Goal: Task Accomplishment & Management: Use online tool/utility

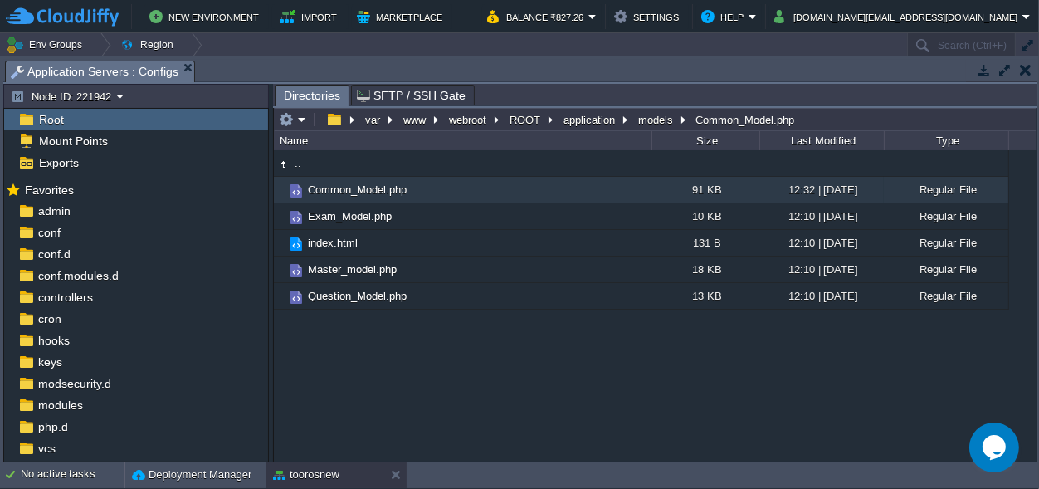
scroll to position [80, 0]
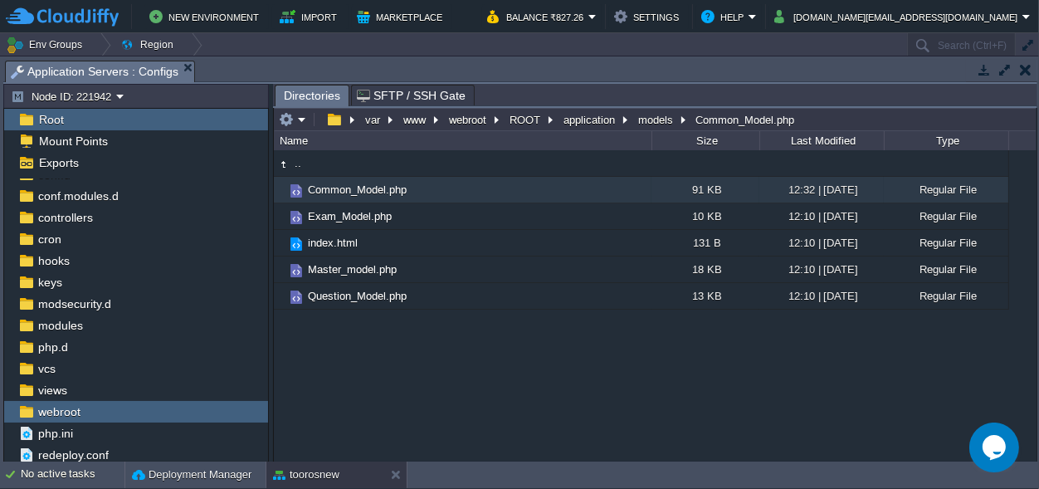
drag, startPoint x: 546, startPoint y: 68, endPoint x: 534, endPoint y: 498, distance: 429.9
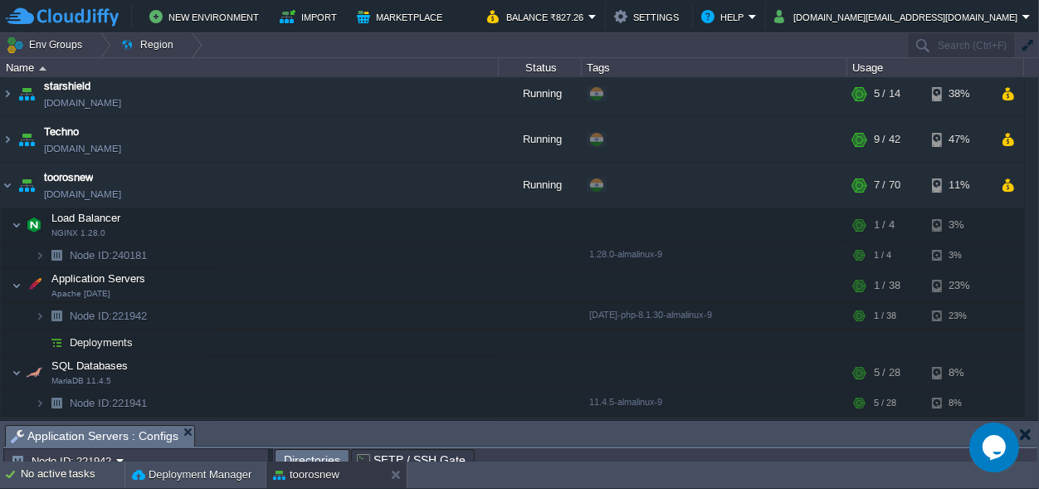
click at [1026, 434] on button "button" at bounding box center [1025, 433] width 12 height 15
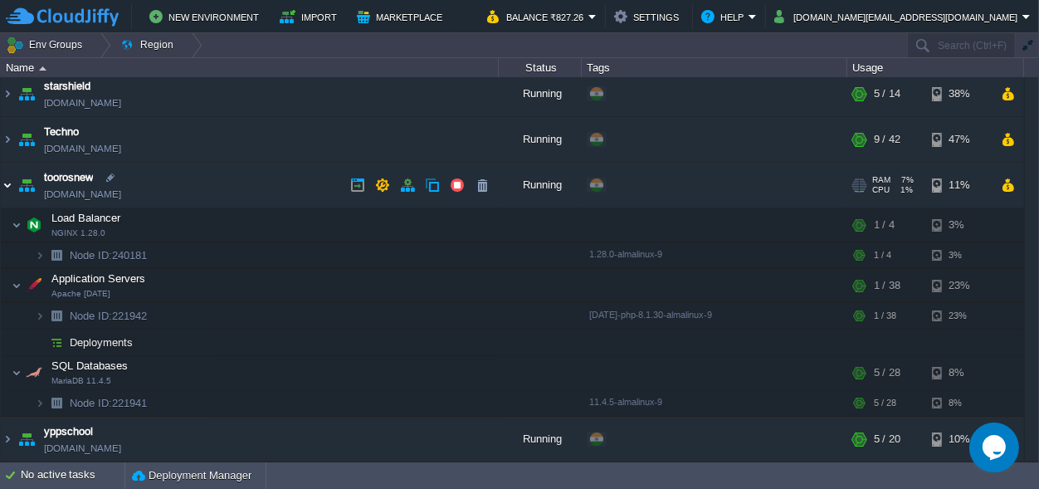
click at [7, 187] on img at bounding box center [7, 185] width 13 height 45
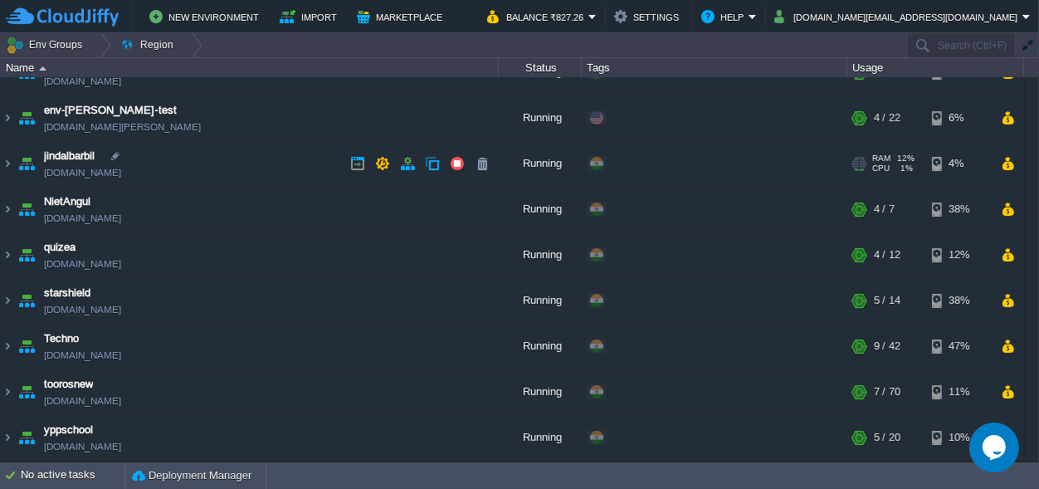
scroll to position [72, 0]
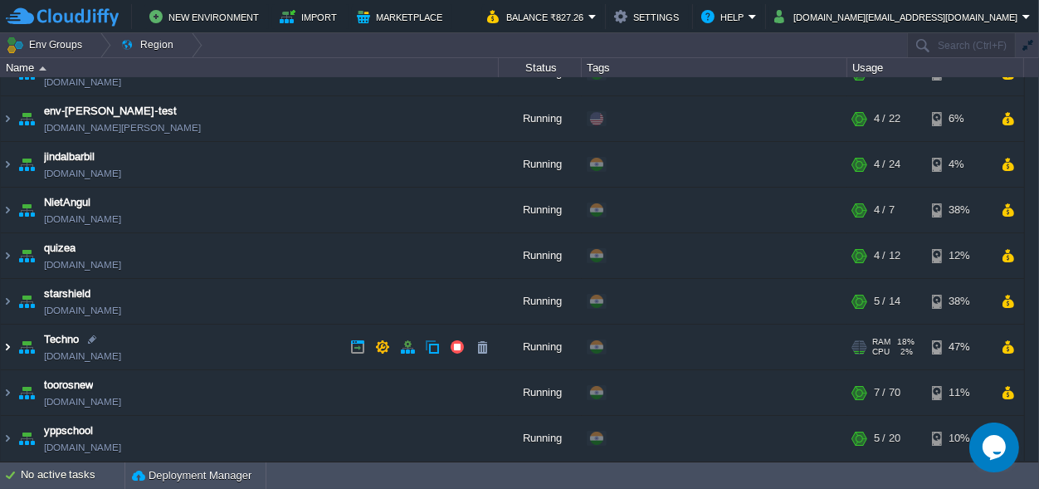
click at [5, 351] on img at bounding box center [7, 346] width 13 height 45
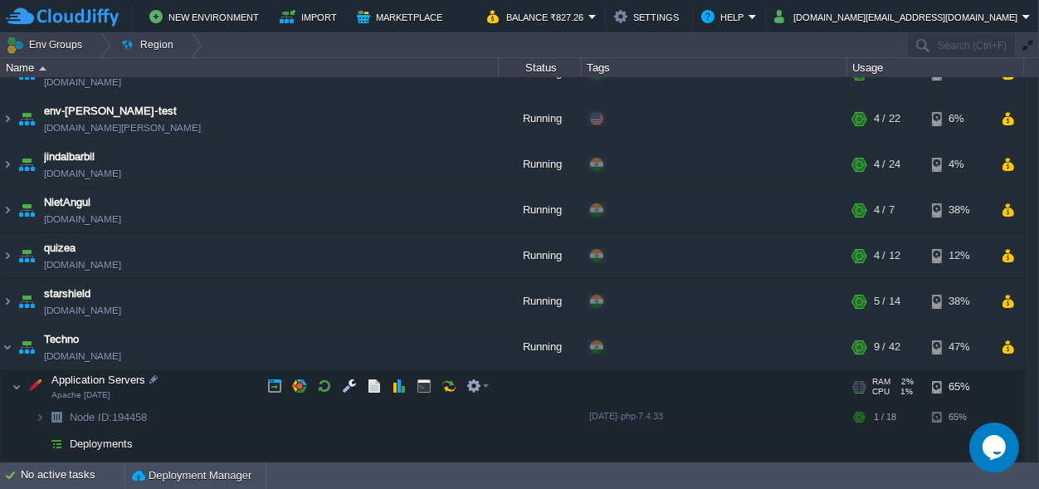
scroll to position [219, 0]
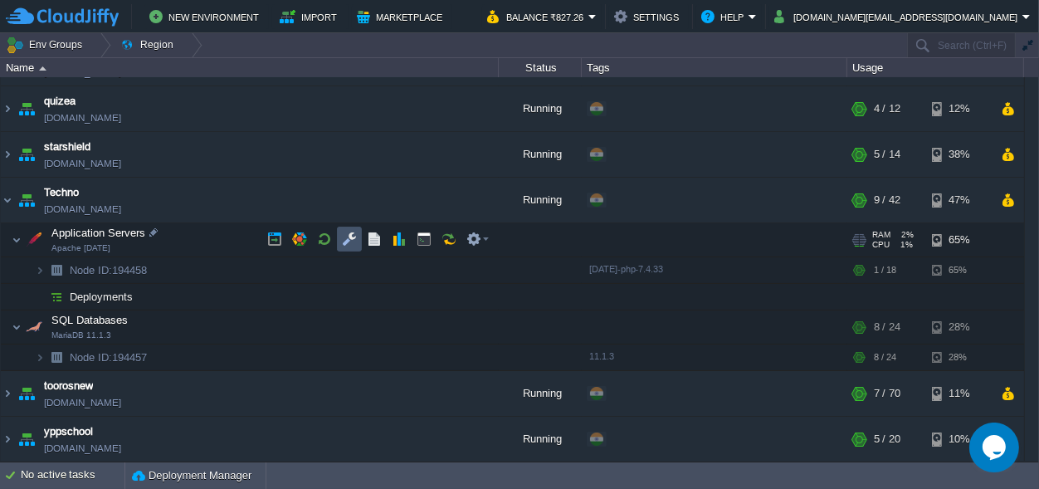
click at [348, 237] on button "button" at bounding box center [349, 238] width 15 height 15
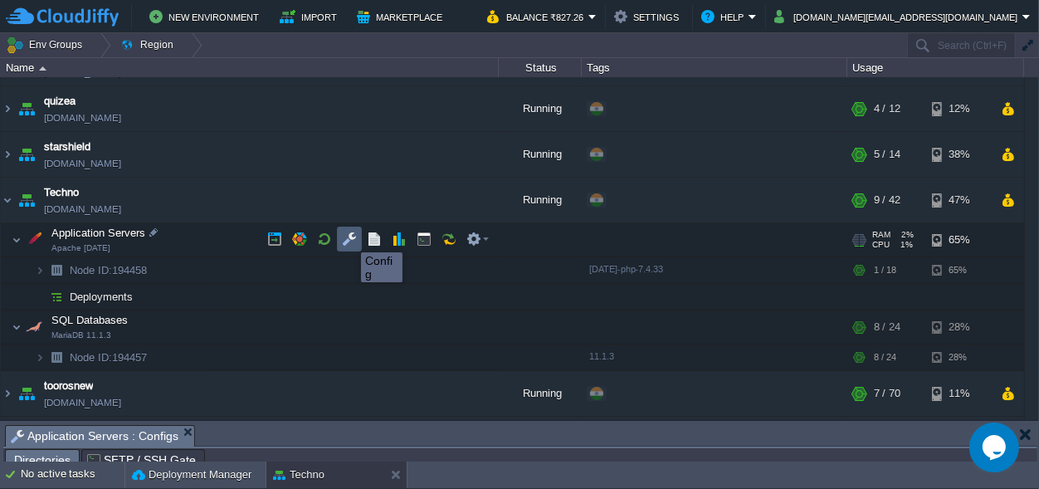
scroll to position [27, 0]
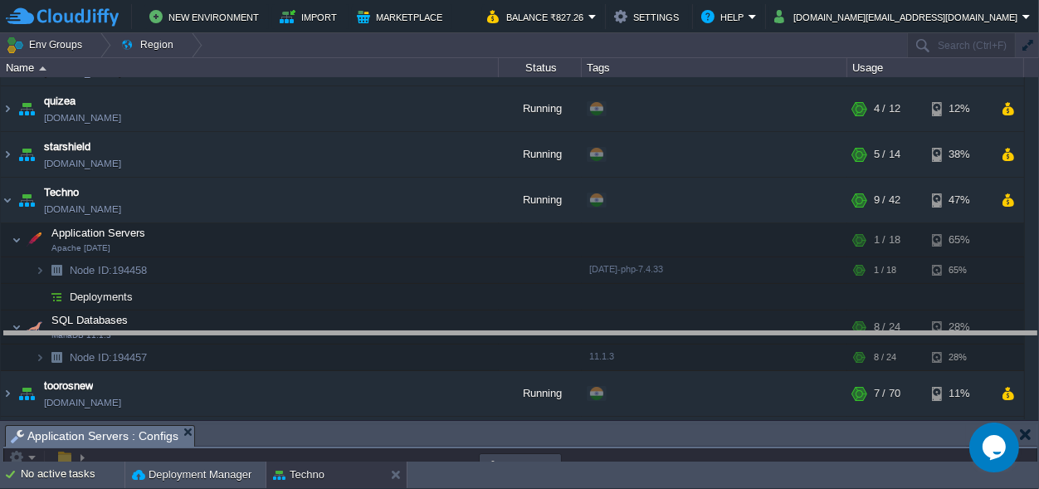
drag, startPoint x: 351, startPoint y: 434, endPoint x: 299, endPoint y: -65, distance: 501.2
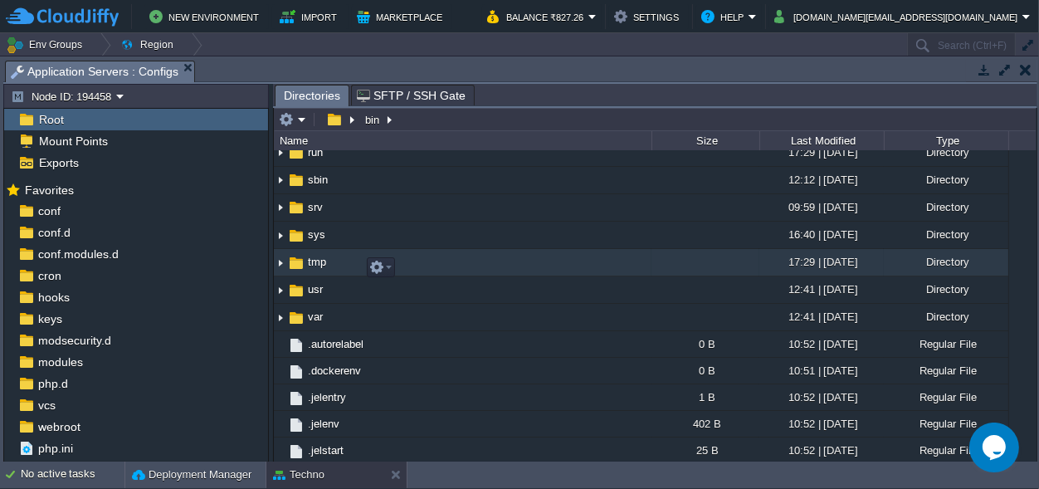
scroll to position [232, 0]
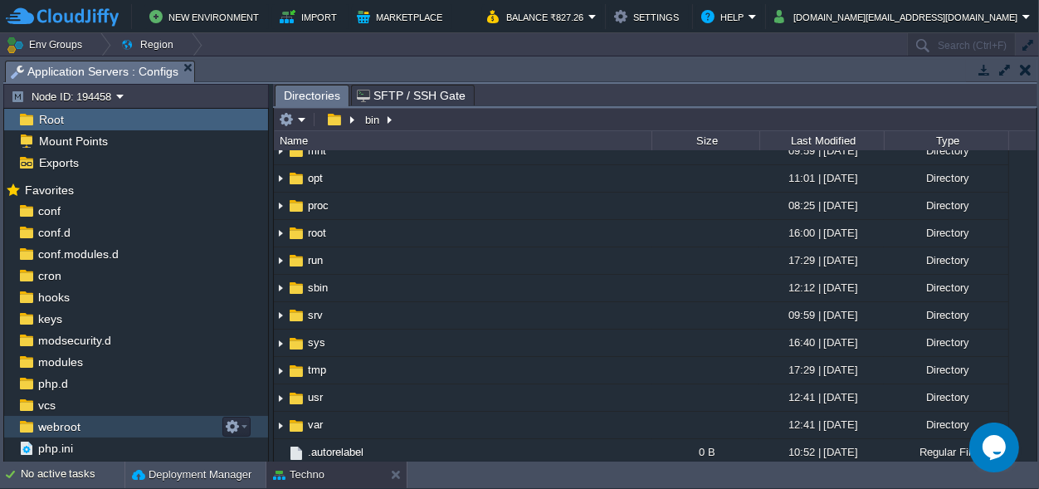
click at [58, 431] on span "webroot" at bounding box center [59, 426] width 48 height 15
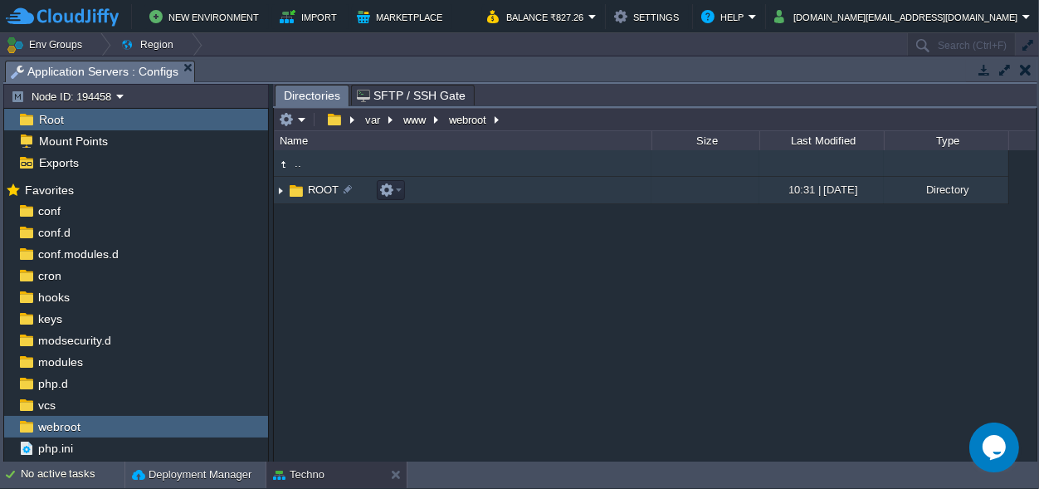
click at [324, 189] on span "ROOT" at bounding box center [323, 189] width 36 height 14
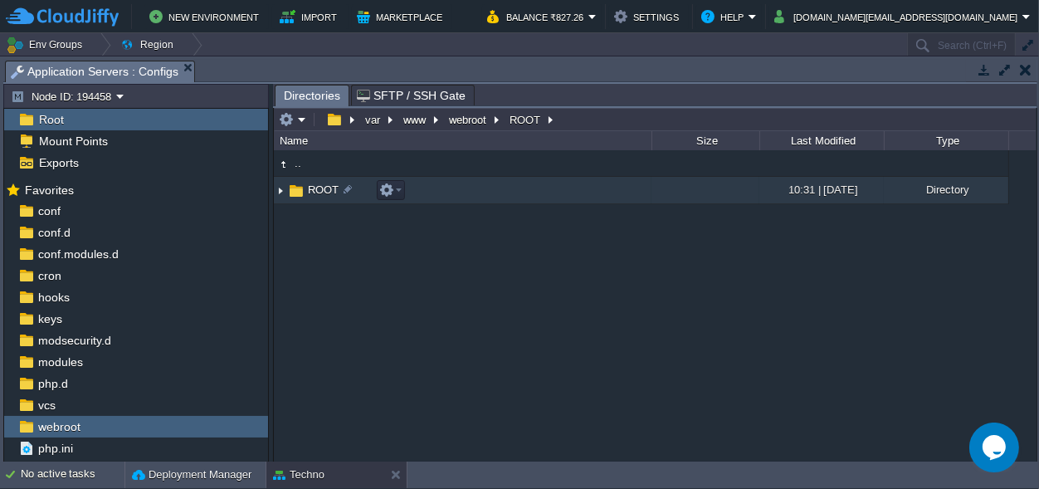
click at [324, 189] on span "ROOT" at bounding box center [323, 189] width 36 height 14
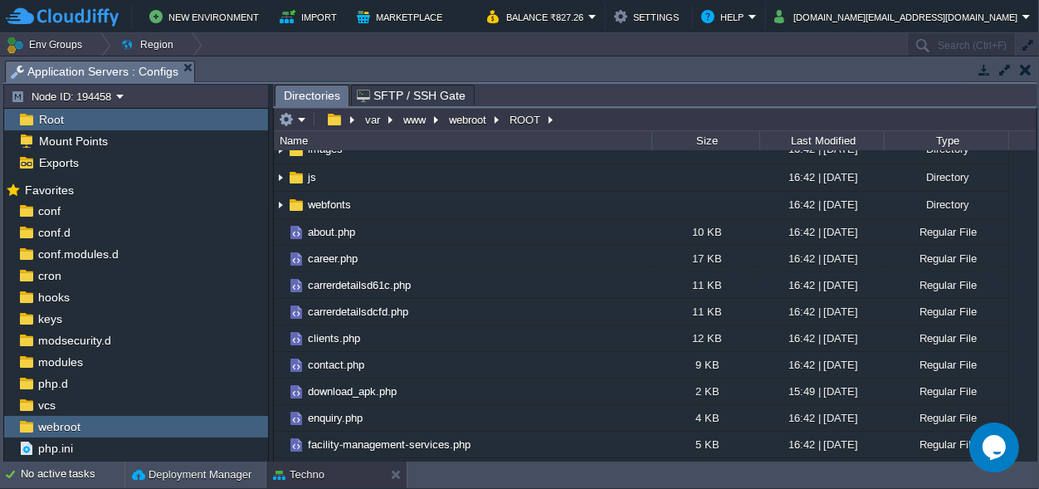
click at [327, 101] on span "grouperp" at bounding box center [328, 94] width 46 height 14
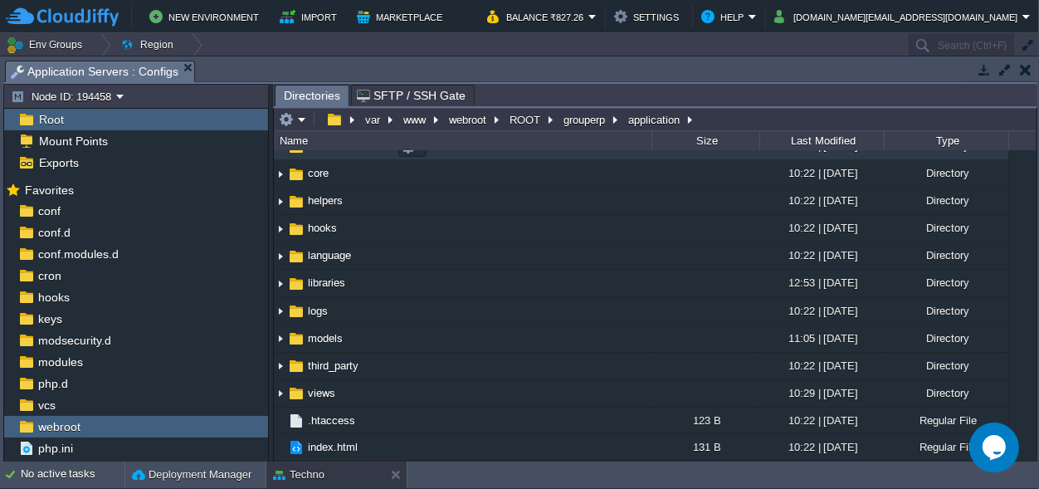
click at [326, 153] on span "controllers" at bounding box center [332, 146] width 55 height 14
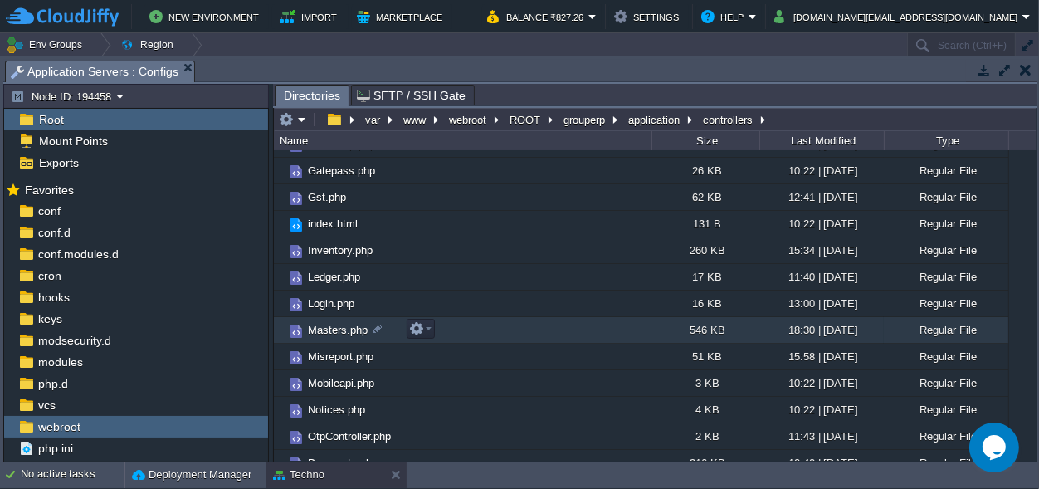
scroll to position [387, 0]
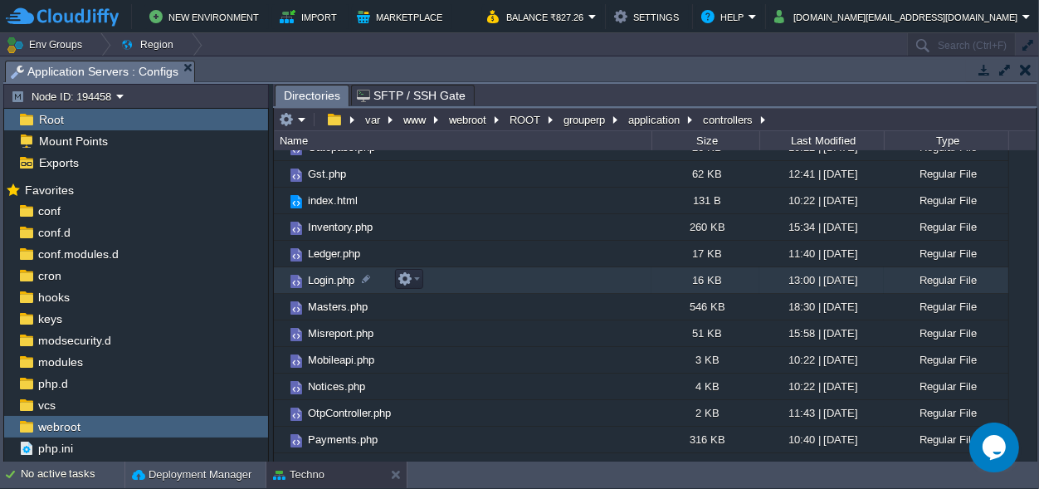
click at [328, 279] on span "Login.php" at bounding box center [330, 280] width 51 height 14
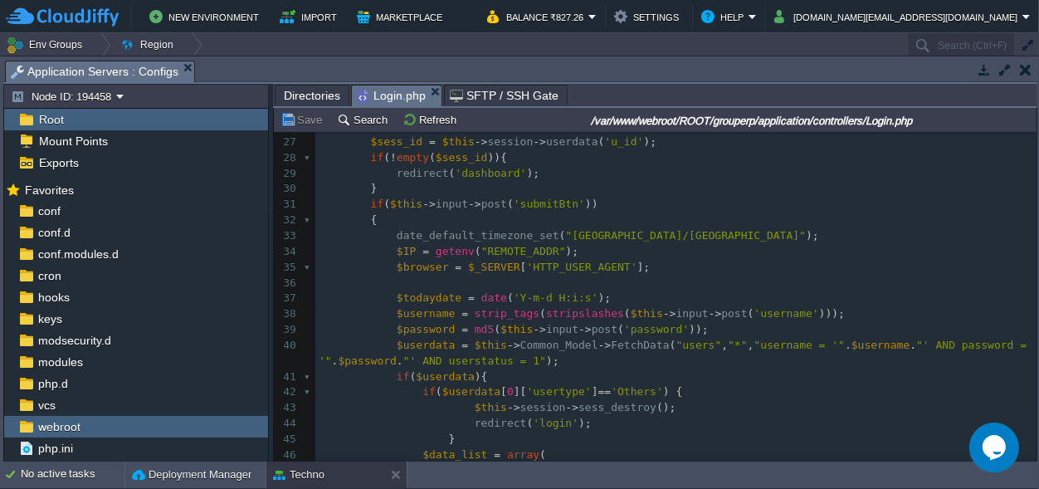
scroll to position [465, 0]
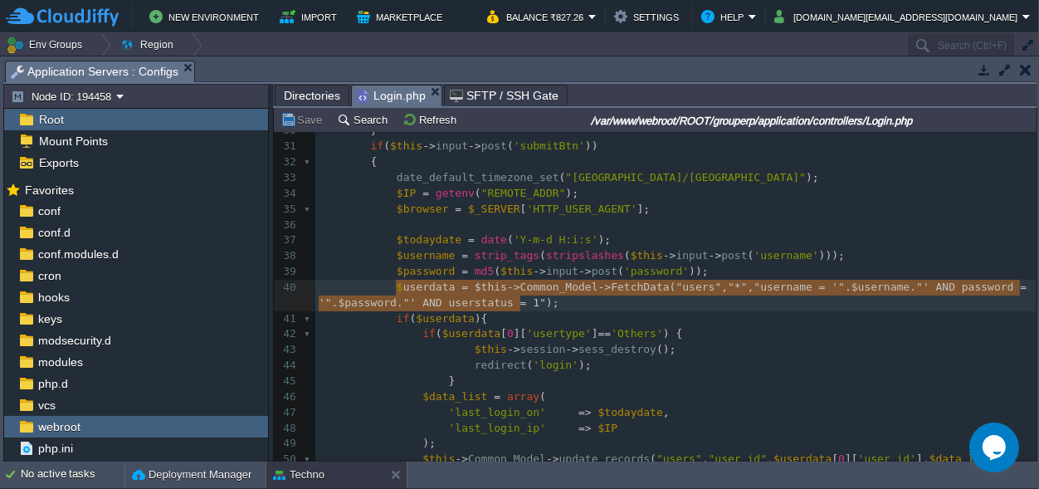
type textarea "$userdata = $this->Common_Model->FetchData("users", "*", "username = '".$userna…"
drag, startPoint x: 526, startPoint y: 301, endPoint x: 387, endPoint y: 290, distance: 139.0
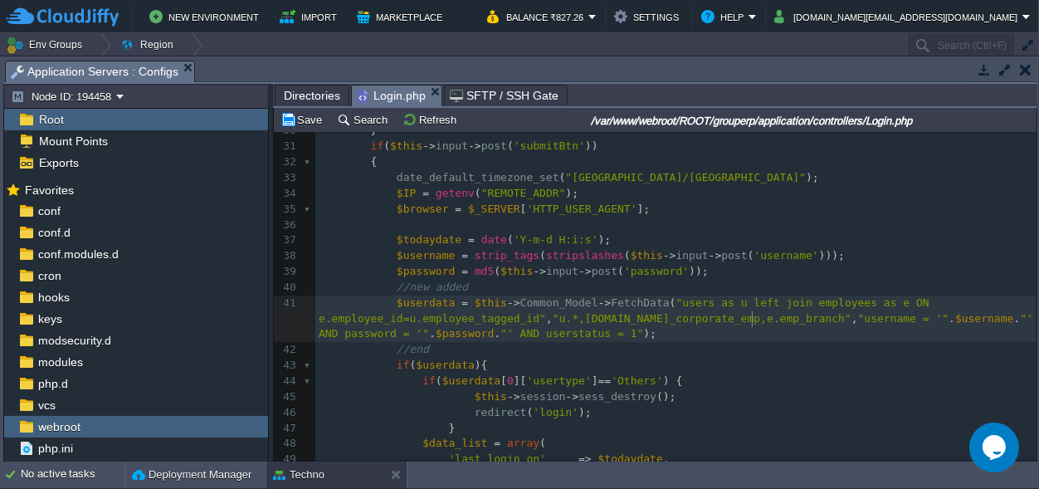
scroll to position [0, 0]
type textarea "e.emp_branch"
drag, startPoint x: 751, startPoint y: 319, endPoint x: 683, endPoint y: 323, distance: 68.1
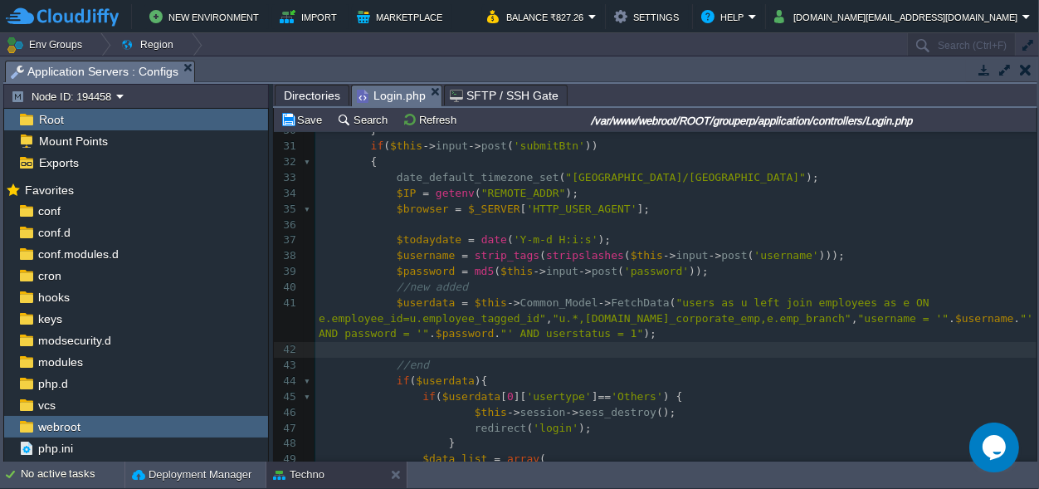
paste textarea "$sql.= " AND l.branch_id =".$this->session->userdata('emp_branch').""; }"
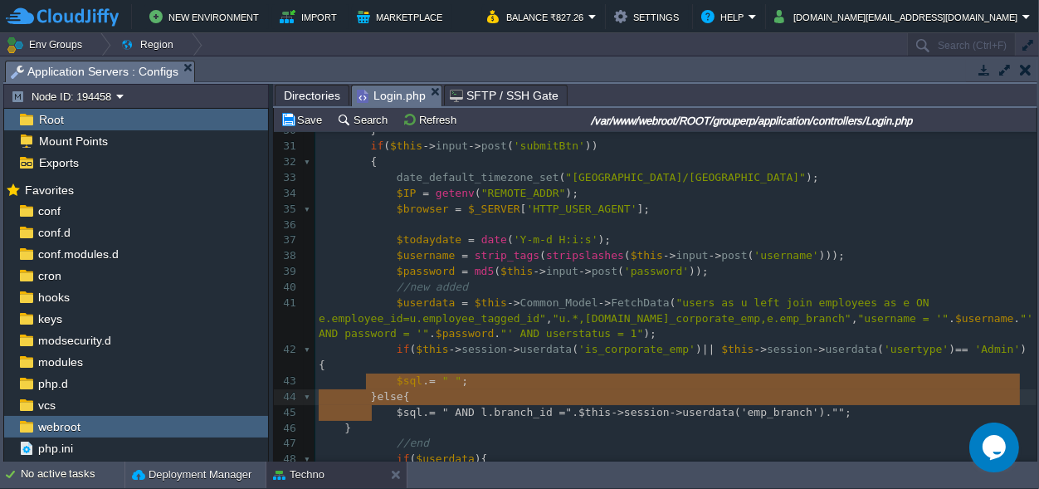
scroll to position [38, 76]
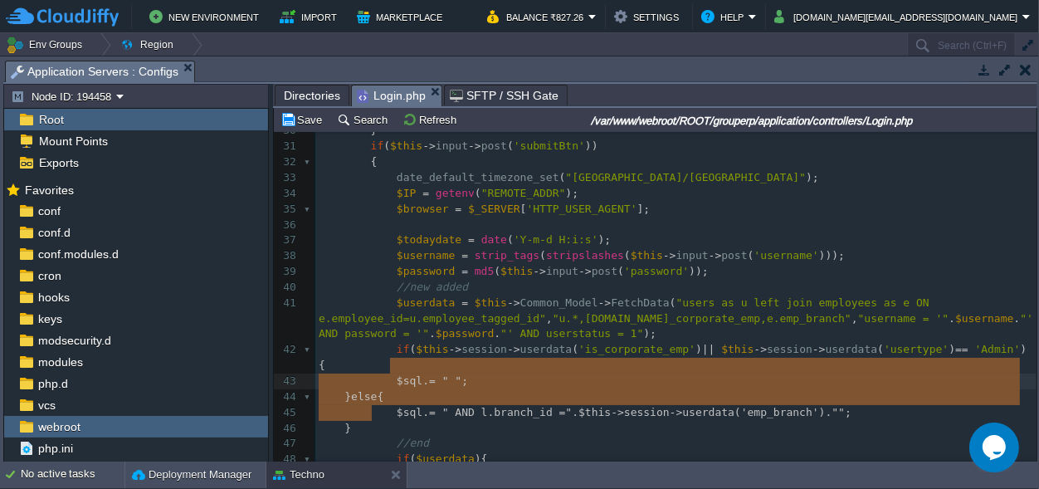
drag, startPoint x: 382, startPoint y: 413, endPoint x: 390, endPoint y: 363, distance: 50.3
type textarea "$sql.= " "; }else{ $sql.= " AND l.branch_id =".$this->session->userdata('emp_br…"
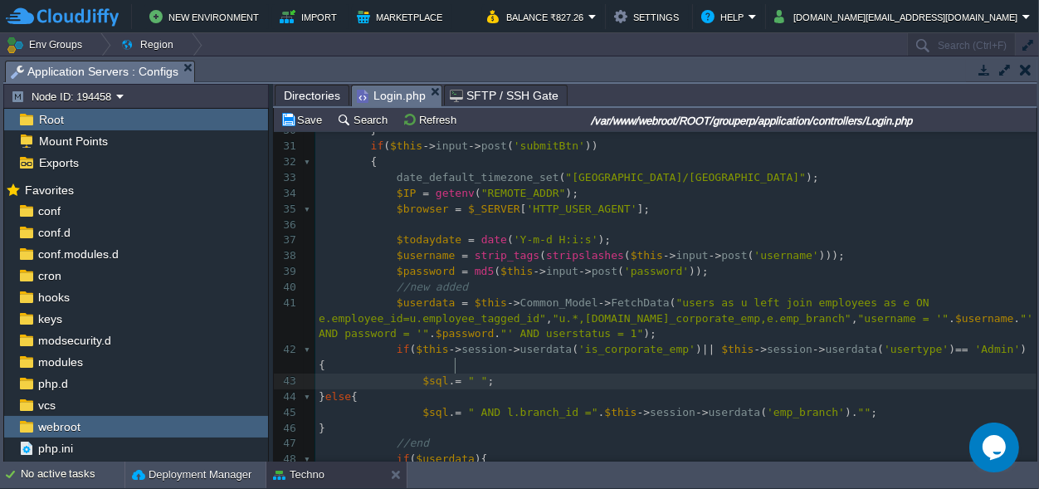
click at [499, 373] on pre "$sql . = " " ;" at bounding box center [675, 381] width 721 height 16
type textarea "$sql.= " ";"
drag, startPoint x: 499, startPoint y: 367, endPoint x: 414, endPoint y: 365, distance: 85.5
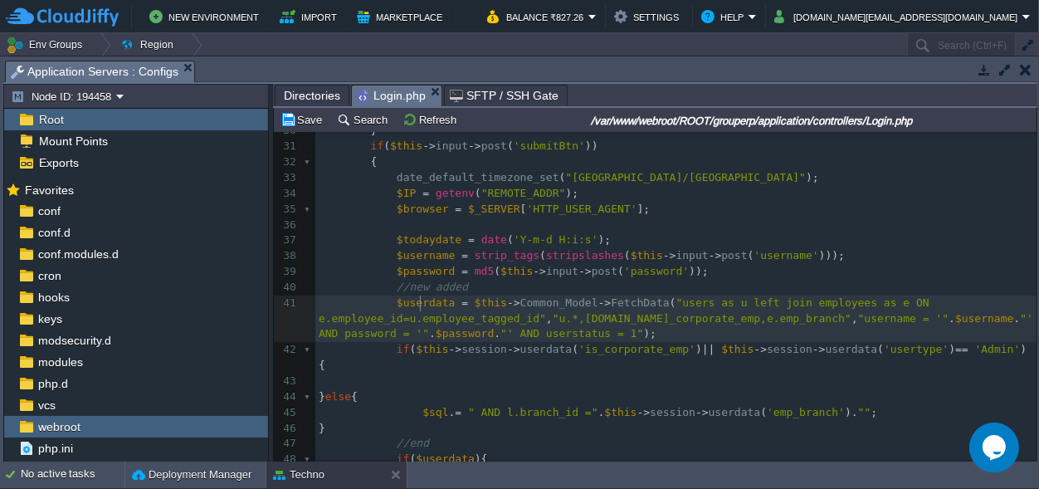
click at [421, 301] on div "xxxxxxxxxx 1 <?php 2 error_reporting ( 0 ); 3 defined ( 'BASEPATH' ) OR exit ( …" at bounding box center [675, 217] width 721 height 1094
type textarea "$userdata"
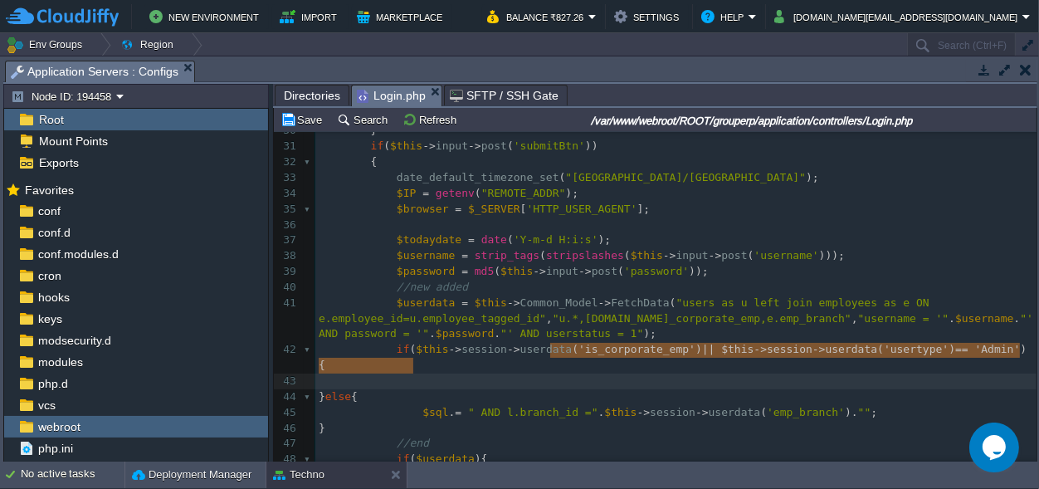
scroll to position [5, 142]
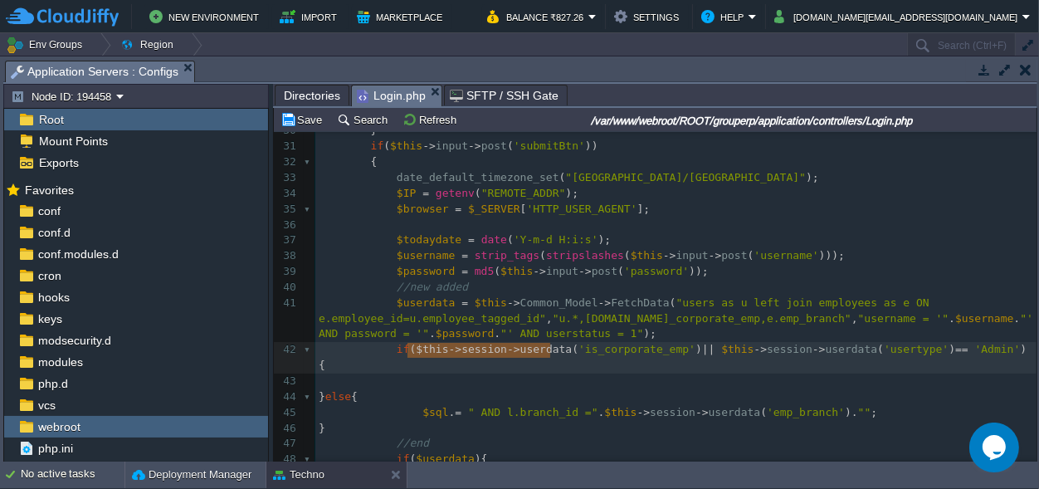
drag, startPoint x: 551, startPoint y: 352, endPoint x: 409, endPoint y: 351, distance: 141.9
paste textarea "["
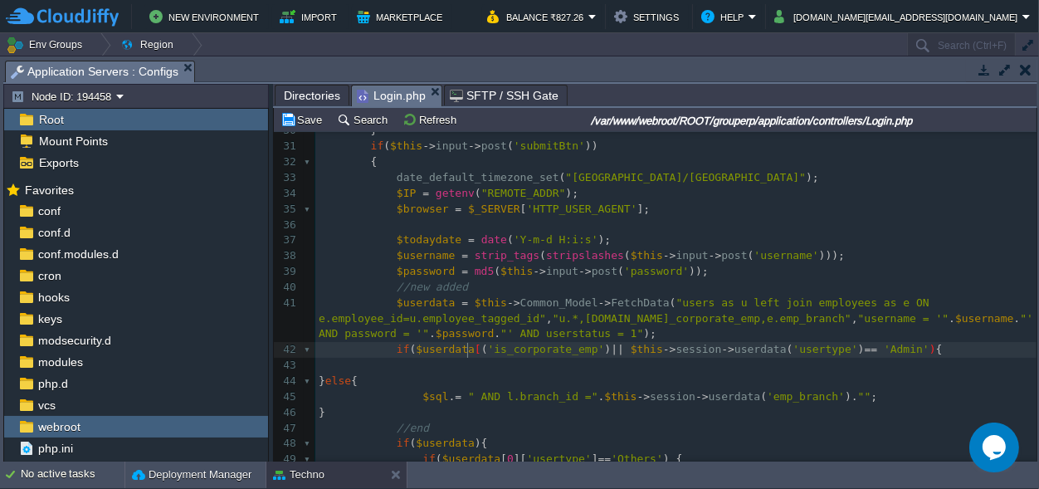
type textarea "[]"
type textarea "0"
type textarea "["
click at [594, 349] on div "xxxxxxxxxx 1 <?php 2 error_reporting ( 0 ); 3 defined ( 'BASEPATH' ) OR exit ( …" at bounding box center [675, 209] width 721 height 1078
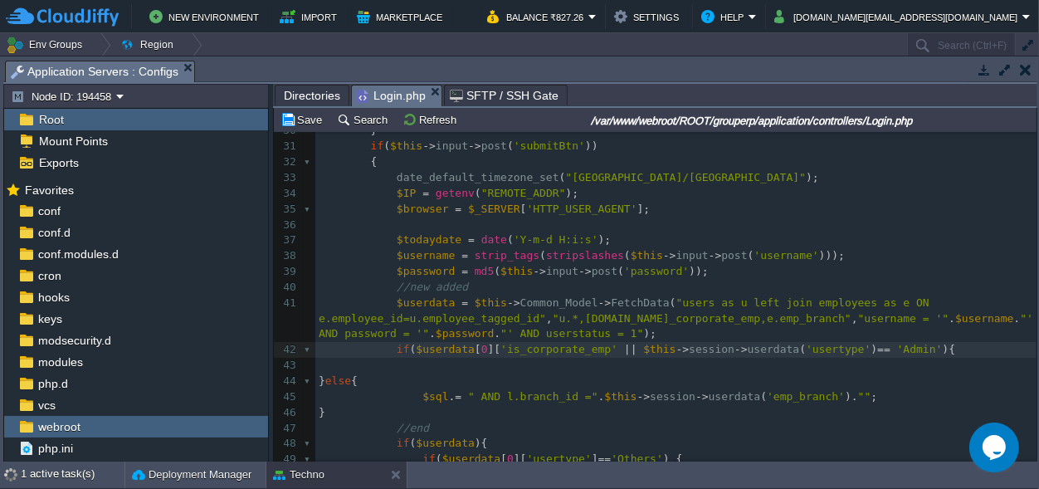
type textarea "]"
drag, startPoint x: 771, startPoint y: 351, endPoint x: 622, endPoint y: 349, distance: 148.5
paste textarea "["
type textarea "["
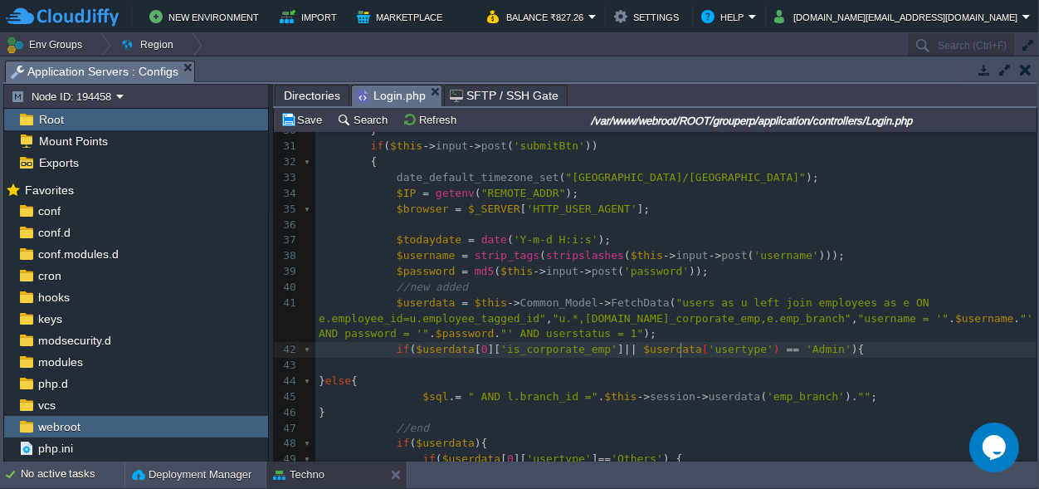
scroll to position [0, 0]
type textarea "]"
type textarea "[]"
type textarea "0"
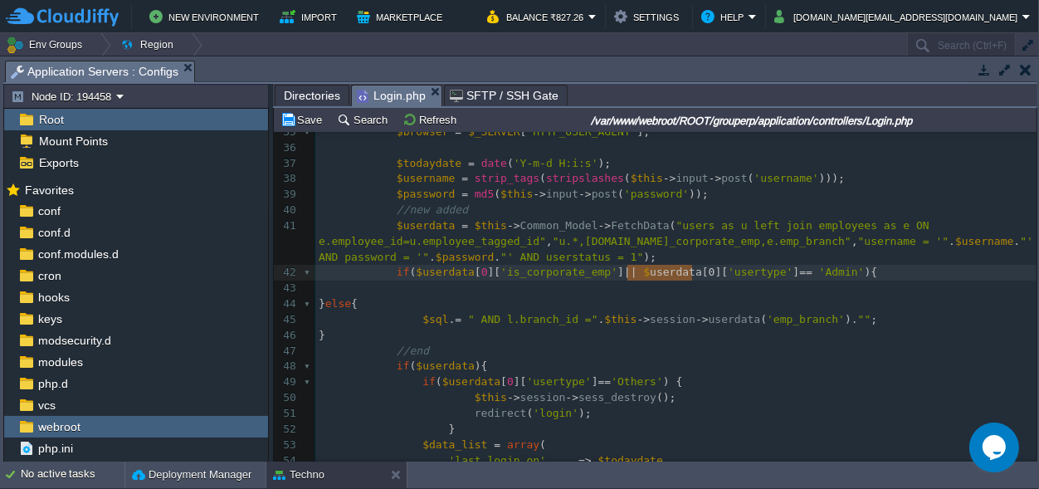
type textarea "$userdata[0]"
drag, startPoint x: 693, startPoint y: 269, endPoint x: 623, endPoint y: 270, distance: 69.7
type textarea "$userdata[0]['is_corporate_emp']"
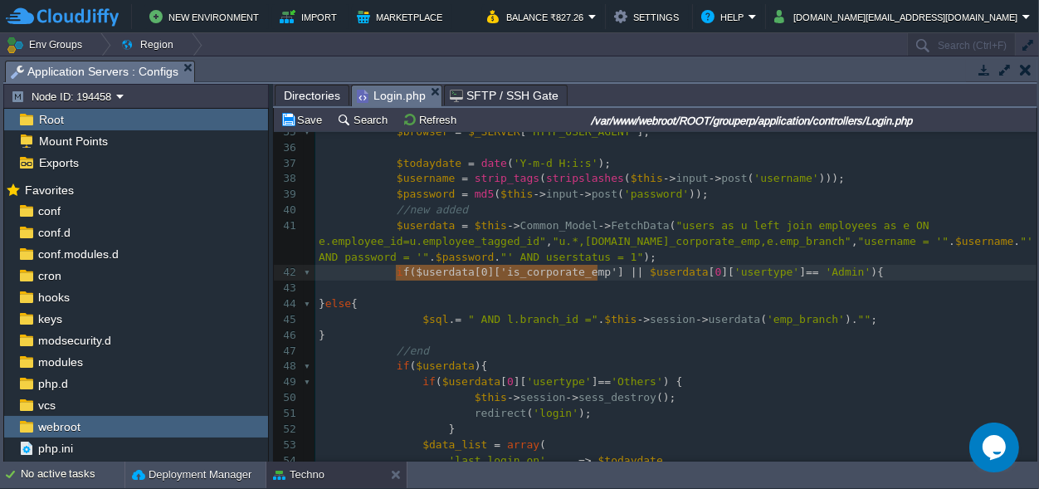
scroll to position [0, 189]
drag, startPoint x: 596, startPoint y: 271, endPoint x: 409, endPoint y: 270, distance: 186.6
paste textarea
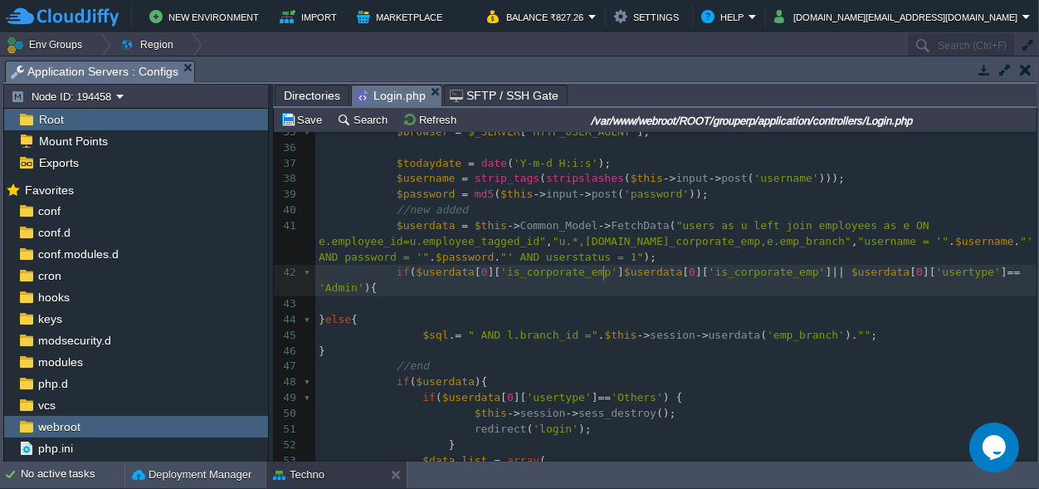
scroll to position [0, 6]
type textarea "("
type textarea ")"
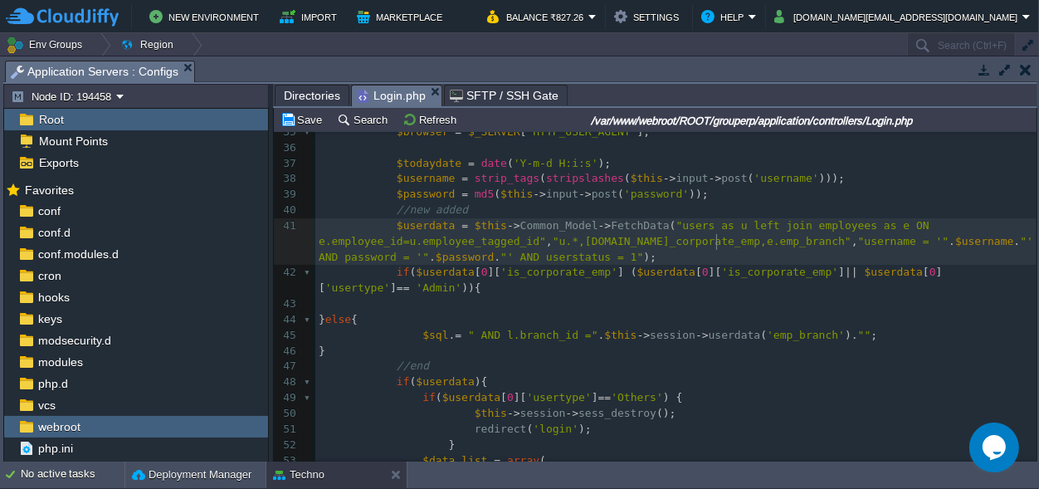
click at [717, 243] on div "xxxxxxxxxx 25 $data [ 'accessar' ] = json_decode ( $this -> session -> userdata…" at bounding box center [675, 327] width 721 height 719
type textarea "emp_branch"
click at [541, 272] on span "'is_corporate_emp'" at bounding box center [558, 271] width 117 height 12
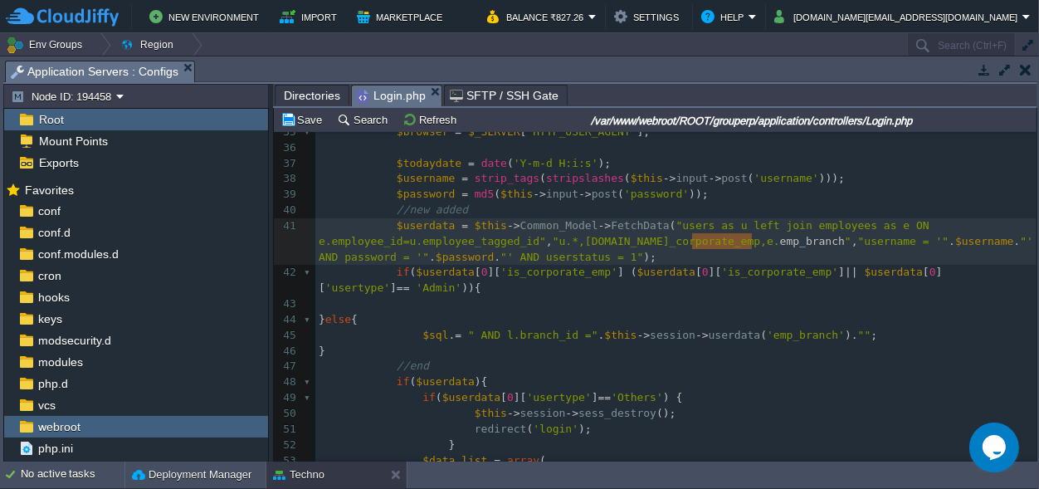
type textarea "is_corporate_emp"
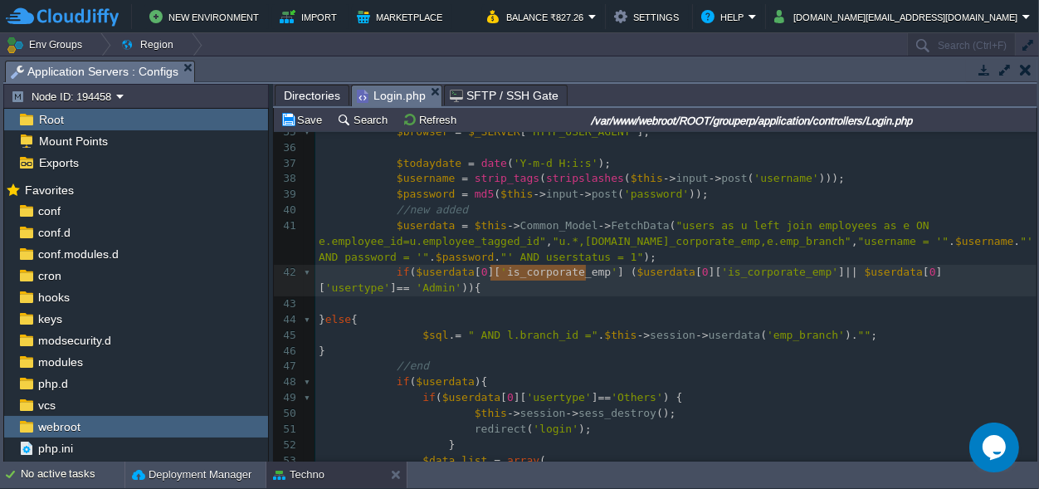
scroll to position [0, 95]
paste textarea
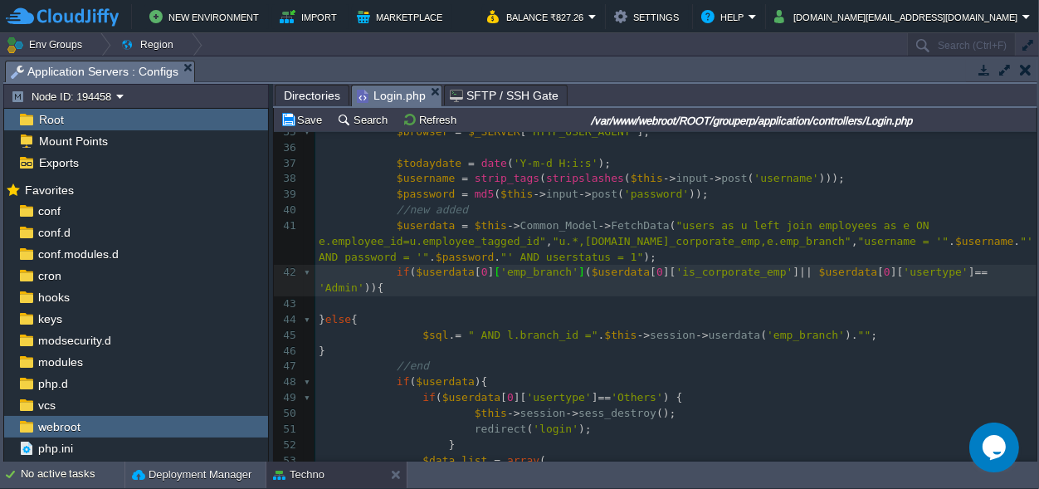
scroll to position [0, 6]
type textarea "||"
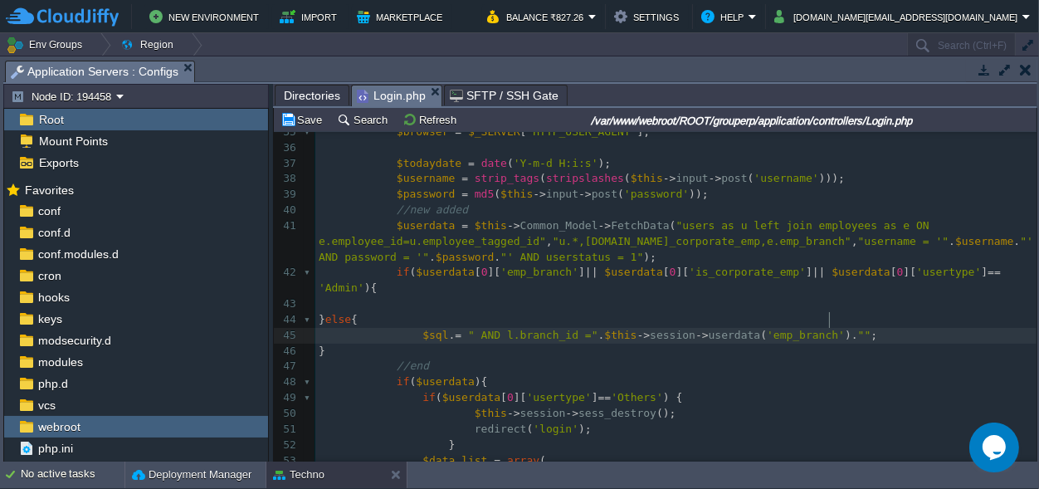
type textarea "$sql.= " AND l.branch_id =".$this->session->userdata('emp_branch')."";"
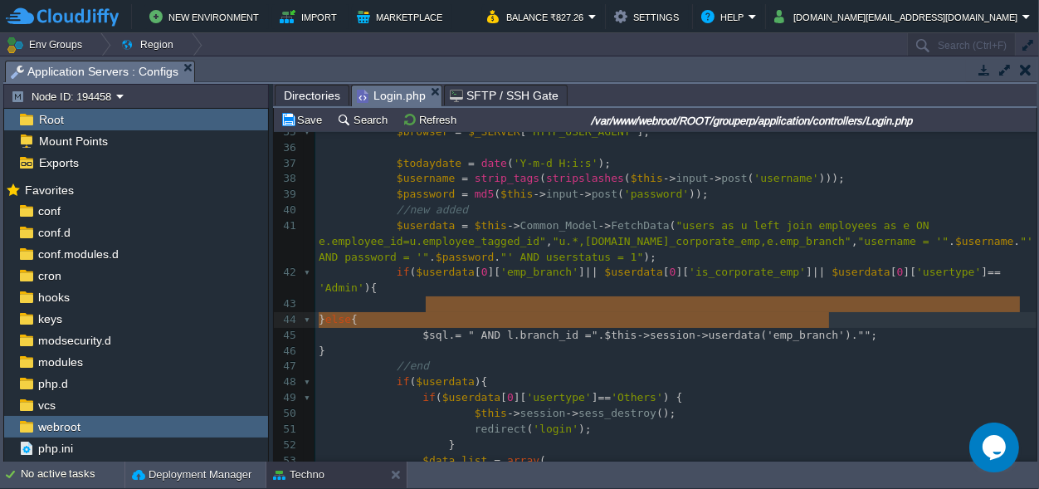
scroll to position [12, 509]
drag, startPoint x: 841, startPoint y: 321, endPoint x: 440, endPoint y: 302, distance: 401.1
click at [418, 285] on div "xxxxxxxxxx 25 $data [ 'accessar' ] = json_decode ( $this -> session -> userdata…" at bounding box center [675, 327] width 721 height 719
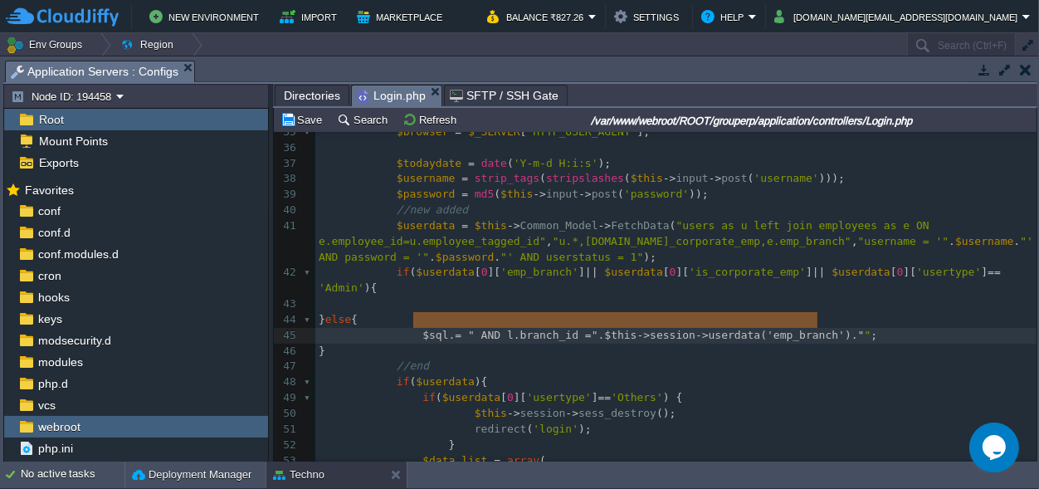
type textarea "$sql.= " AND l.branch_id =".$this->session->userdata('emp_branch')."";"
drag, startPoint x: 414, startPoint y: 319, endPoint x: 872, endPoint y: 317, distance: 457.9
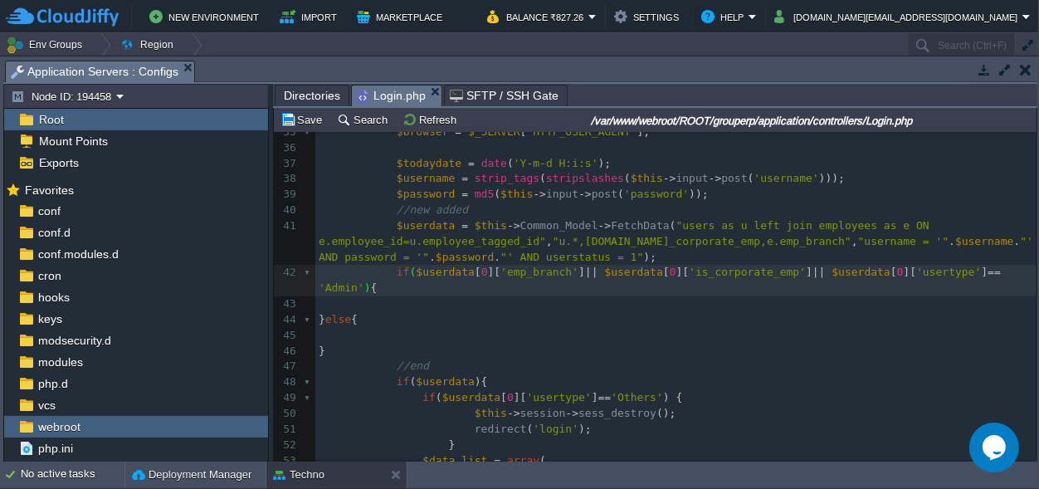
scroll to position [0, 6]
type textarea "(!"
type textarea ")"
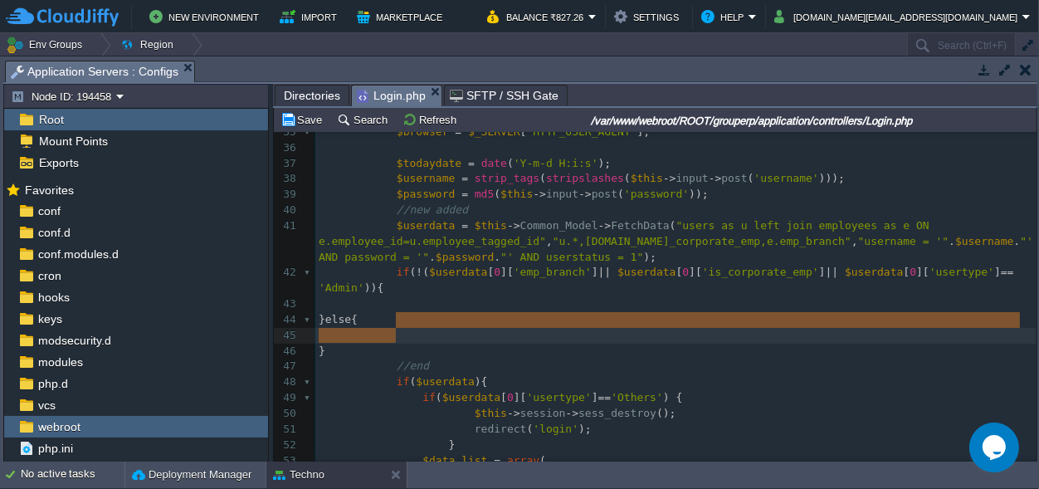
type textarea "else{ }"
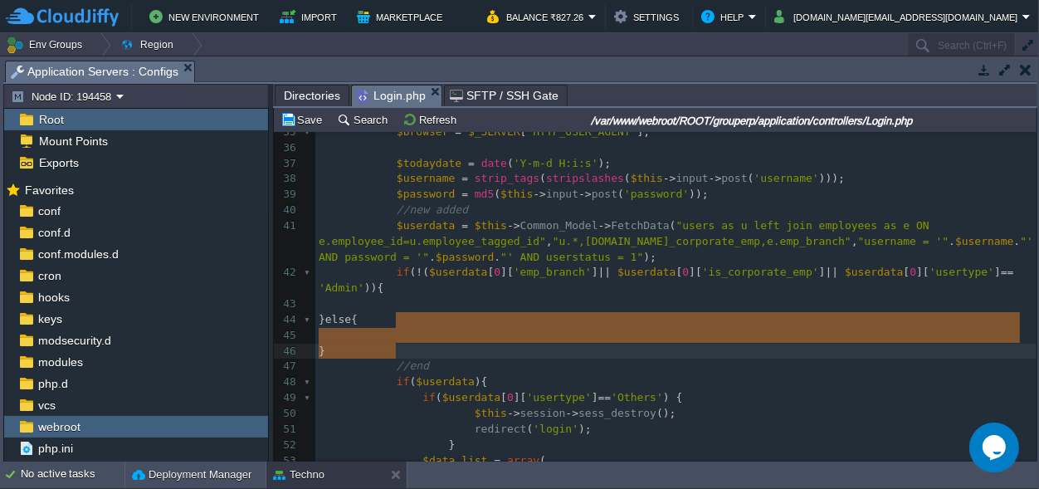
drag, startPoint x: 394, startPoint y: 319, endPoint x: 400, endPoint y: 352, distance: 32.9
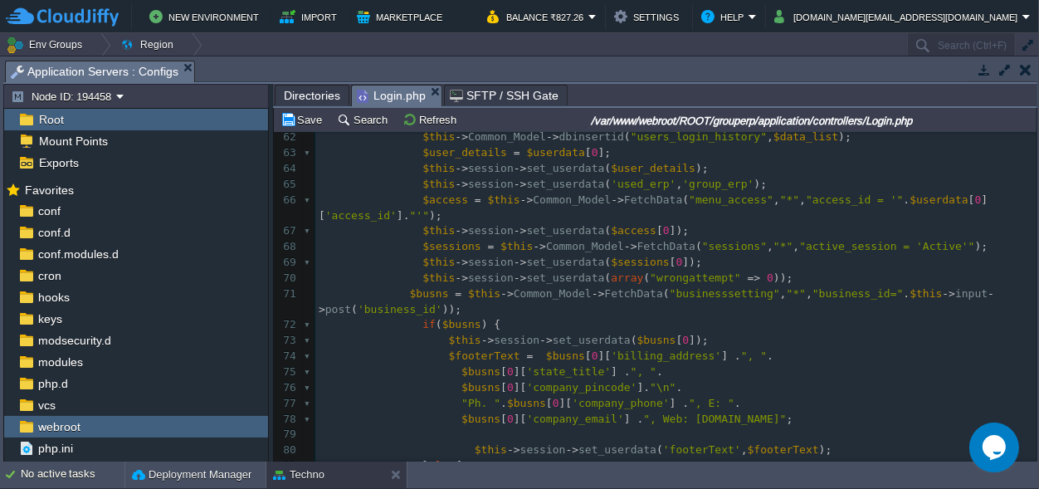
scroll to position [1008, 0]
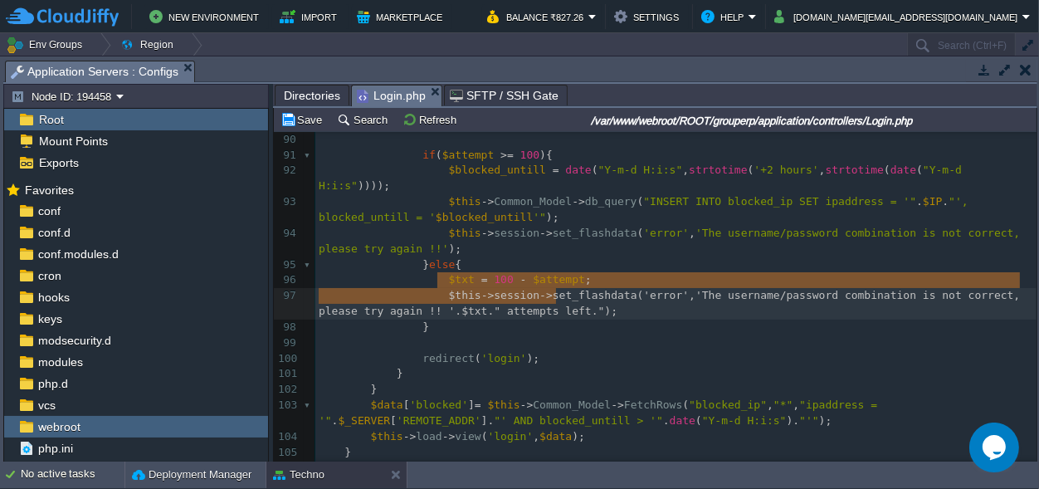
drag, startPoint x: 564, startPoint y: 291, endPoint x: 436, endPoint y: 286, distance: 128.7
type textarea "$this->session->set_flashdata('error', 'The username/password combination is no…"
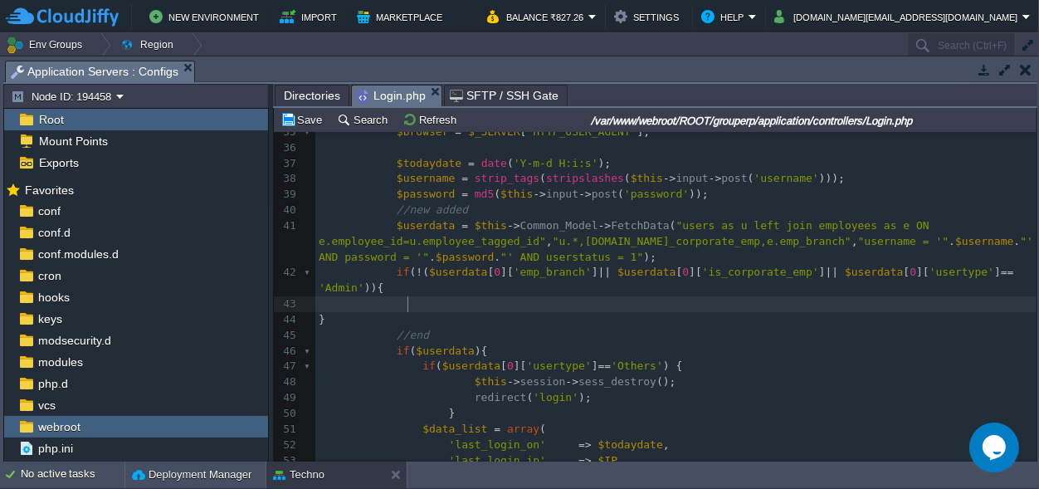
click at [406, 299] on span at bounding box center [371, 303] width 104 height 12
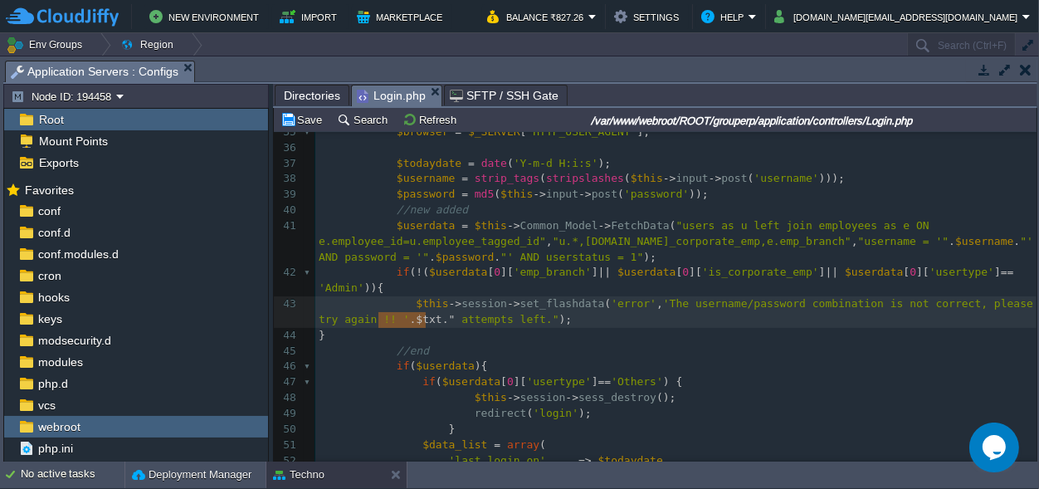
scroll to position [0, 53]
drag, startPoint x: 427, startPoint y: 319, endPoint x: 374, endPoint y: 315, distance: 53.3
type textarea "'.$txt. ""
click at [416, 321] on div "xxxxxxxxxx $this -> session -> set_flashdata ( 'error' , 'The username/password…" at bounding box center [675, 304] width 721 height 672
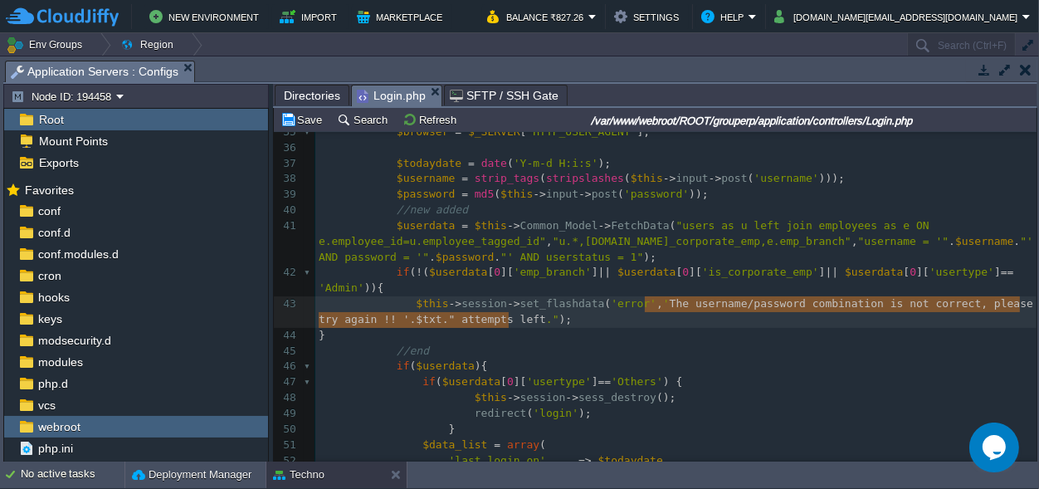
type textarea "The username/password combination is not correct, please try again !! '.$txt. "…"
drag, startPoint x: 644, startPoint y: 301, endPoint x: 511, endPoint y: 319, distance: 133.9
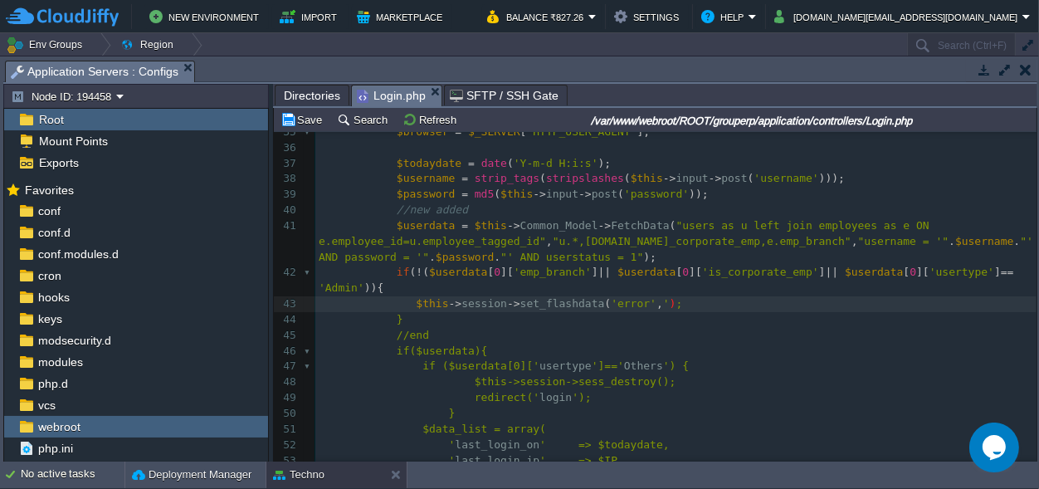
type textarea "'"
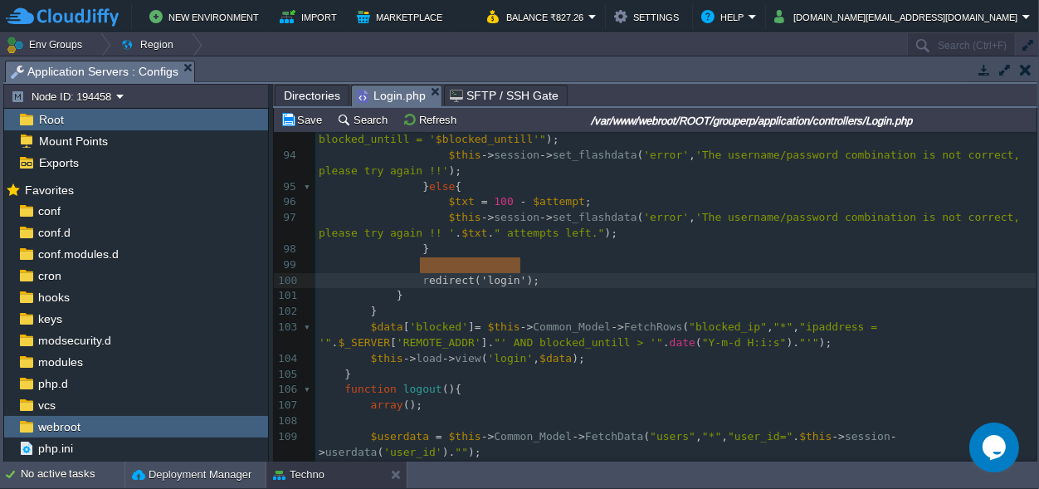
type textarea "redirect('login');"
drag, startPoint x: 532, startPoint y: 260, endPoint x: 416, endPoint y: 267, distance: 116.3
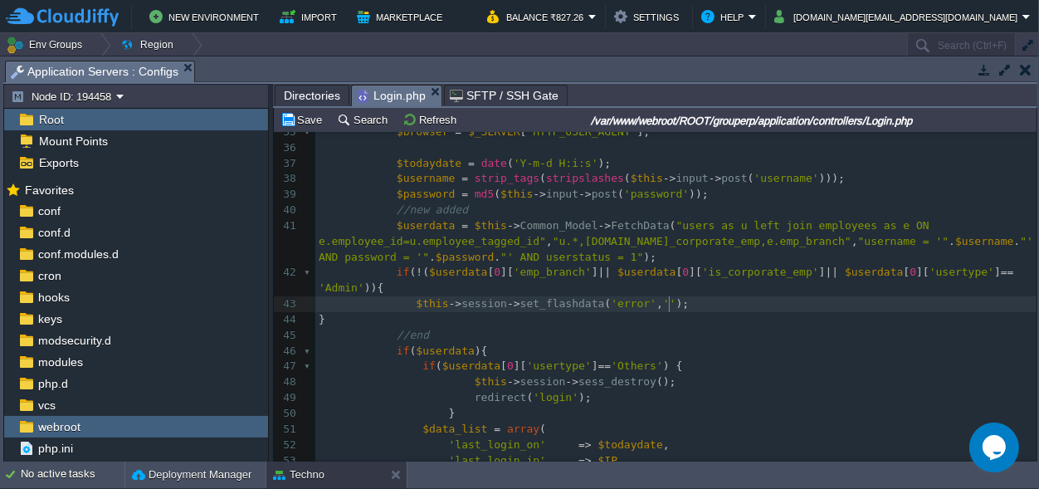
click at [685, 299] on pre "$this -> session -> set_flashdata ( 'error' , '' );" at bounding box center [675, 304] width 721 height 16
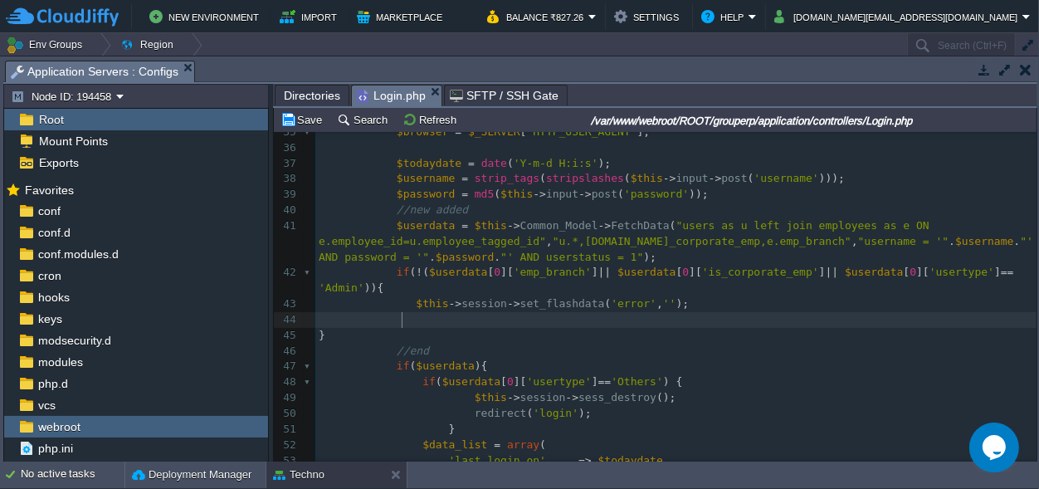
paste textarea
click at [398, 317] on div "xxxxxxxxxx redirect ( 'login' ); 25 $data [ 'accessar' ] = json_decode ( $this …" at bounding box center [675, 296] width 721 height 656
click at [663, 304] on span "''" at bounding box center [669, 303] width 13 height 12
type textarea "y"
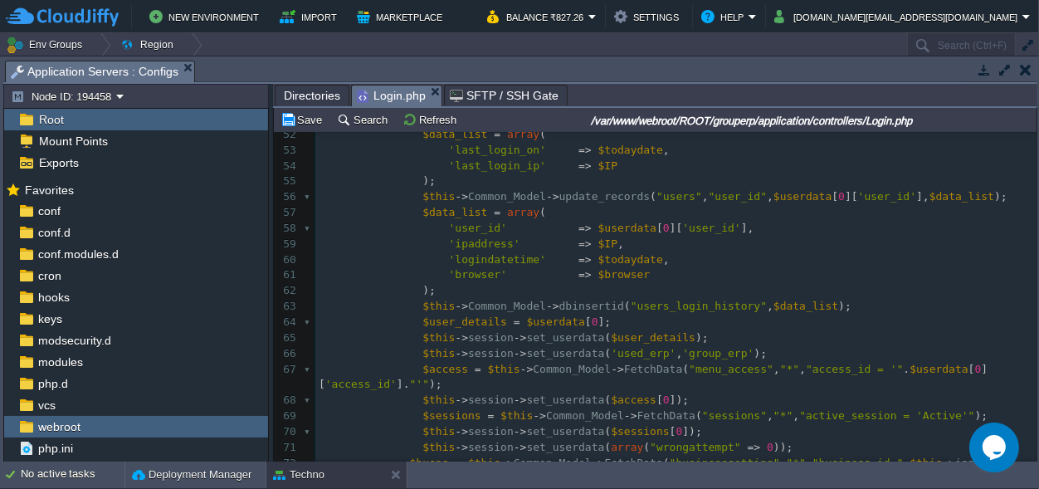
scroll to position [910, 0]
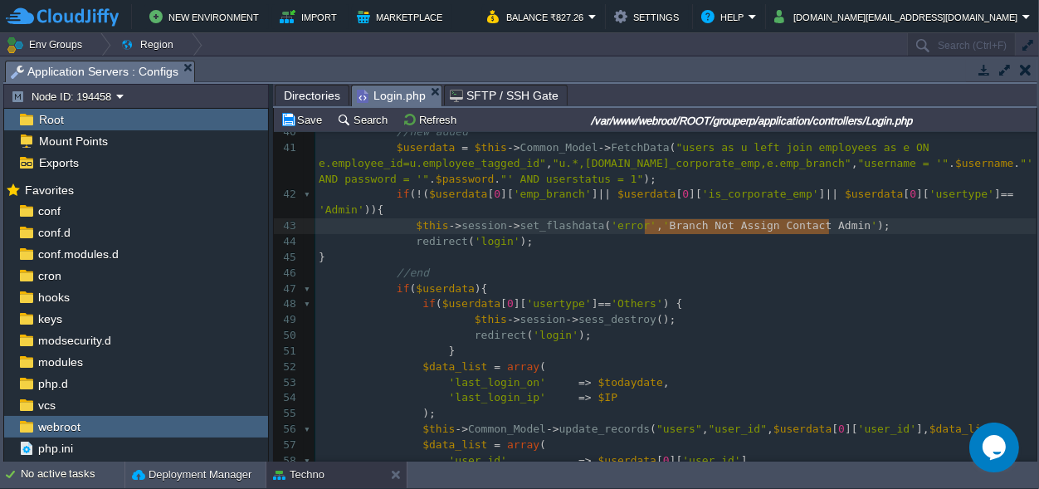
drag, startPoint x: 827, startPoint y: 226, endPoint x: 643, endPoint y: 229, distance: 184.2
type textarea "Branch Not Assign Contact Admin"
paste textarea
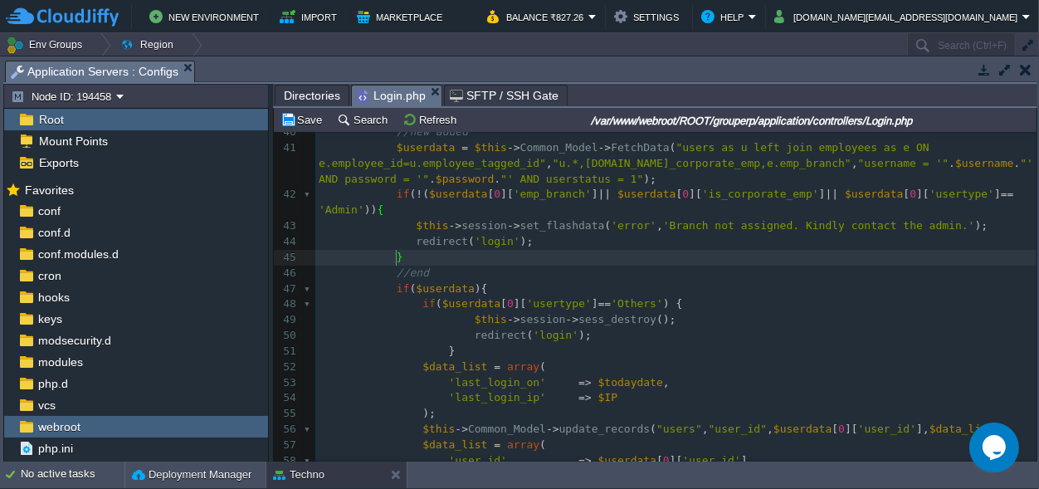
scroll to position [0, 0]
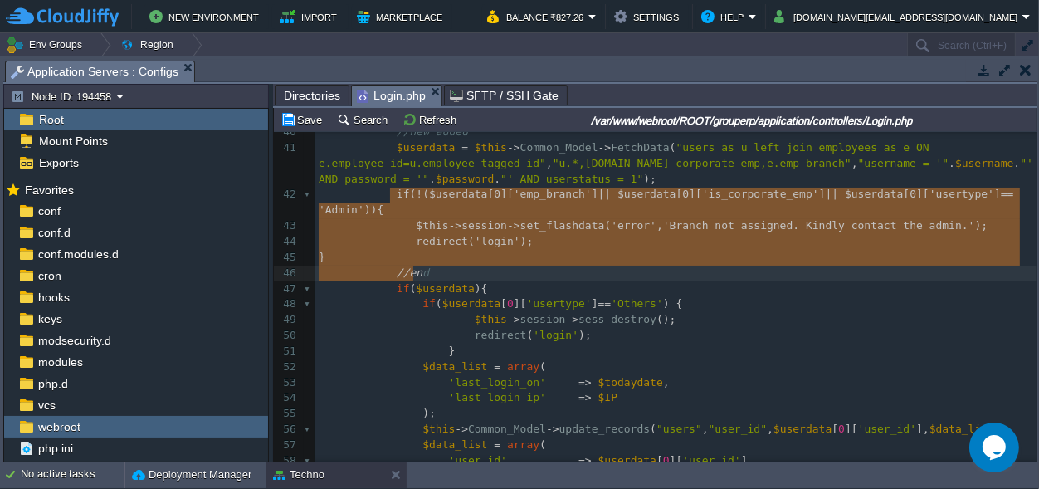
type textarea "if(!($userdata[0]['emp_branch'] || $userdata[0]['is_corporate_emp'] || $userdat…"
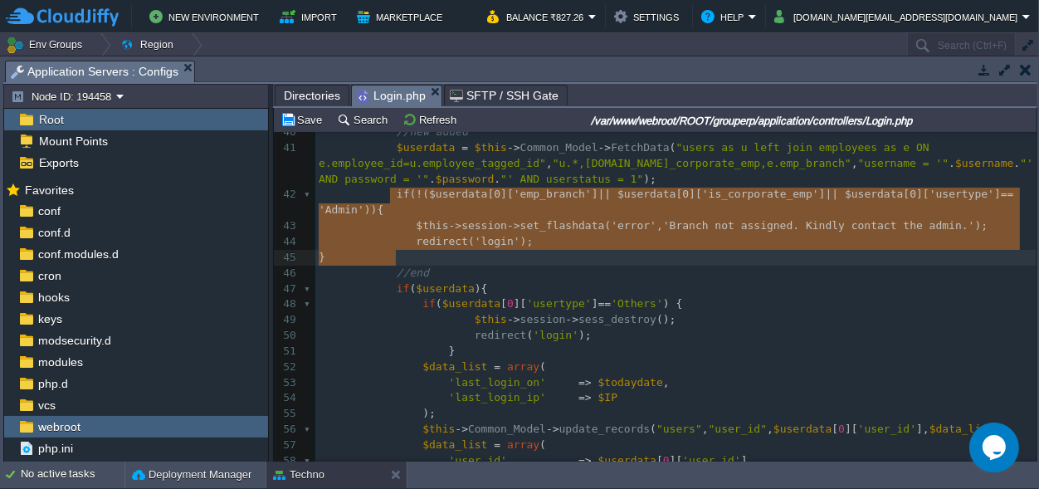
drag, startPoint x: 388, startPoint y: 195, endPoint x: 415, endPoint y: 260, distance: 69.9
paste textarea
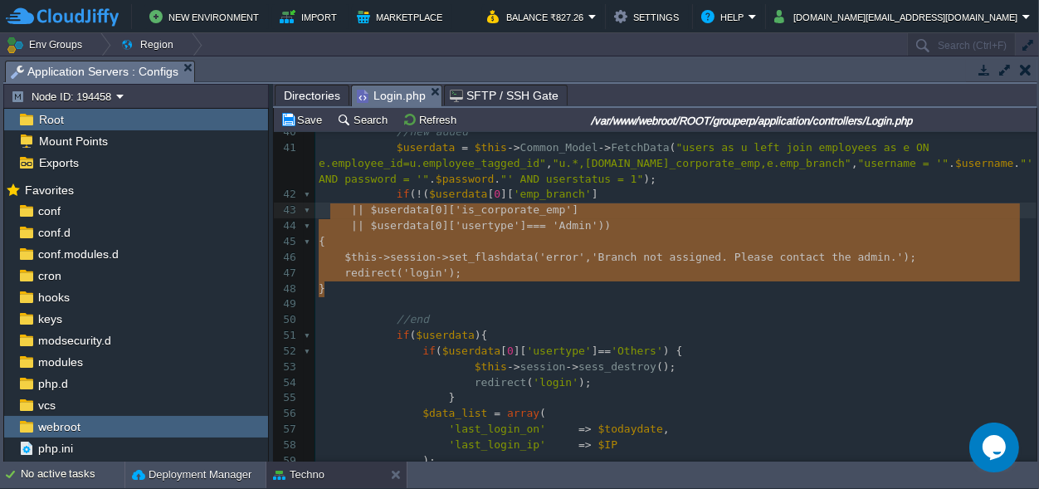
scroll to position [64, 6]
drag, startPoint x: 345, startPoint y: 288, endPoint x: 345, endPoint y: 205, distance: 83.0
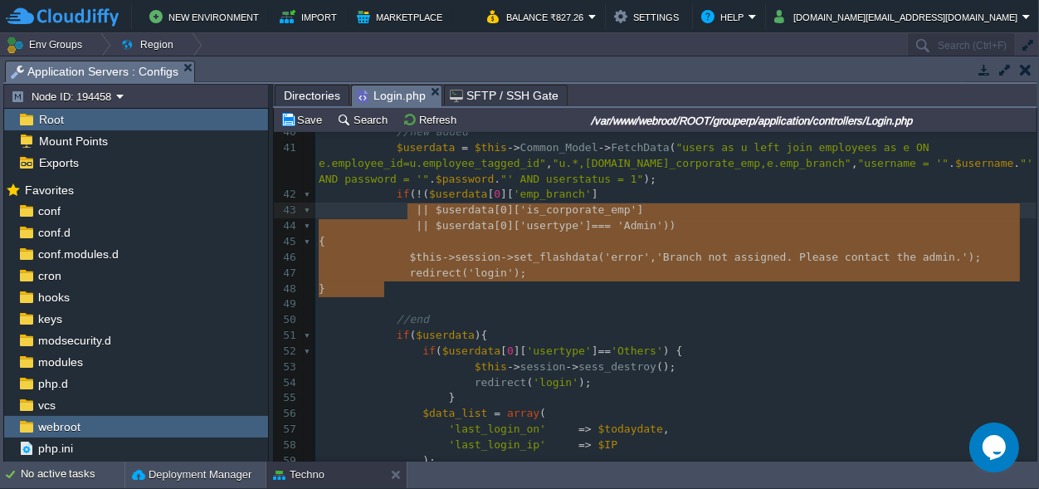
type textarea "|| $userdata[0]['is_corporate_emp'] || $userdata[0]['usertype'] === 'Admin')) {…"
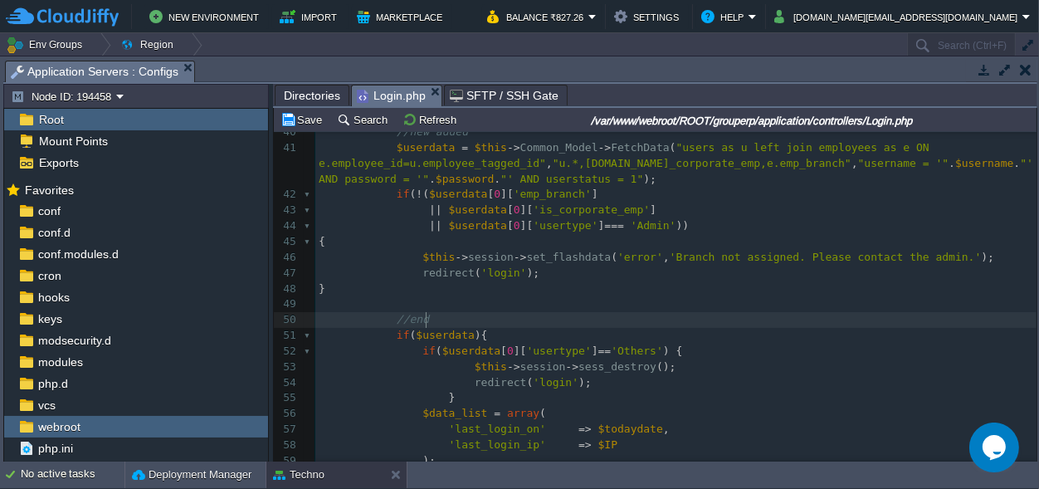
scroll to position [0, 0]
click at [586, 322] on pre "//end" at bounding box center [675, 320] width 721 height 16
click at [400, 305] on pre "​" at bounding box center [675, 304] width 721 height 16
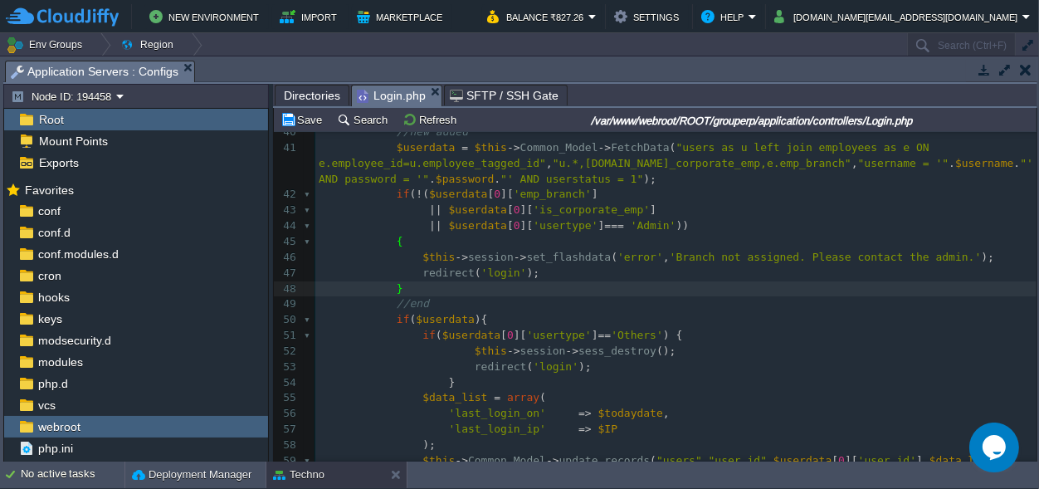
click at [457, 303] on pre "//end" at bounding box center [675, 304] width 721 height 16
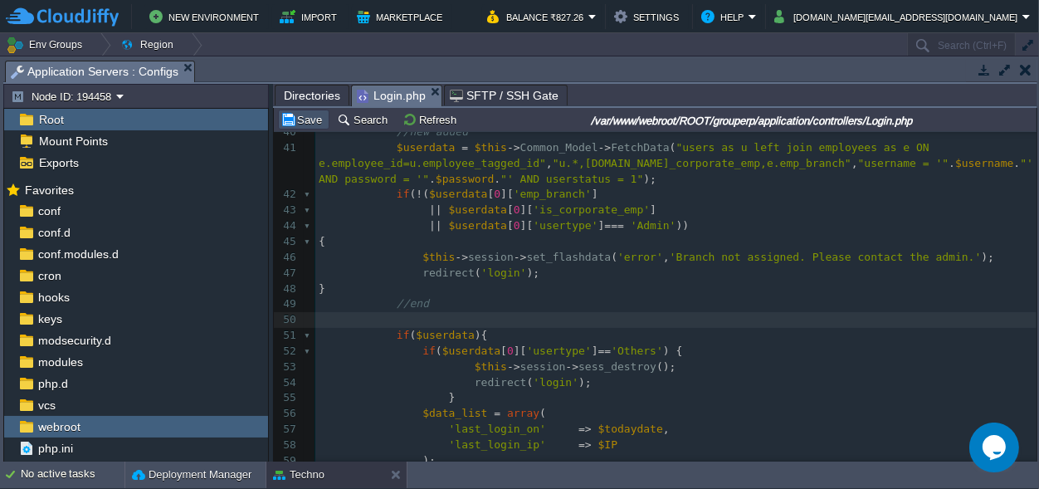
click at [311, 119] on button "Save" at bounding box center [303, 119] width 46 height 15
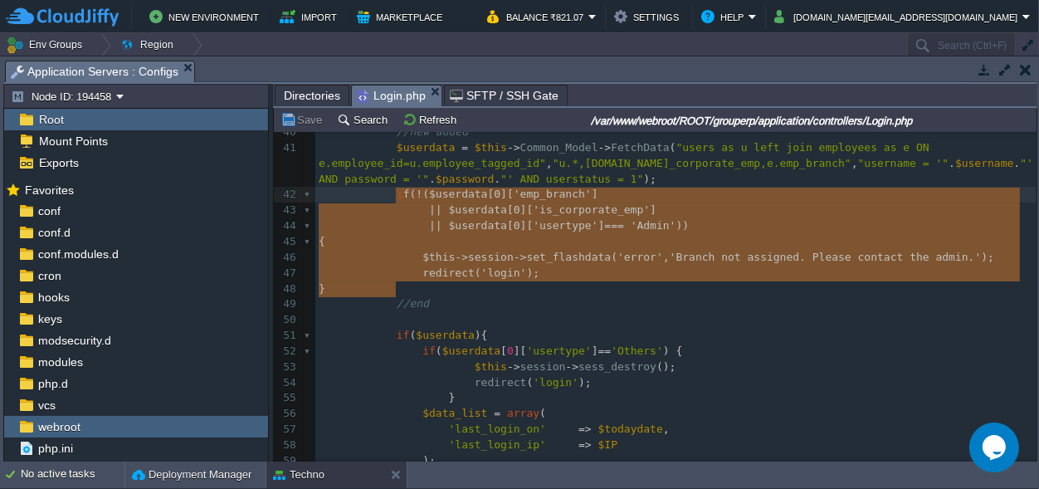
scroll to position [77, 76]
type textarea "if (!( $userdata[0]['emp_branch'] || $userdata[0]['is_corporate_emp'] || $userd…"
drag, startPoint x: 414, startPoint y: 290, endPoint x: 392, endPoint y: 198, distance: 94.0
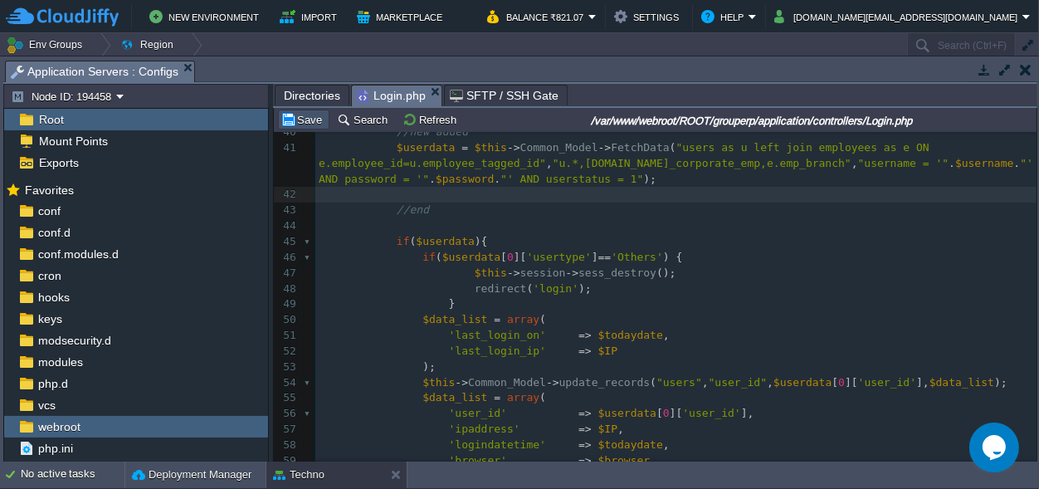
click at [302, 118] on button "Save" at bounding box center [303, 119] width 46 height 15
click at [406, 197] on pre at bounding box center [675, 195] width 721 height 16
paste textarea "redirect('login'); }"
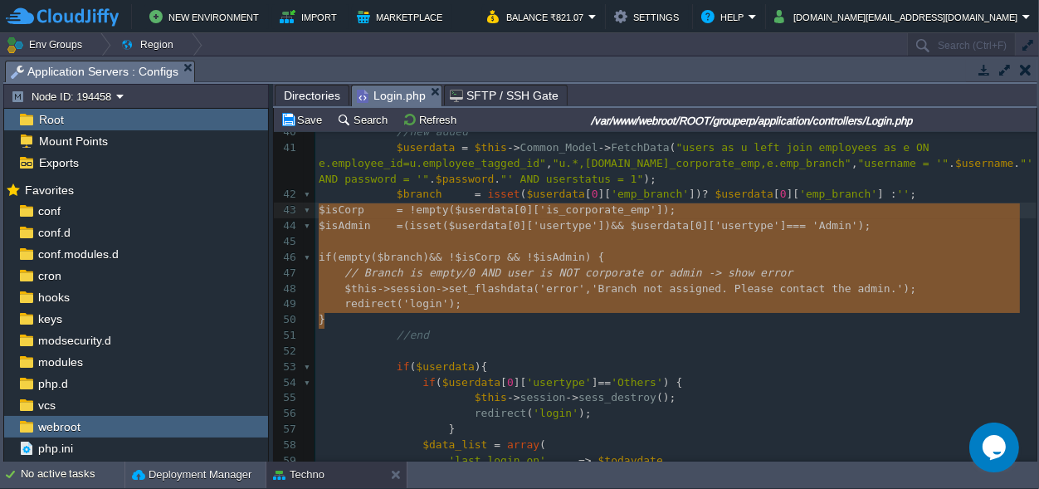
scroll to position [90, 6]
drag, startPoint x: 342, startPoint y: 321, endPoint x: 313, endPoint y: 218, distance: 106.9
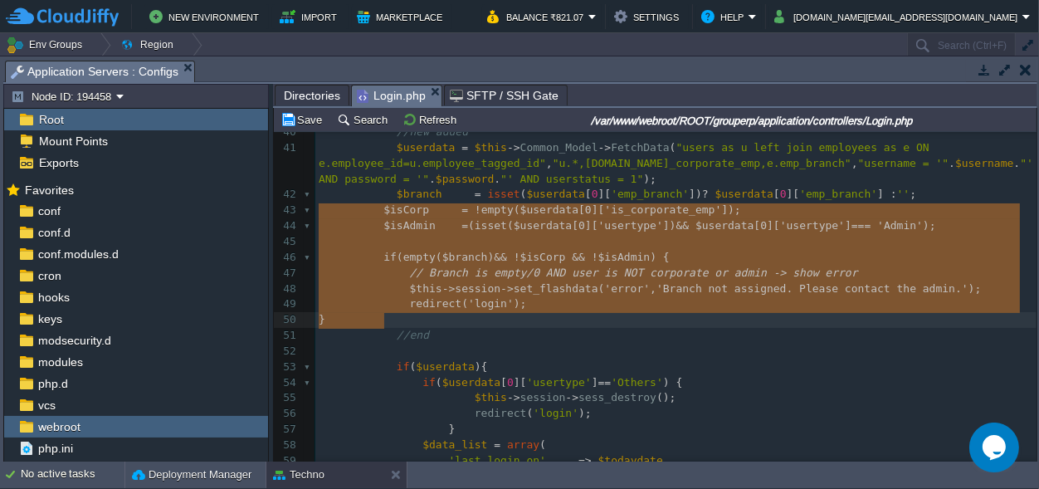
type textarea "$isCorp = !empty($userdata[0]['is_corporate_emp']); $isAdmin = (isset($userdata…"
click at [545, 177] on pre "$userdata = $this -> Common_Model -> FetchData ( "users as u left join employee…" at bounding box center [675, 163] width 721 height 47
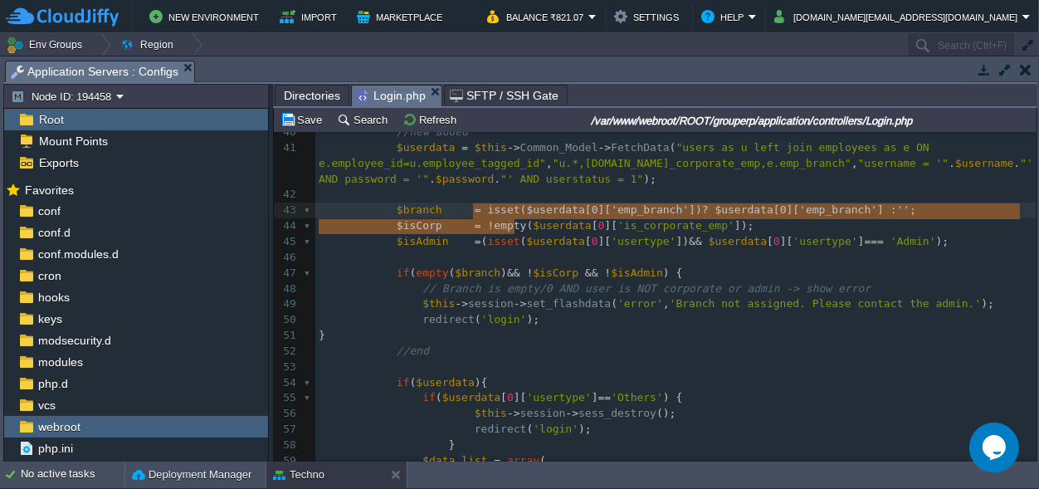
type textarea "!empty("
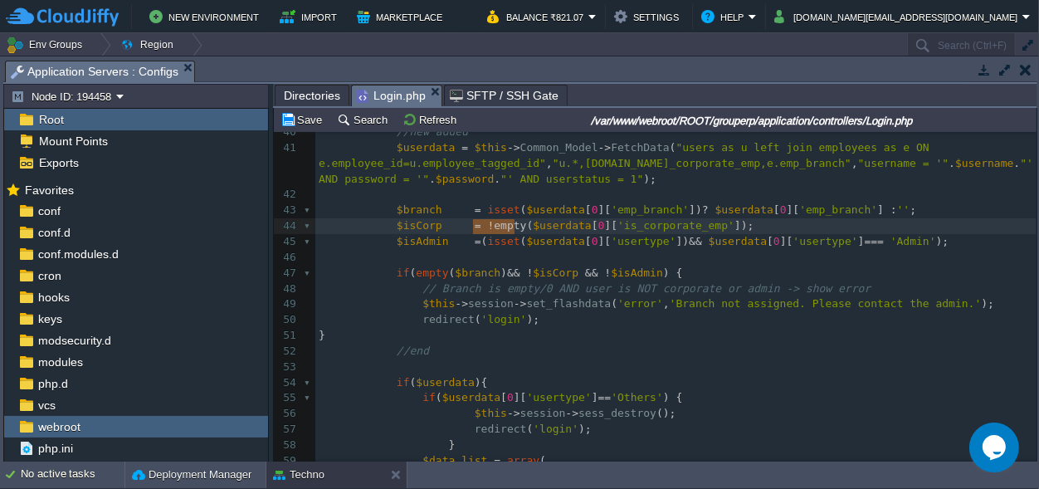
drag, startPoint x: 513, startPoint y: 224, endPoint x: 474, endPoint y: 219, distance: 40.1
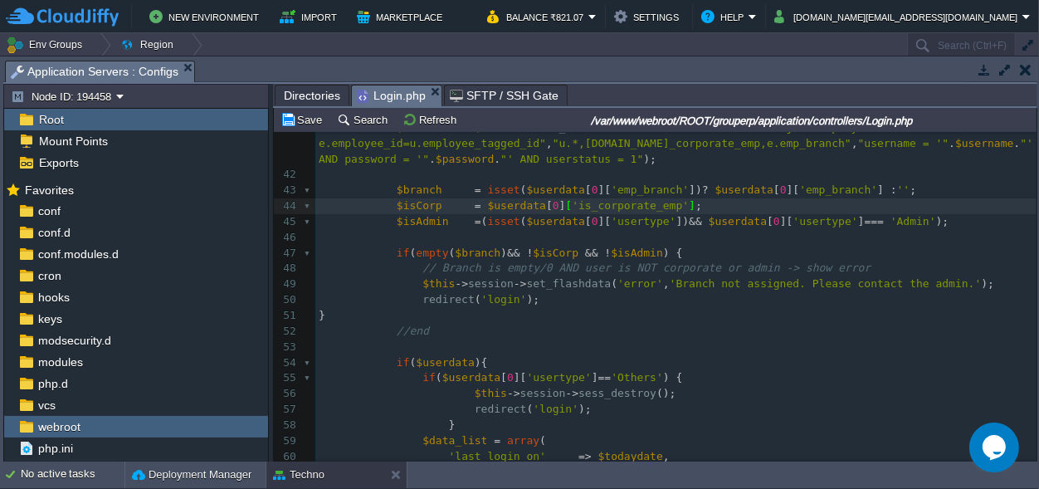
scroll to position [620, 0]
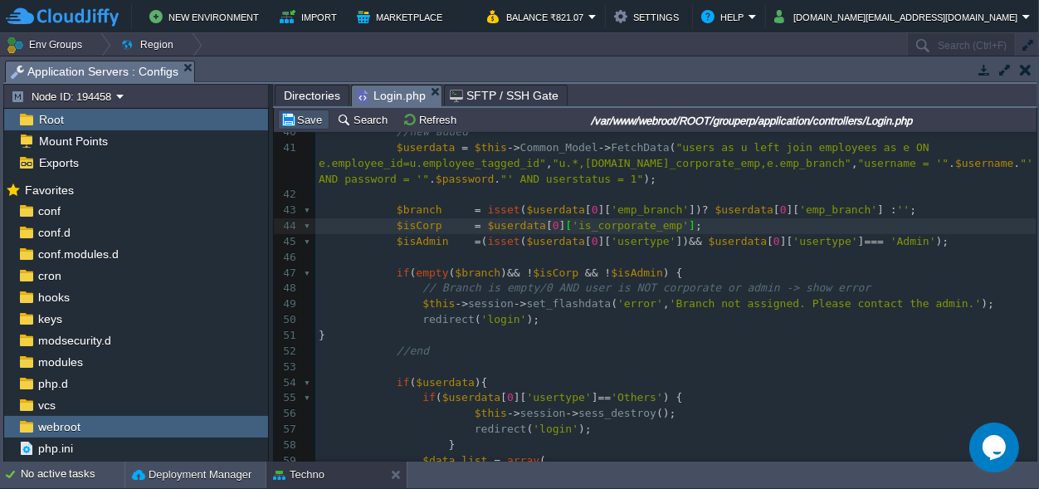
click at [311, 120] on button "Save" at bounding box center [303, 119] width 46 height 15
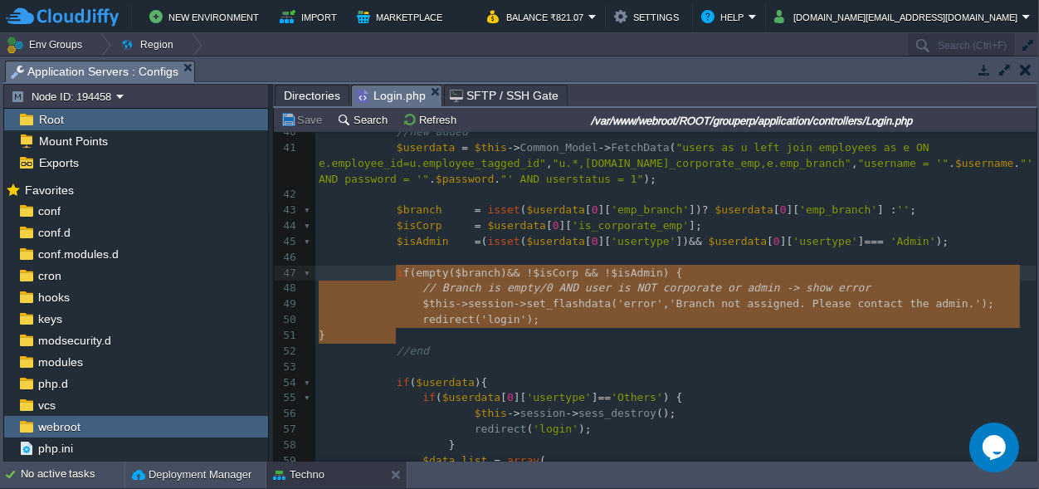
type textarea "$branch = isset($userdata[0]['emp_branch']) ? $userdata[0]['emp_branch'] : ''; …"
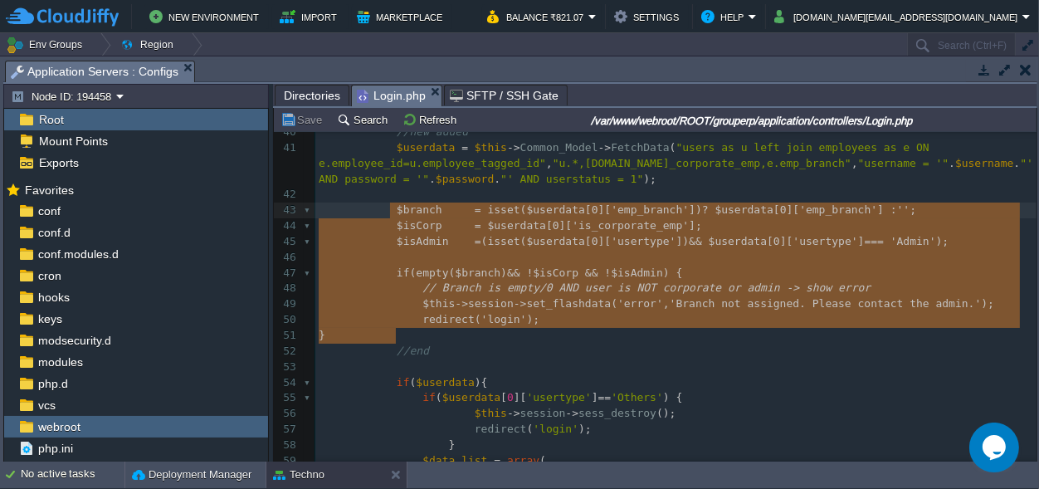
scroll to position [103, 76]
drag, startPoint x: 406, startPoint y: 339, endPoint x: 388, endPoint y: 218, distance: 122.4
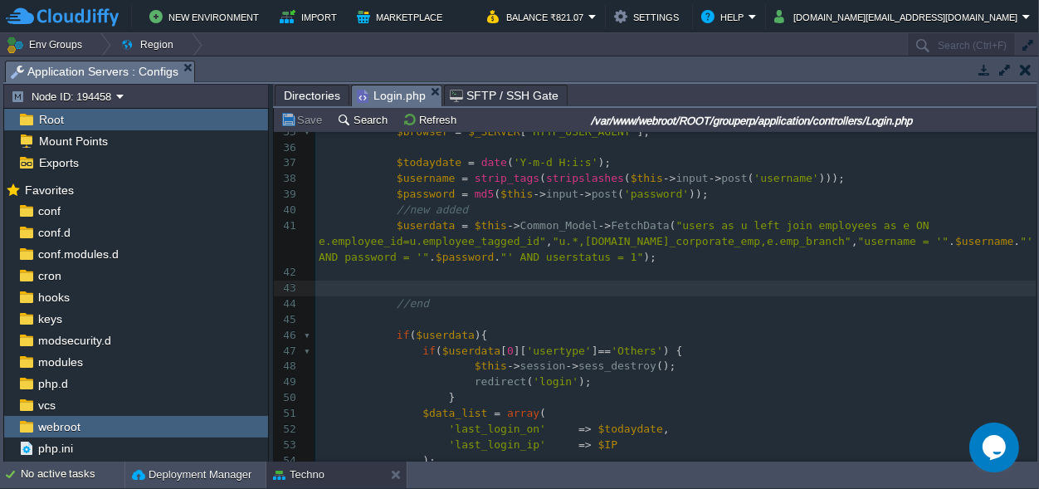
scroll to position [619, 0]
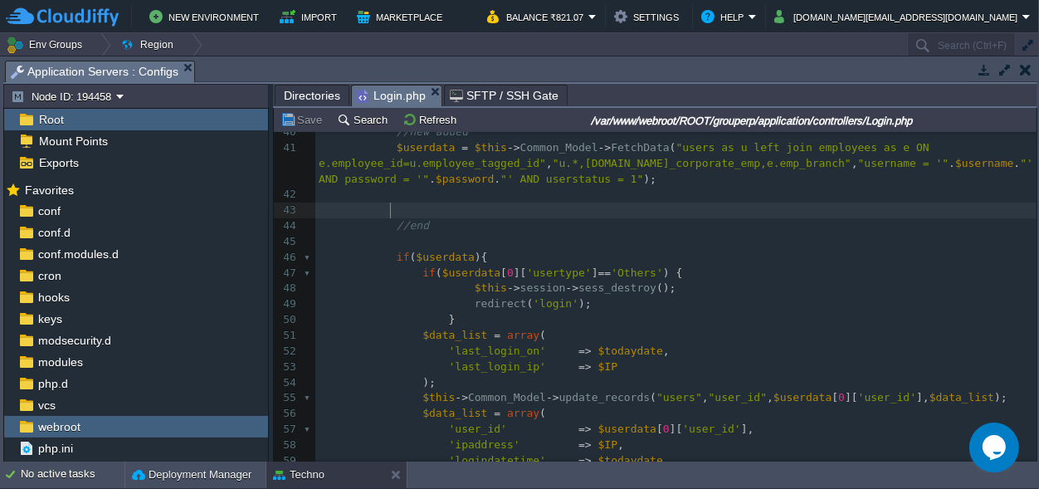
type textarea "$branch = isset($userdata[0]['emp_branch']) ? $userdata[0]['emp_branch'] : ''; …"
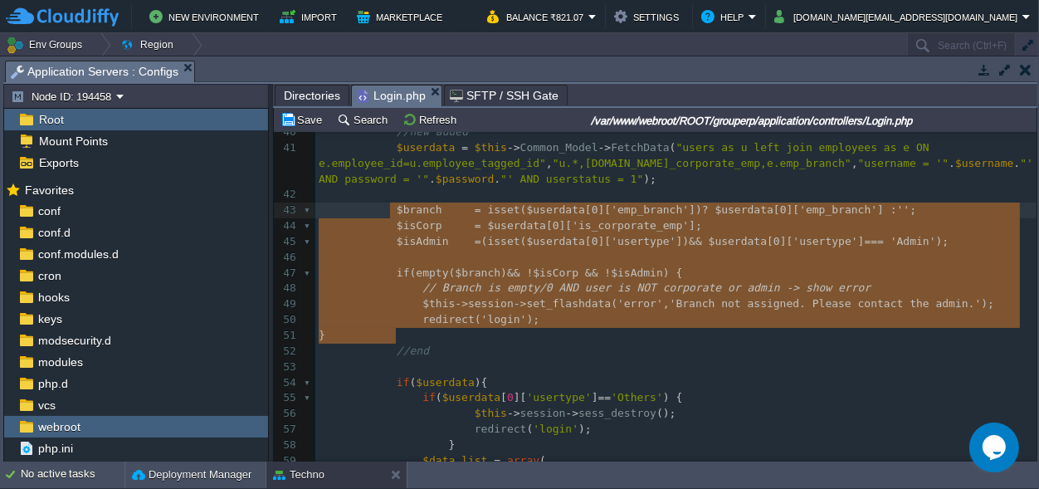
scroll to position [0, 0]
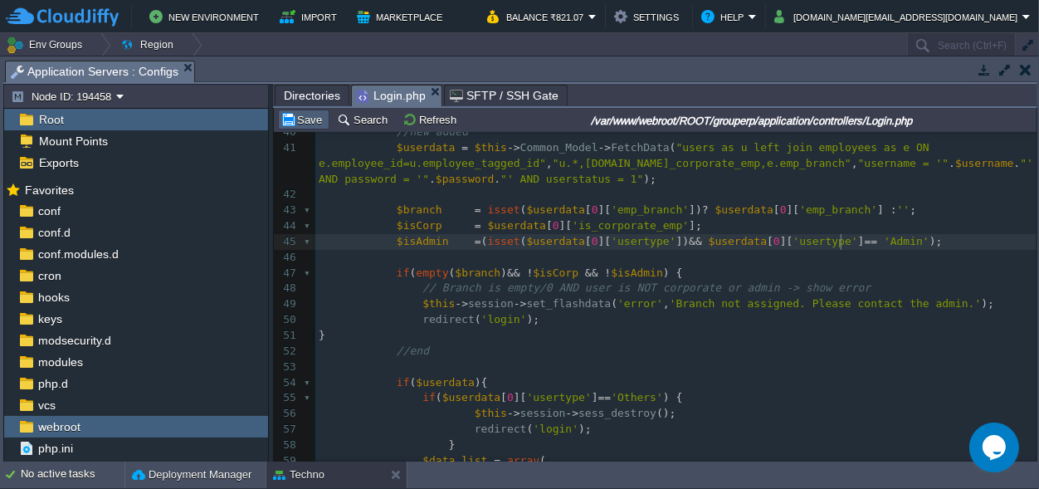
click at [306, 119] on button "Save" at bounding box center [303, 119] width 46 height 15
click at [301, 92] on span "Directories" at bounding box center [312, 95] width 56 height 20
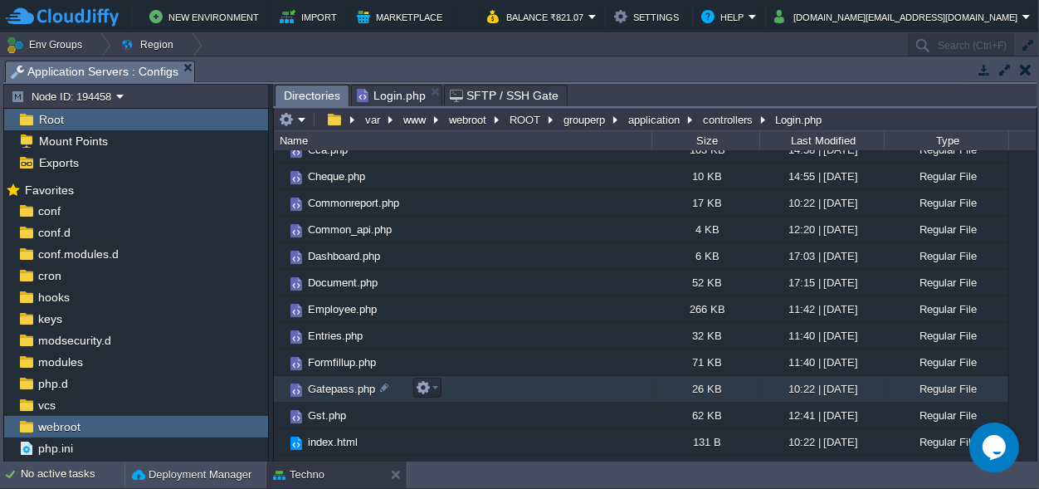
scroll to position [155, 0]
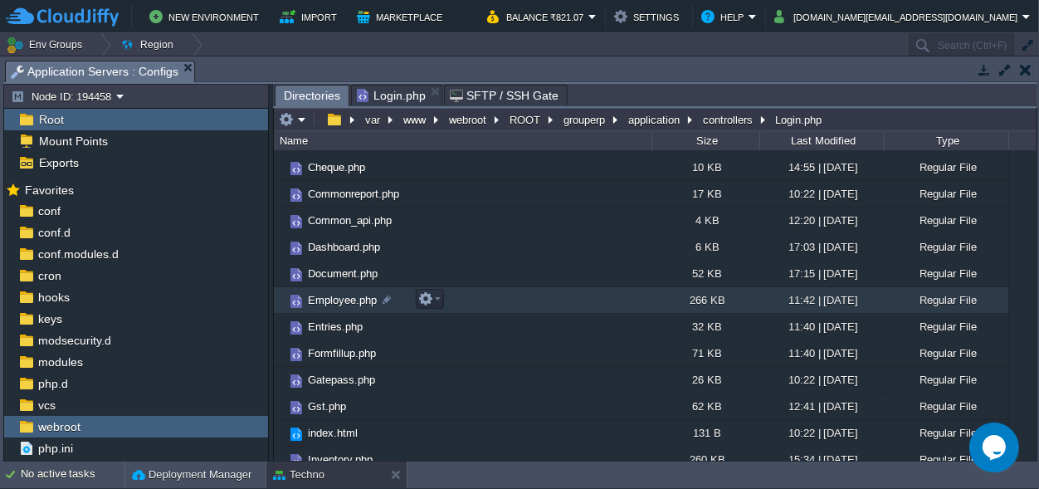
click at [343, 300] on span "Employee.php" at bounding box center [342, 300] width 74 height 14
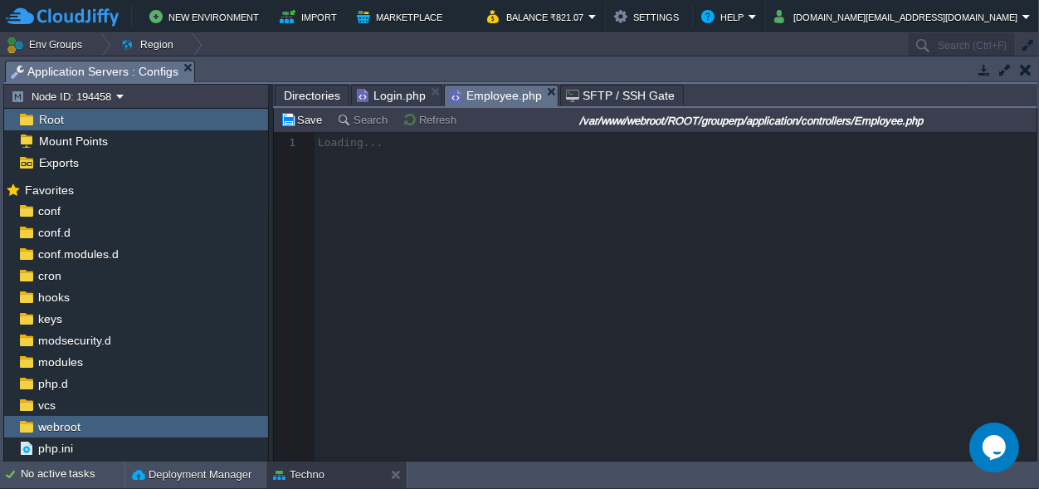
click at [299, 89] on span "Directories" at bounding box center [312, 95] width 56 height 20
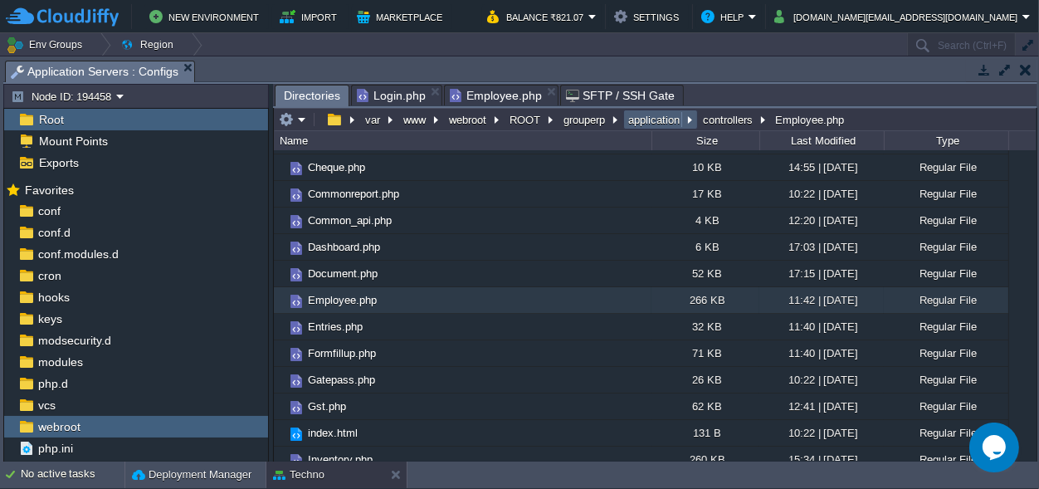
click at [689, 118] on em "application" at bounding box center [660, 119] width 70 height 15
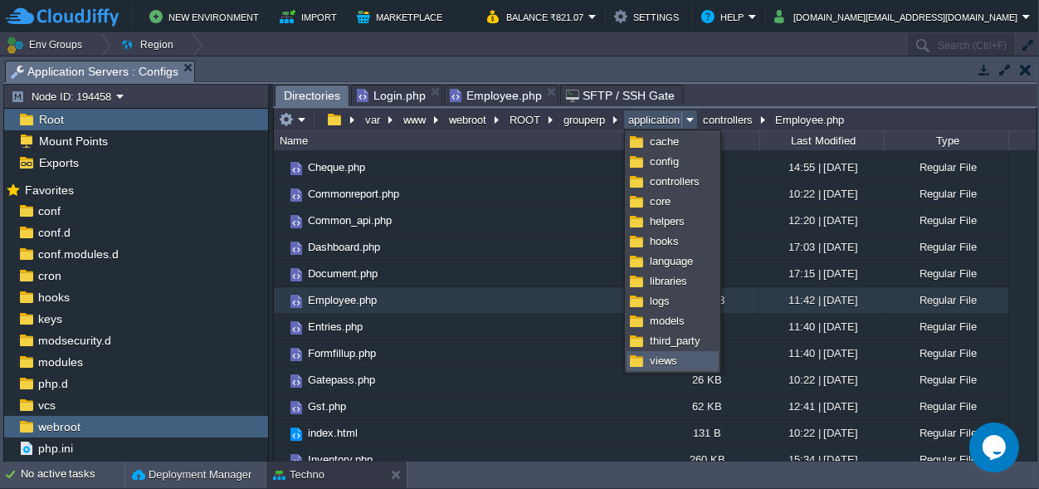
click at [665, 357] on span "views" at bounding box center [663, 360] width 27 height 12
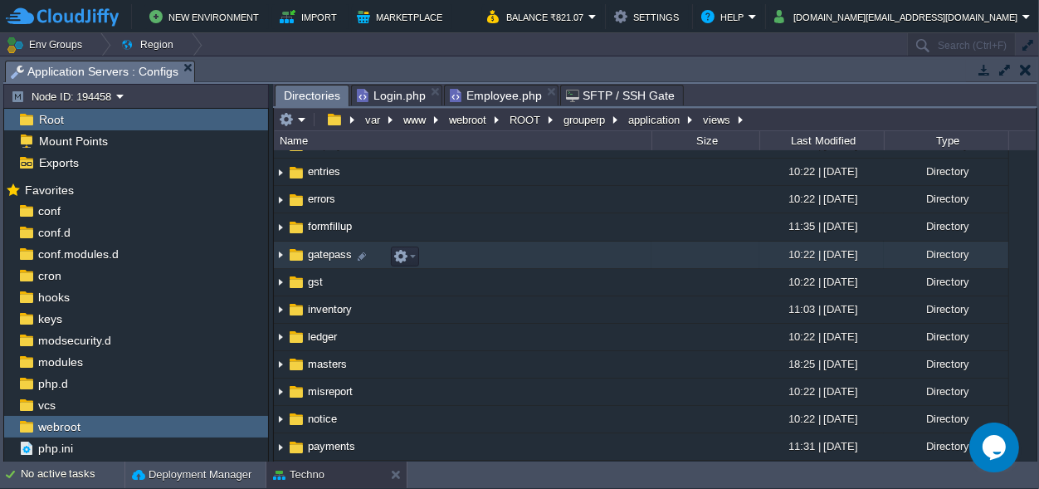
scroll to position [0, 0]
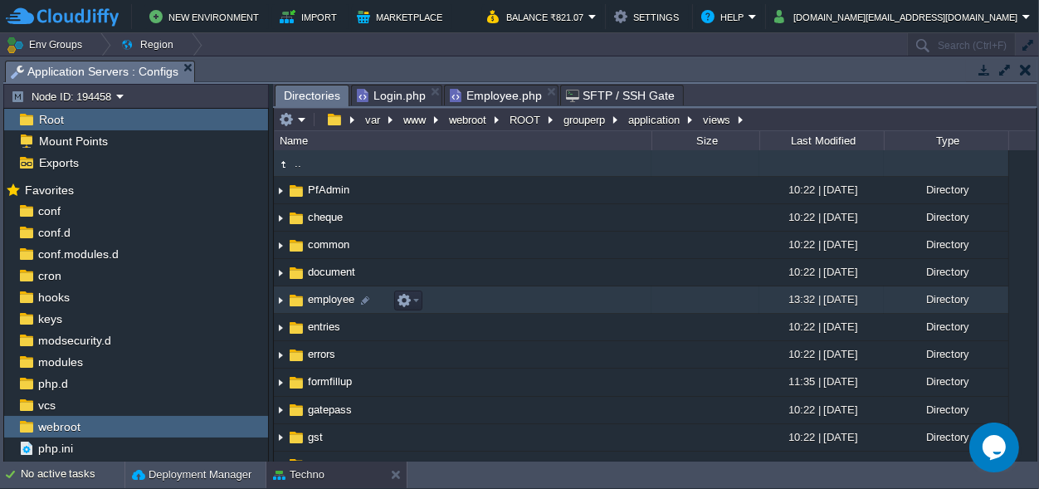
click at [328, 296] on span "employee" at bounding box center [330, 299] width 51 height 14
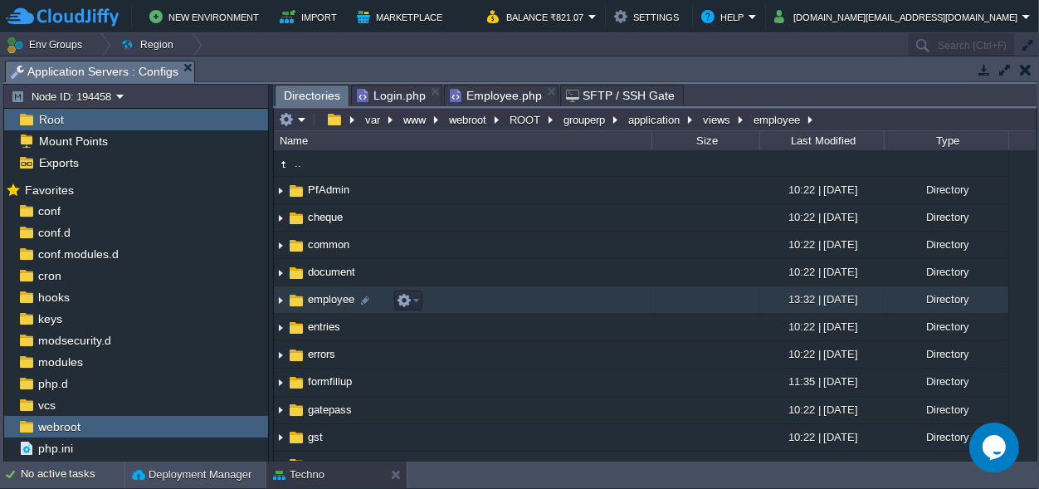
click at [328, 296] on span "employee" at bounding box center [330, 299] width 51 height 14
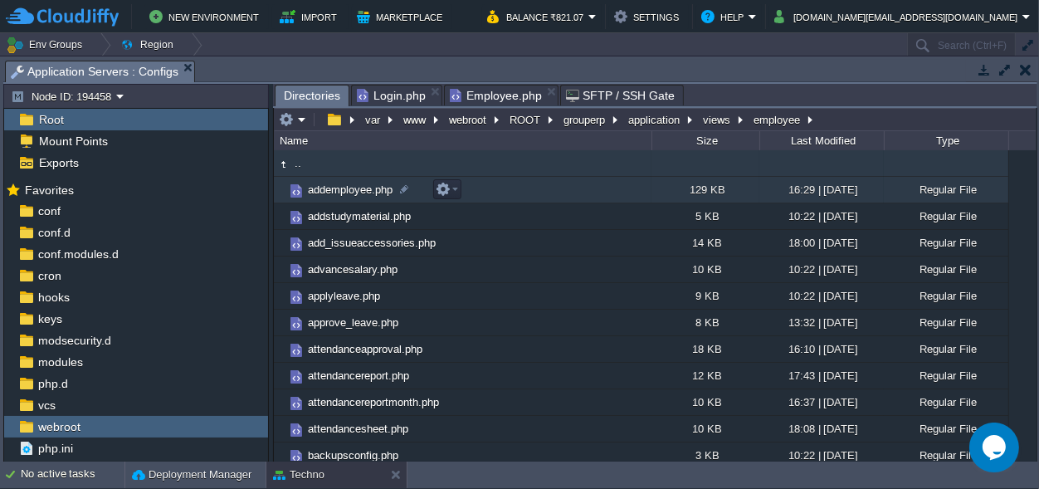
click at [338, 193] on span "addemployee.php" at bounding box center [350, 189] width 90 height 14
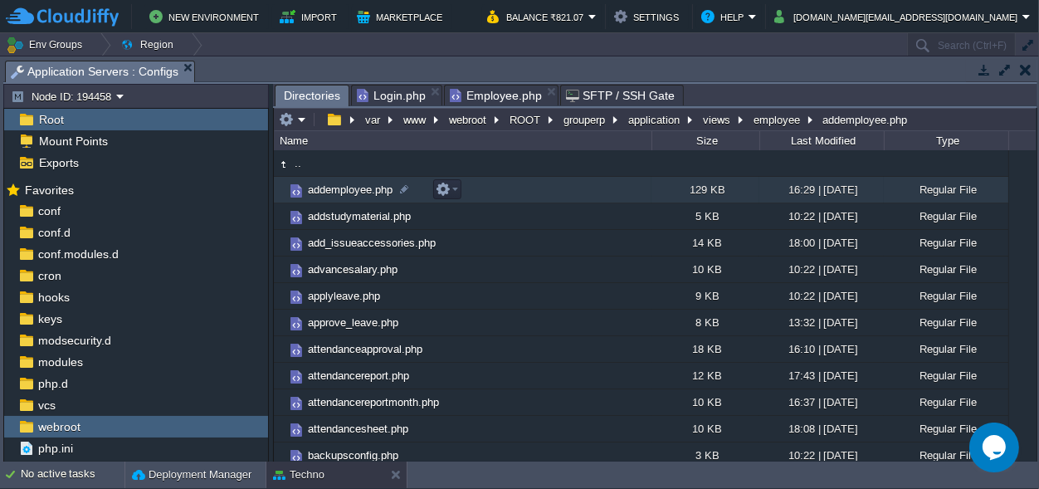
click at [338, 193] on span "addemployee.php" at bounding box center [350, 189] width 90 height 14
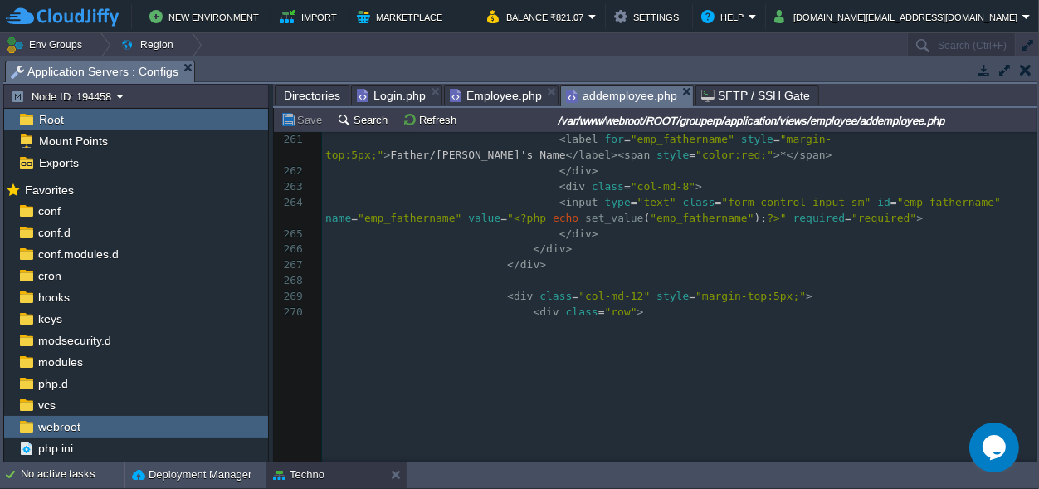
scroll to position [4575, 0]
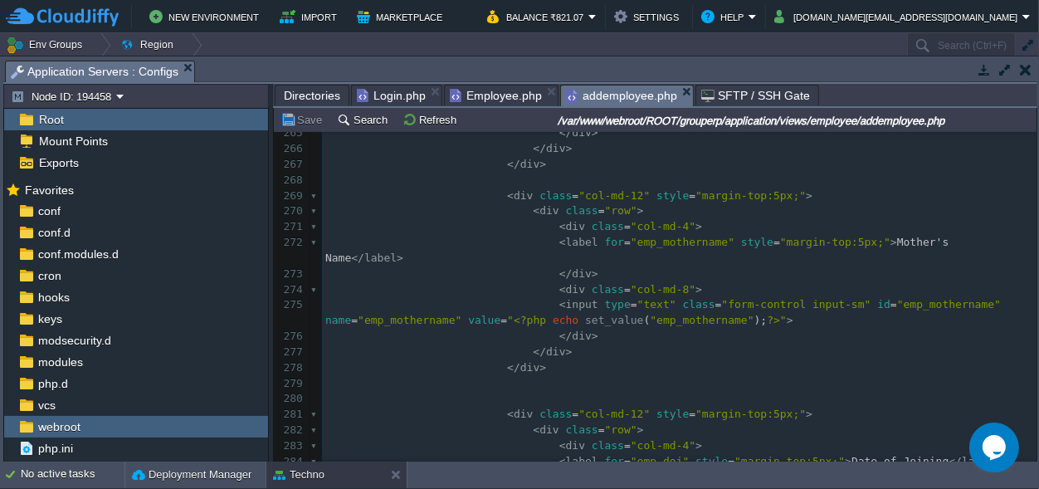
click at [894, 313] on pre "< input type = "text" class = "form-control input-sm" id = "emp_mothername" nam…" at bounding box center [679, 313] width 714 height 32
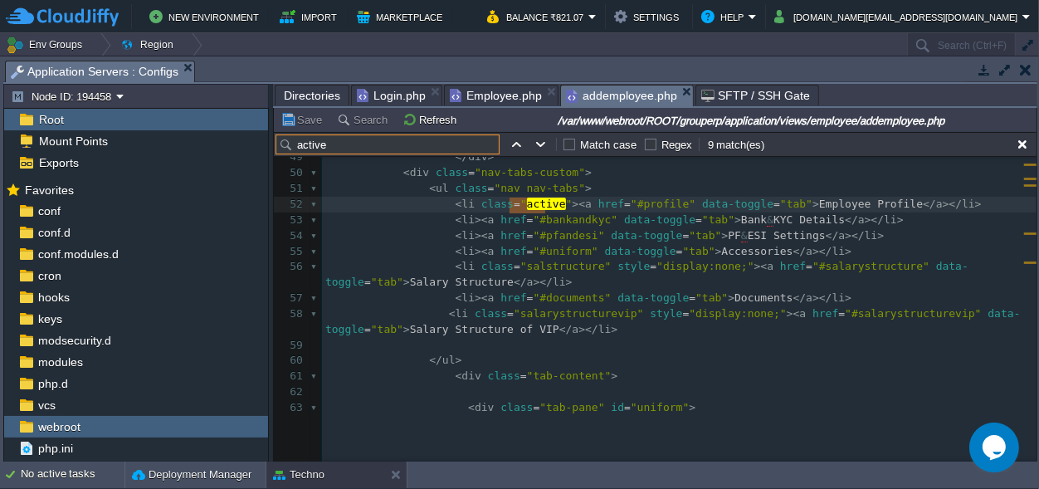
scroll to position [776, 0]
type input "active"
click at [533, 135] on td at bounding box center [541, 144] width 20 height 20
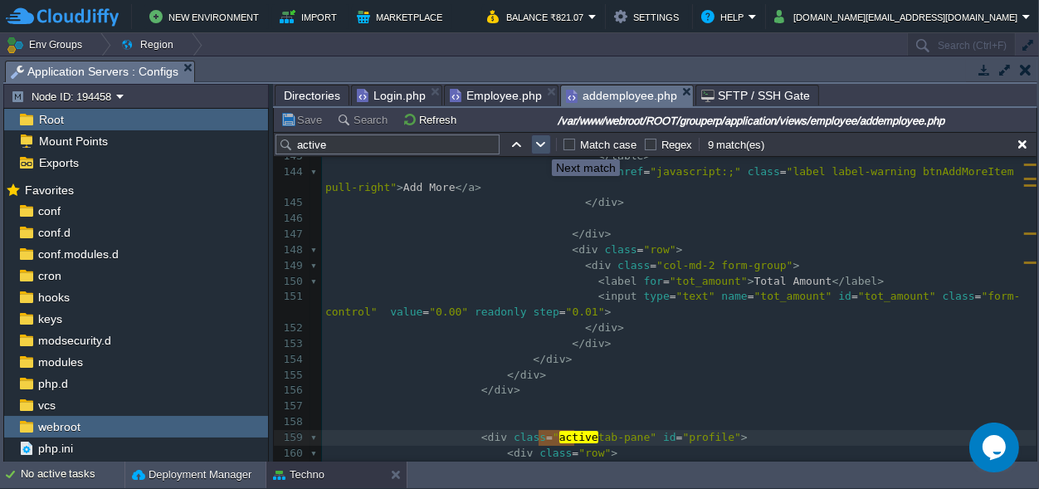
click at [539, 144] on button "button" at bounding box center [540, 144] width 15 height 15
type textarea "Active"
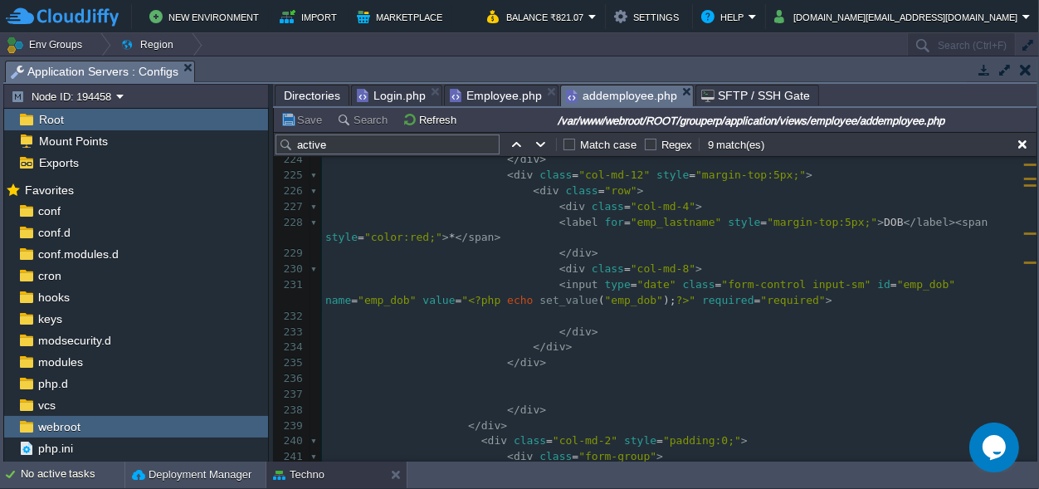
click at [477, 92] on span "Employee.php" at bounding box center [496, 95] width 92 height 20
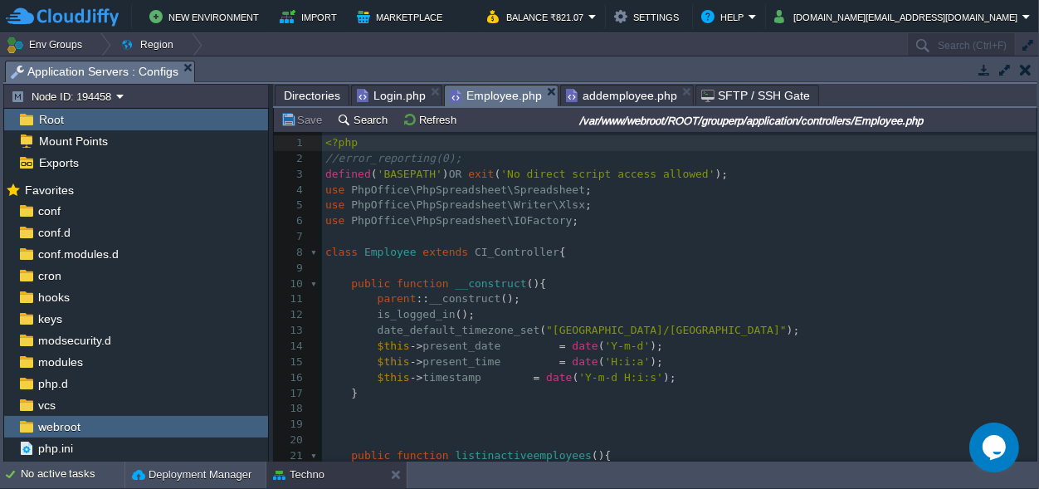
click at [600, 96] on span "addemployee.php" at bounding box center [621, 95] width 111 height 20
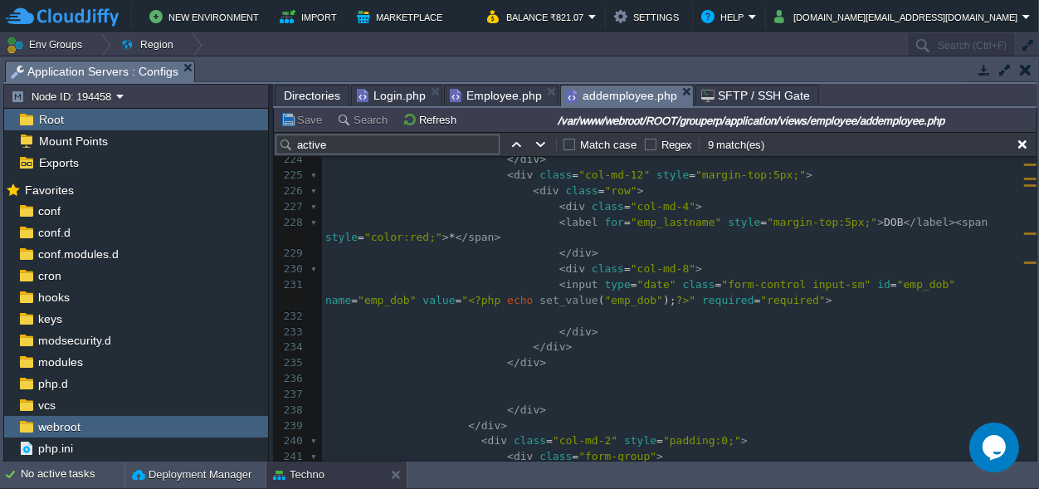
click at [697, 251] on pre "</ div >" at bounding box center [679, 254] width 714 height 16
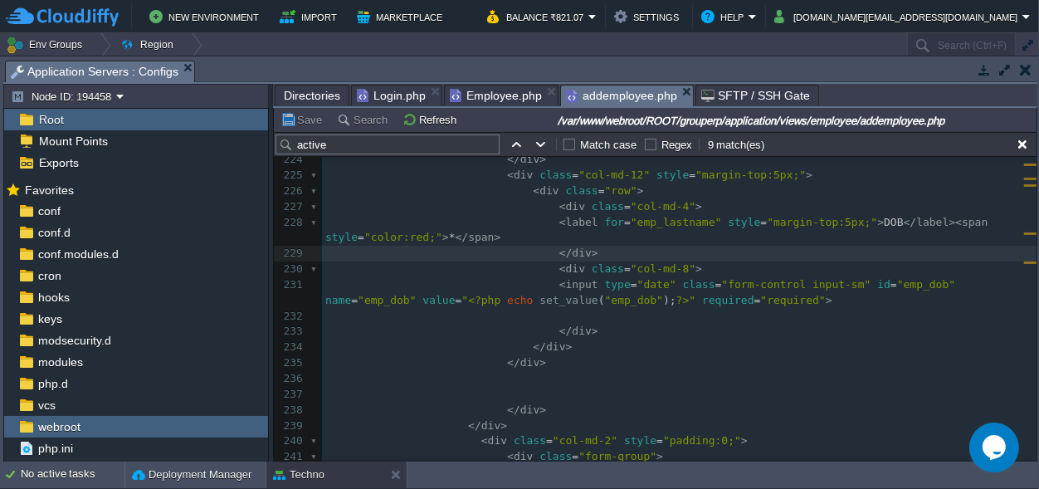
click at [379, 144] on input "active" at bounding box center [387, 144] width 224 height 20
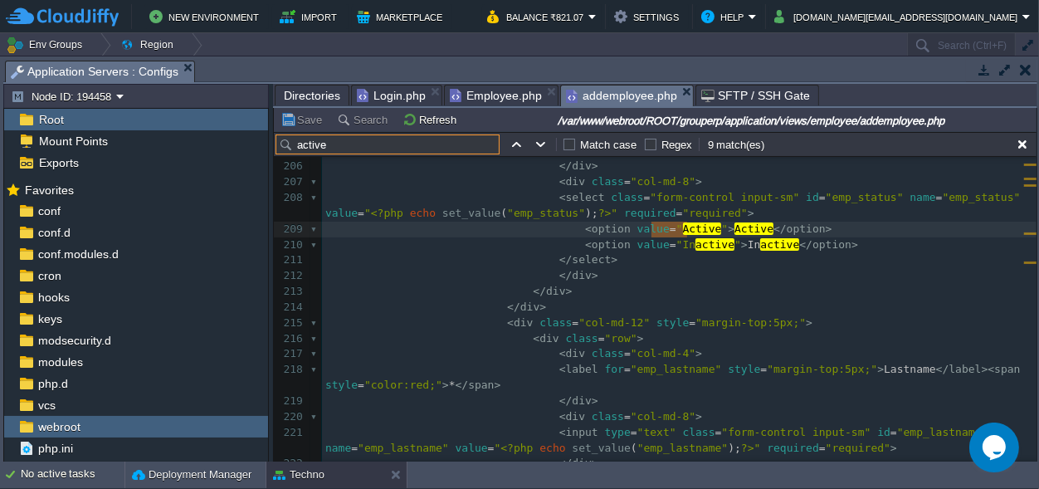
paste input "User Status"
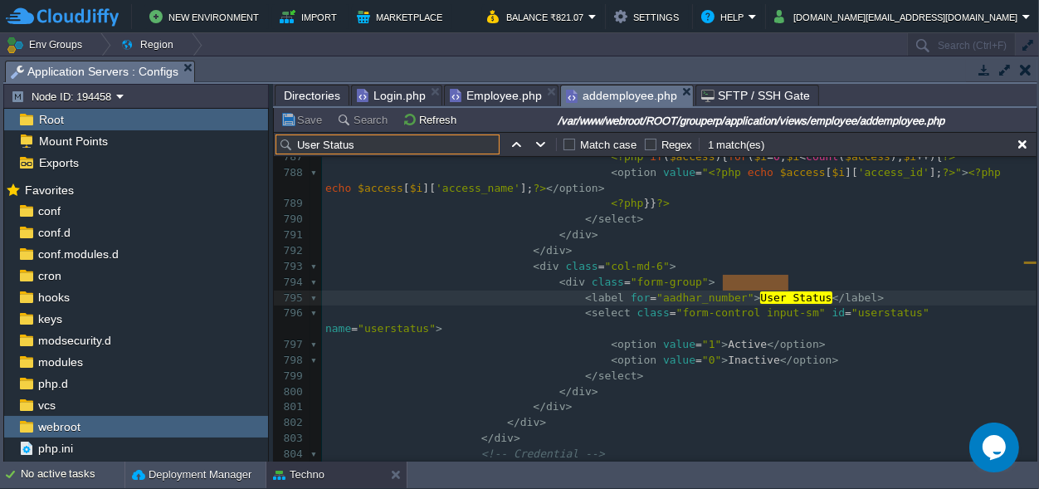
type input "User Status"
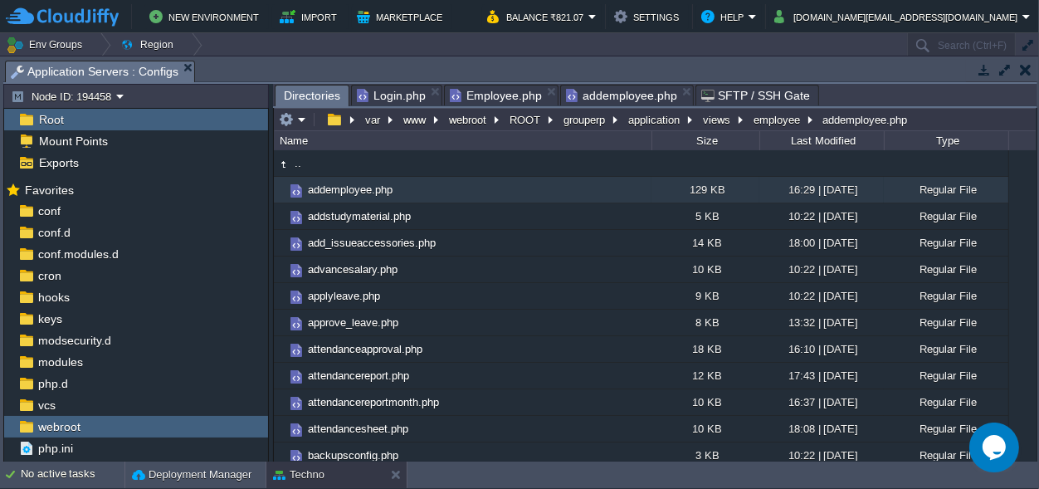
click at [308, 90] on span "Directories" at bounding box center [312, 95] width 56 height 21
click at [475, 88] on span "Employee.php" at bounding box center [496, 95] width 92 height 20
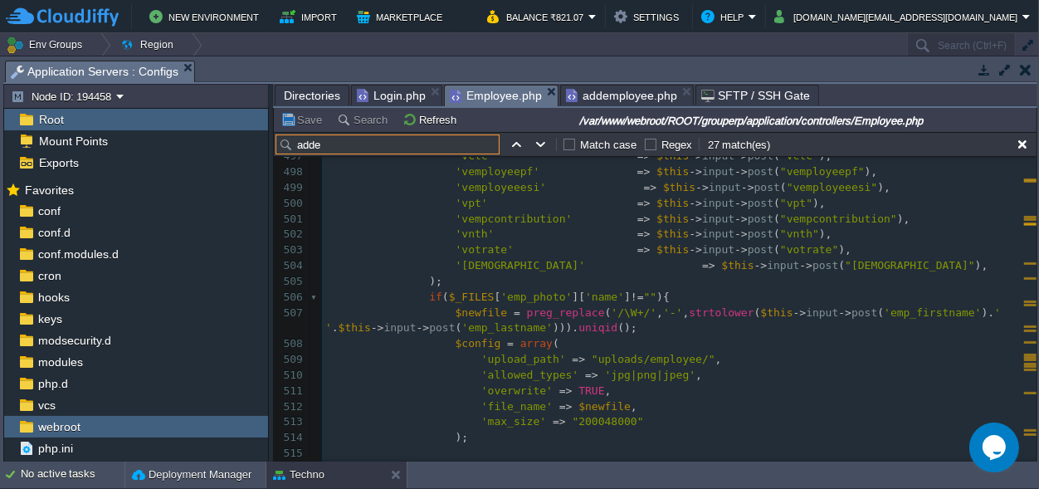
type input "adde"
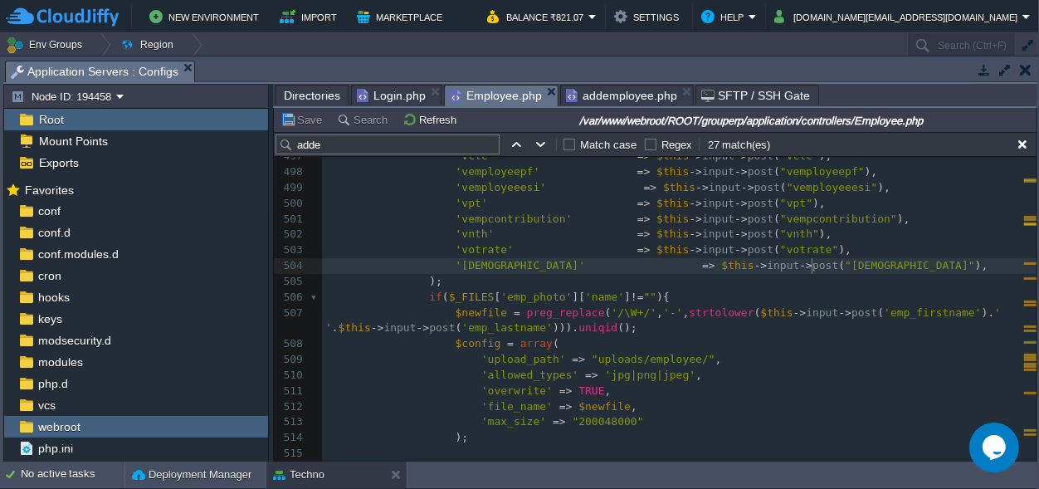
click at [821, 265] on pre "'isvipsal' => $this -> input -> post ( "isvipsal" )," at bounding box center [679, 266] width 714 height 16
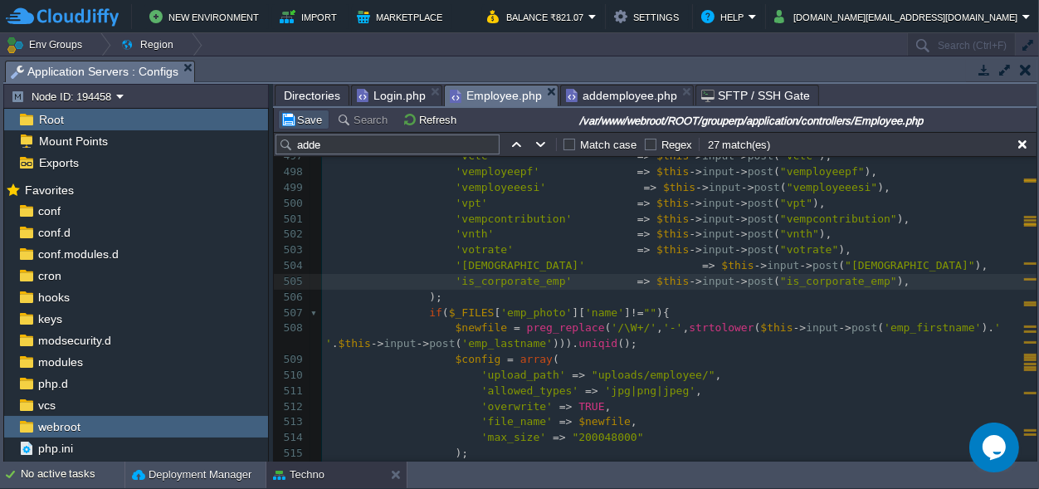
click at [290, 117] on button "Save" at bounding box center [303, 119] width 46 height 15
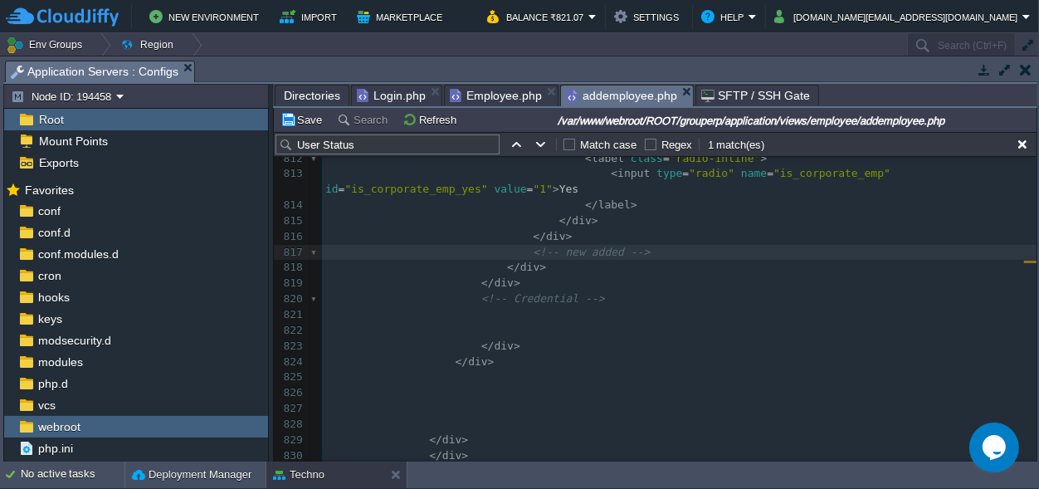
click at [611, 95] on span "addemployee.php" at bounding box center [621, 95] width 111 height 21
click at [291, 119] on button "Save" at bounding box center [303, 119] width 46 height 15
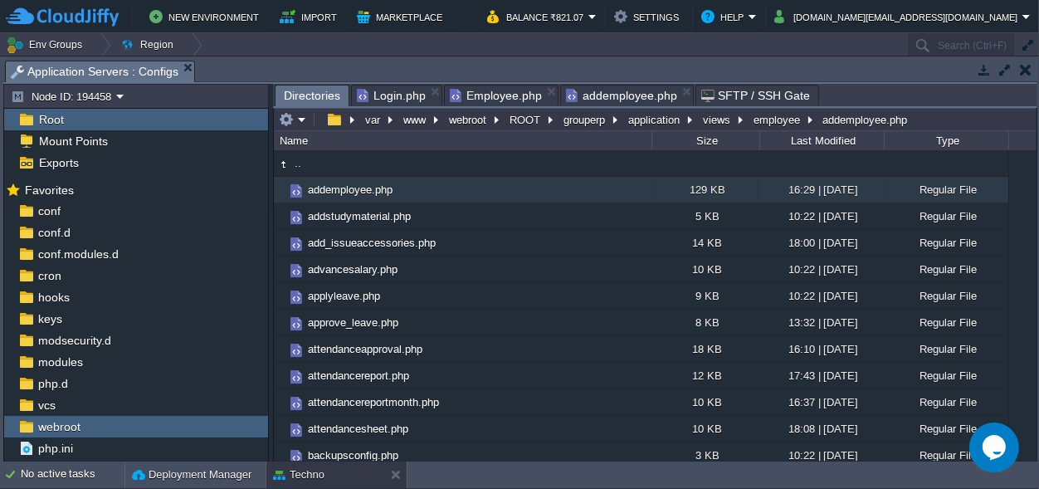
click at [297, 88] on span "Directories" at bounding box center [312, 95] width 56 height 21
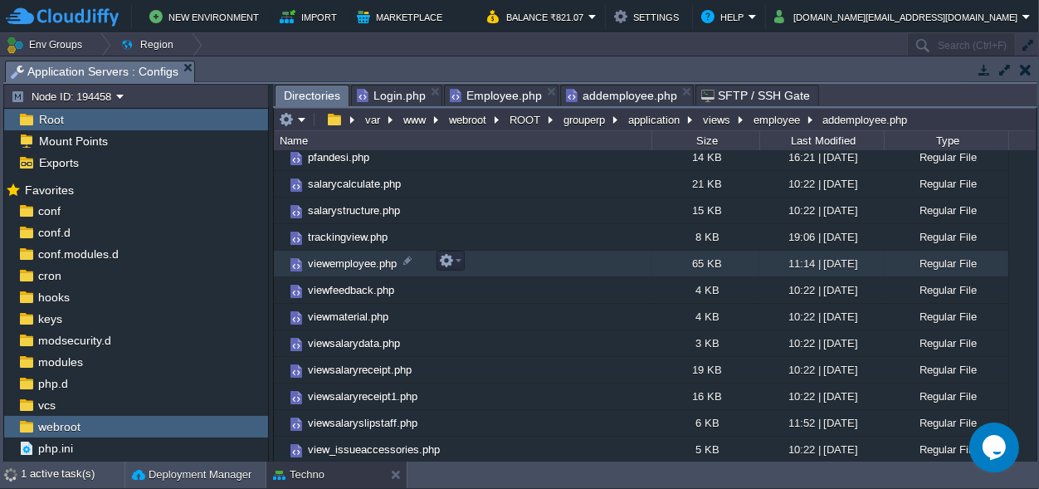
click at [343, 261] on span "viewemployee.php" at bounding box center [352, 263] width 94 height 14
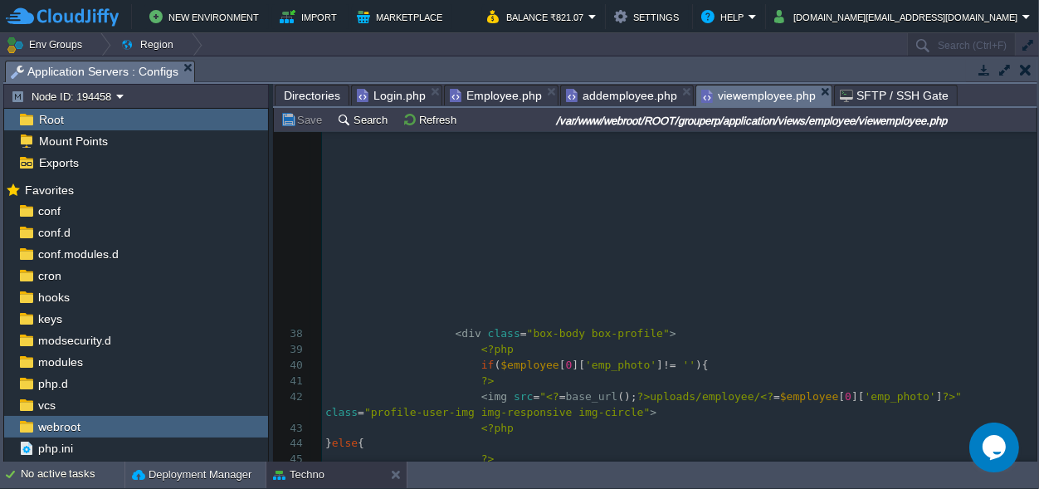
scroll to position [931, 0]
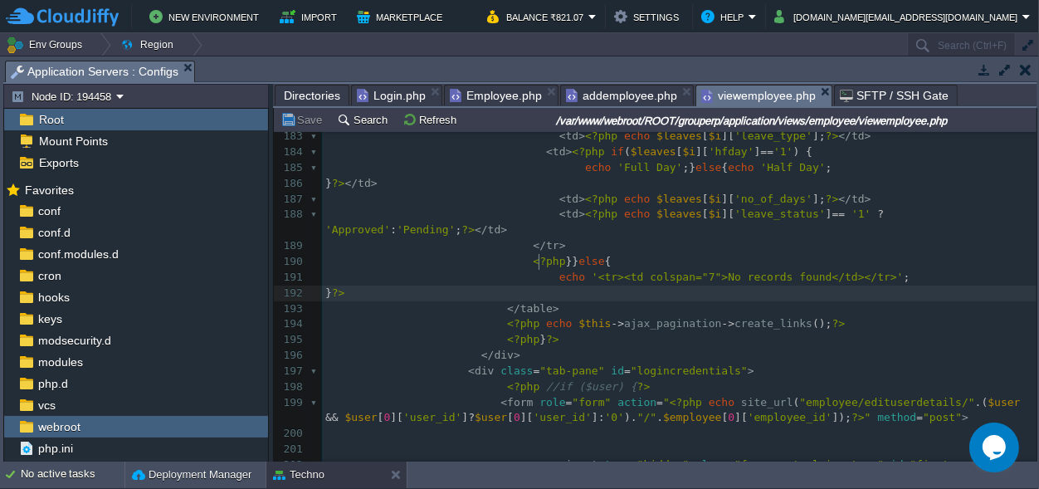
click at [779, 285] on pre "} ?>" at bounding box center [679, 293] width 714 height 16
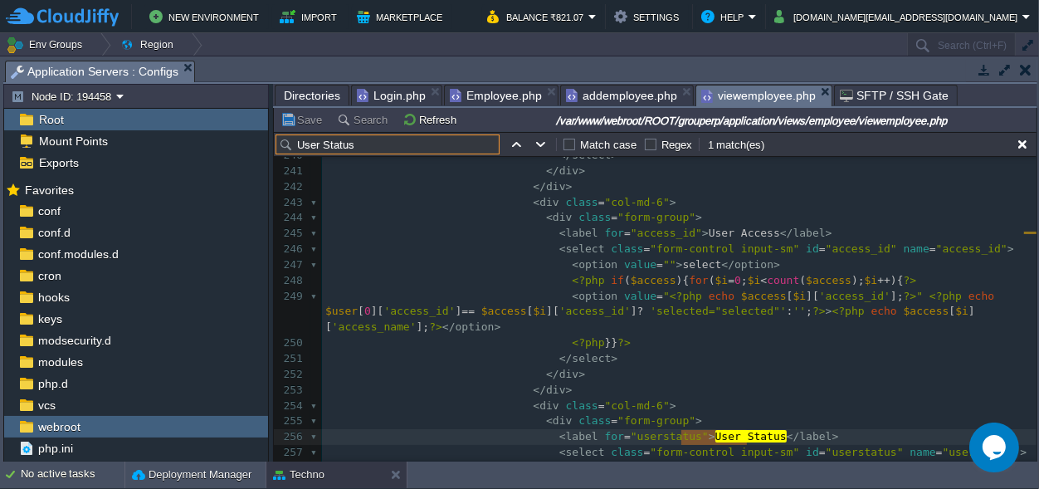
scroll to position [4420, 0]
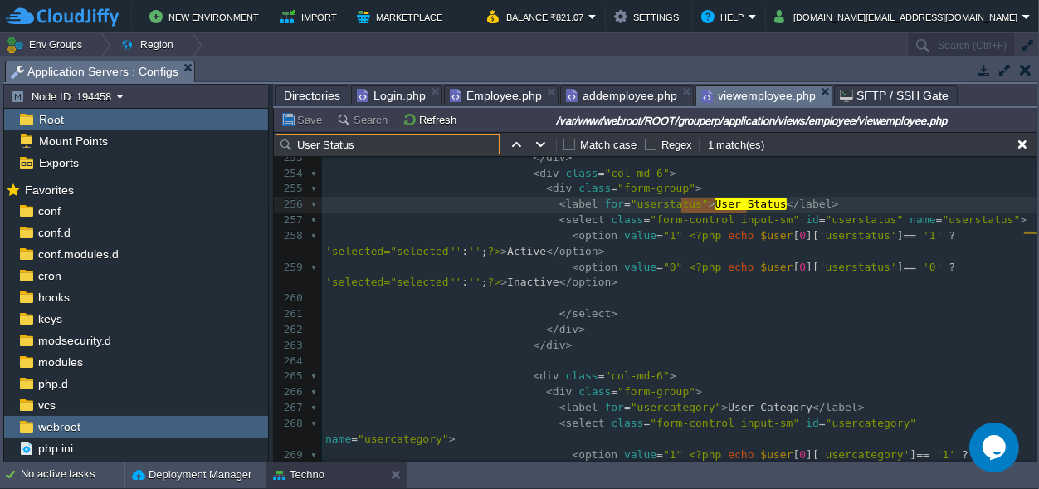
type input "User Status"
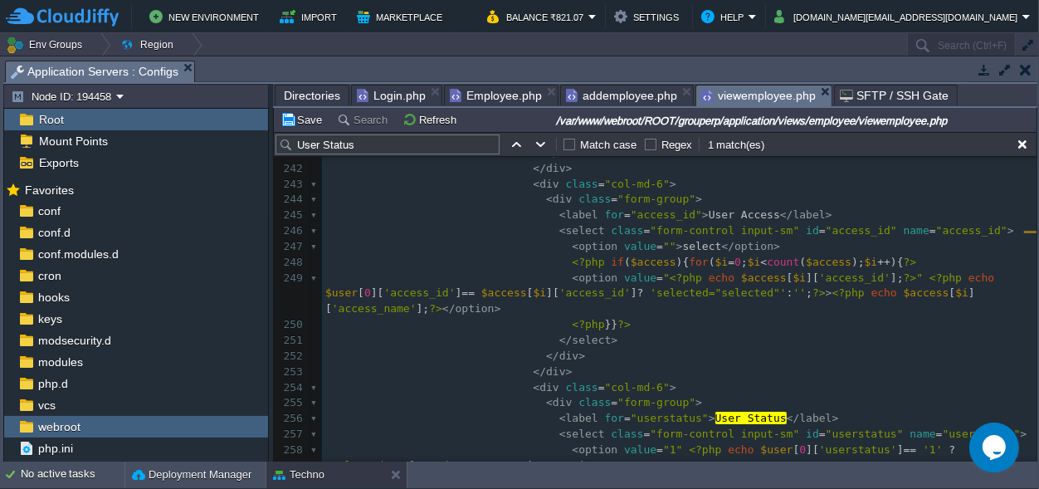
scroll to position [3973, 0]
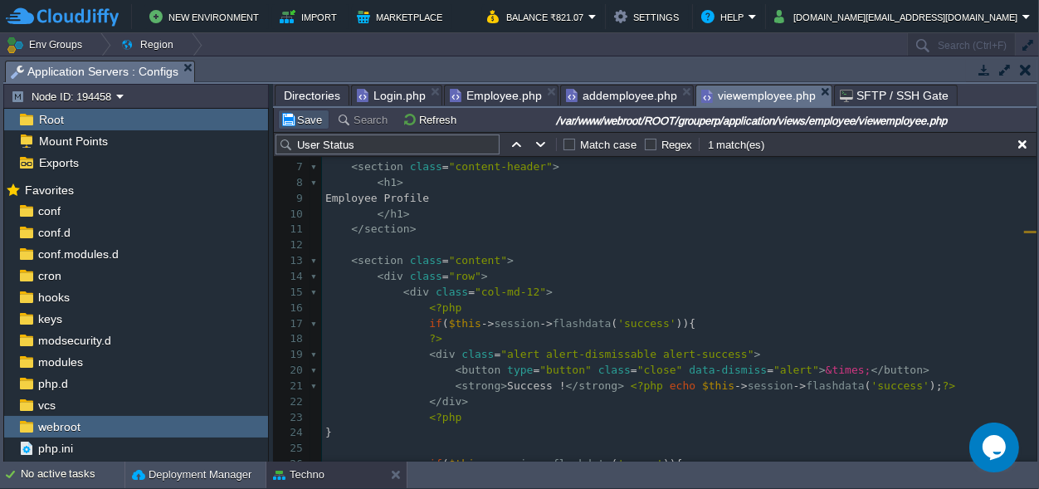
click at [301, 113] on button "Save" at bounding box center [303, 119] width 46 height 15
click at [533, 144] on td at bounding box center [541, 144] width 20 height 20
type textarea "User Status"
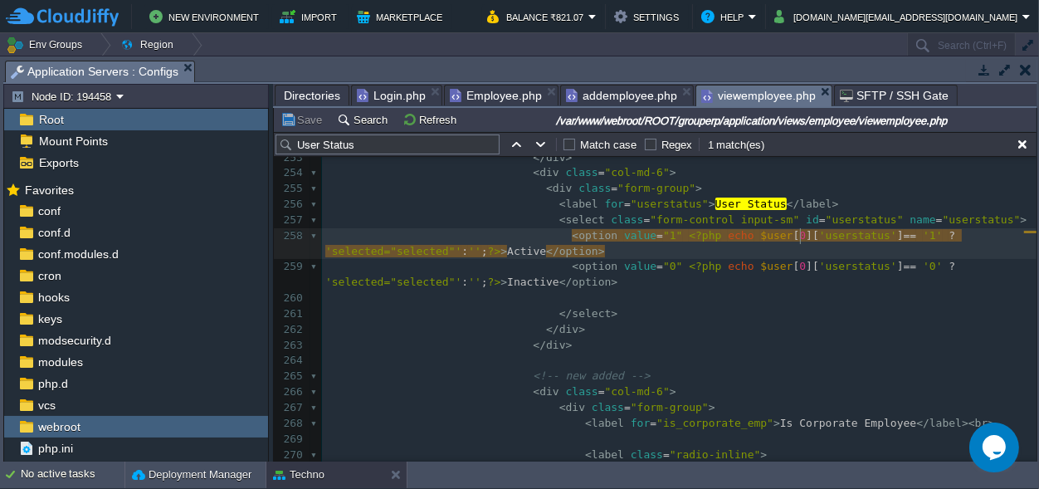
type textarea "userstatus"
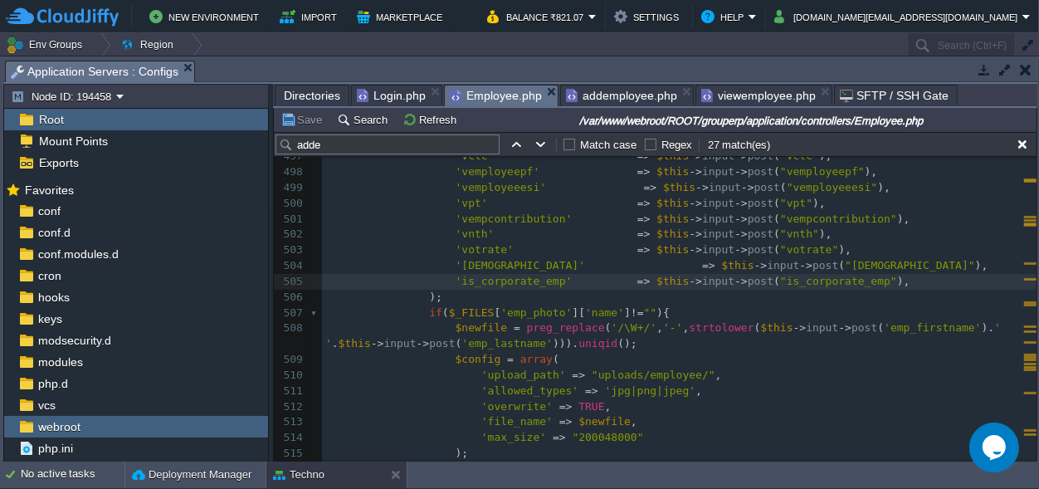
click at [471, 95] on span "Employee.php" at bounding box center [496, 95] width 92 height 21
click at [333, 145] on input "adde" at bounding box center [387, 144] width 224 height 20
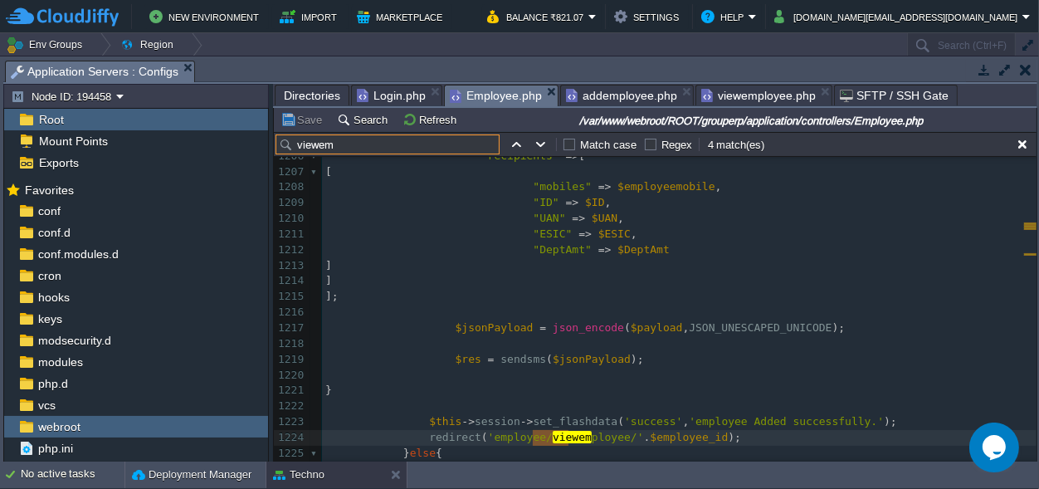
type input "viewem"
type textarea "viewemployee"
type input "viewemployee"
click at [538, 140] on button "button" at bounding box center [540, 144] width 15 height 15
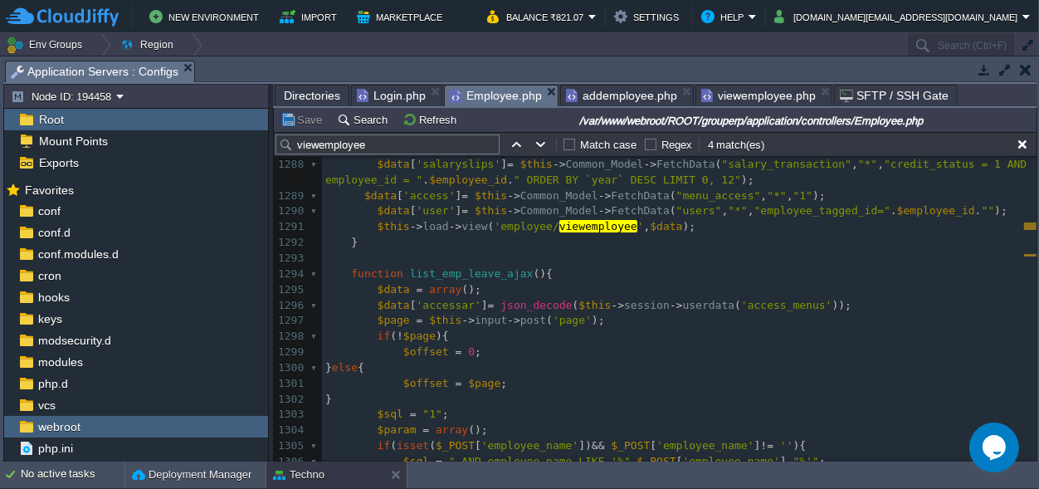
scroll to position [0, 0]
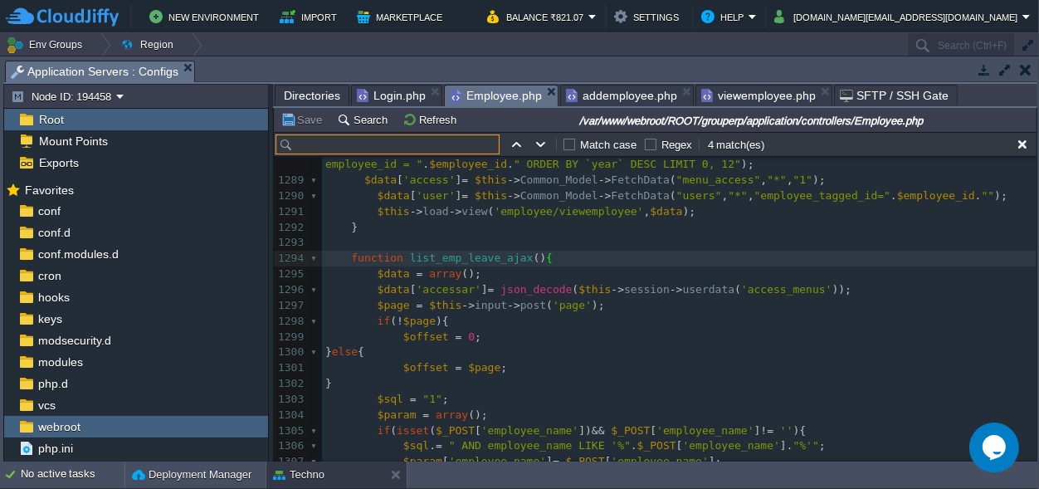
paste input "edituserdetails"
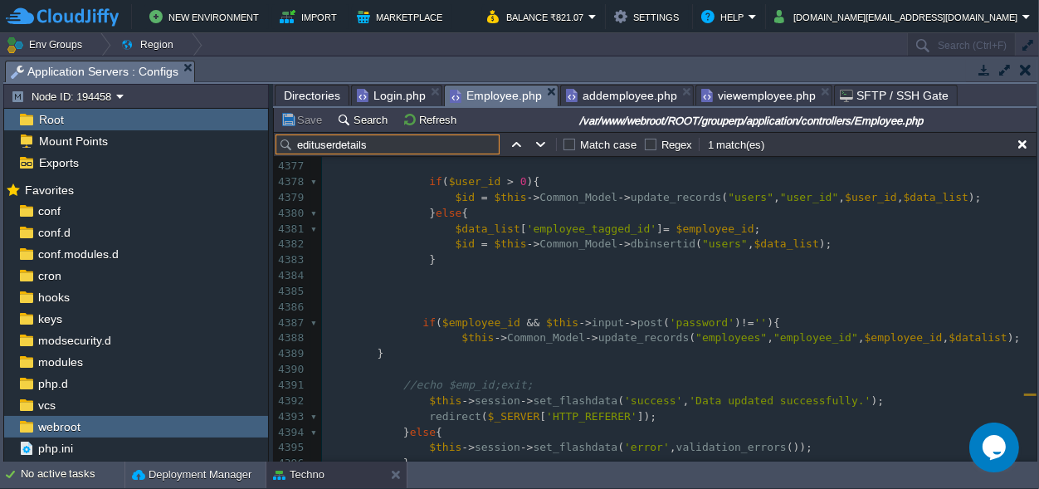
scroll to position [73219, 0]
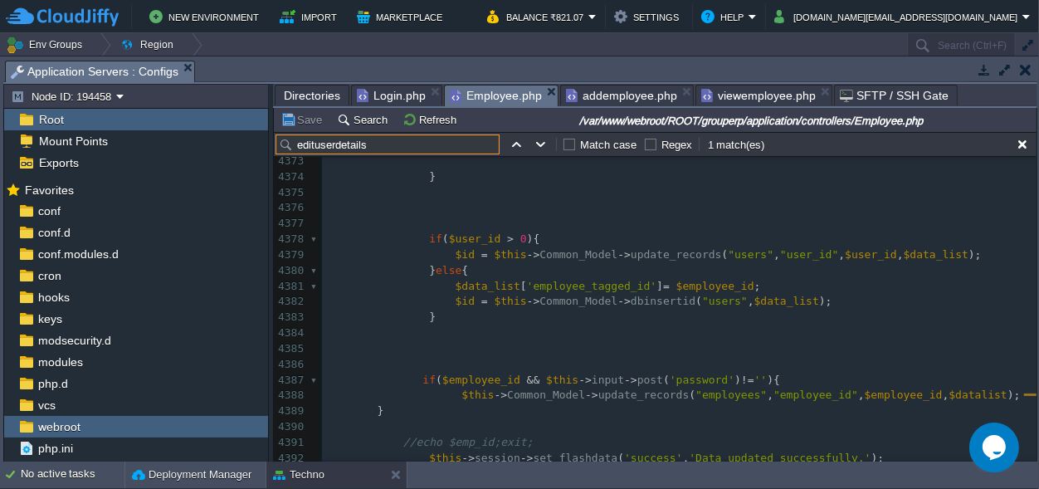
type input "edituserdetails"
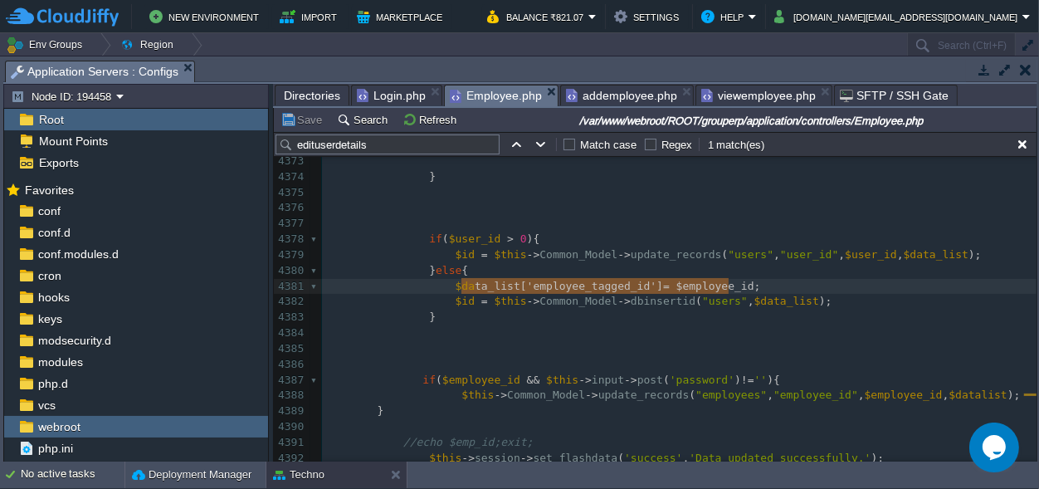
type textarea "$data_list['employee_tagged_id'] = $employee_id;"
drag, startPoint x: 741, startPoint y: 287, endPoint x: 433, endPoint y: 284, distance: 307.8
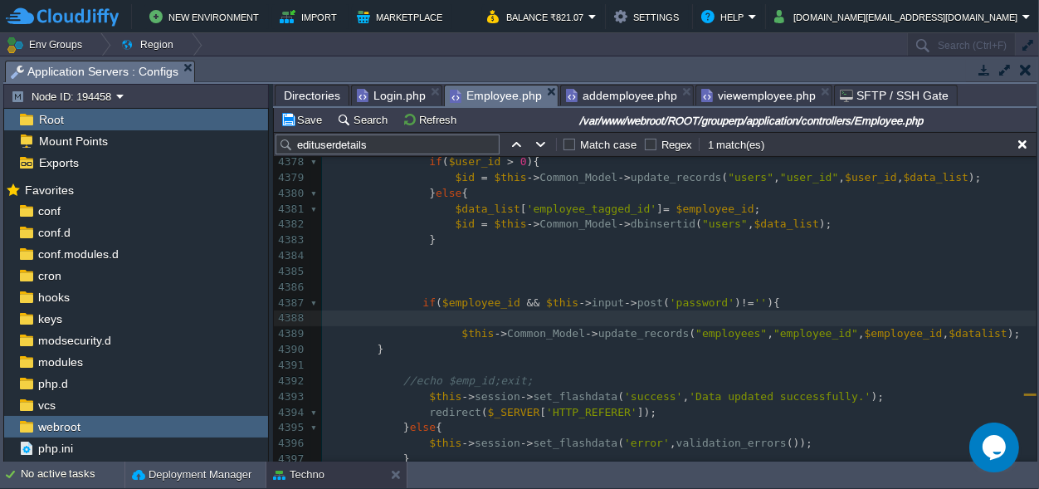
paste textarea
click at [574, 319] on div "xxxxxxxxxx public function edituserdetails ( $user_id = 0 , $employee_id = 0 ){…" at bounding box center [679, 271] width 714 height 703
type textarea "employee_tagged_id"
paste textarea
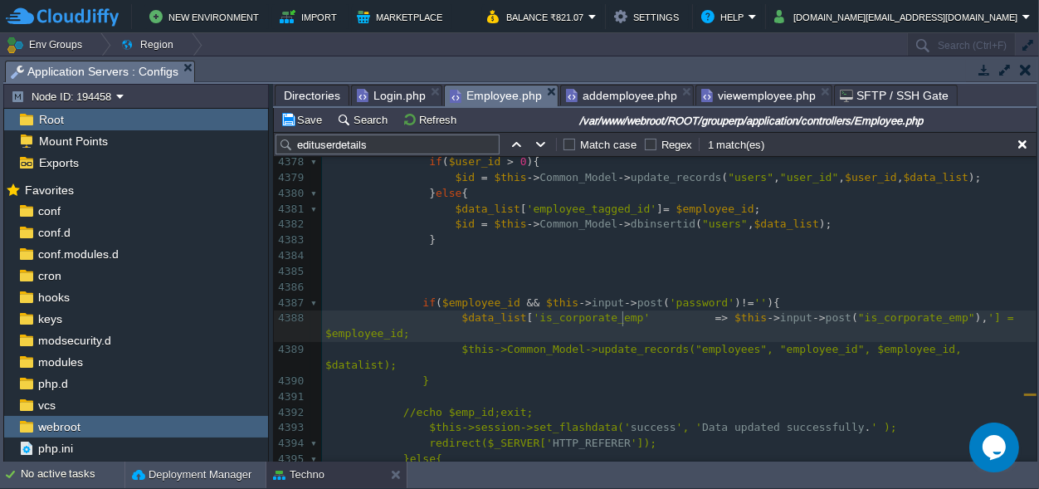
type textarea "]"
type textarea ", '] = $employee_id"
drag, startPoint x: 919, startPoint y: 318, endPoint x: 398, endPoint y: 338, distance: 521.4
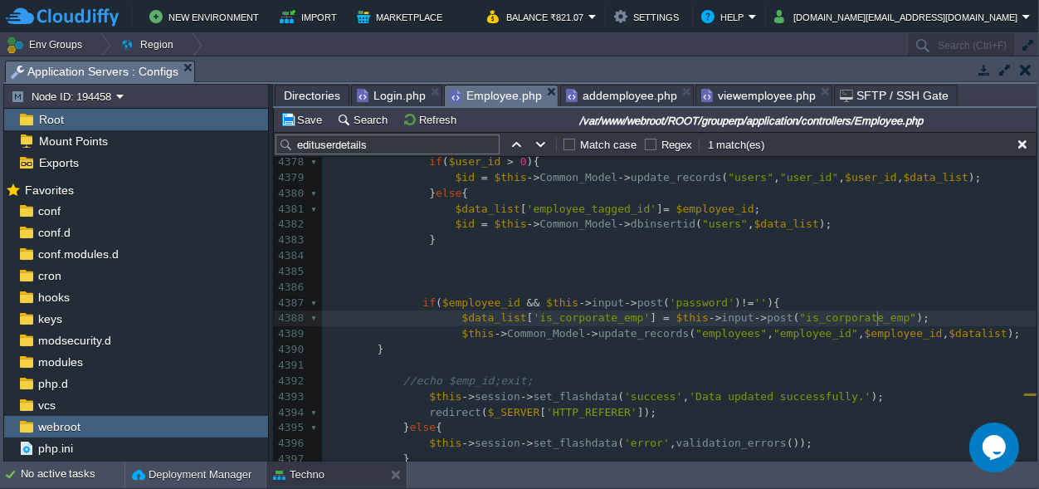
click at [879, 317] on div "xxxxxxxxxx public function edituserdetails ( $user_id = 0 , $employee_id = 0 ){…" at bounding box center [679, 271] width 714 height 703
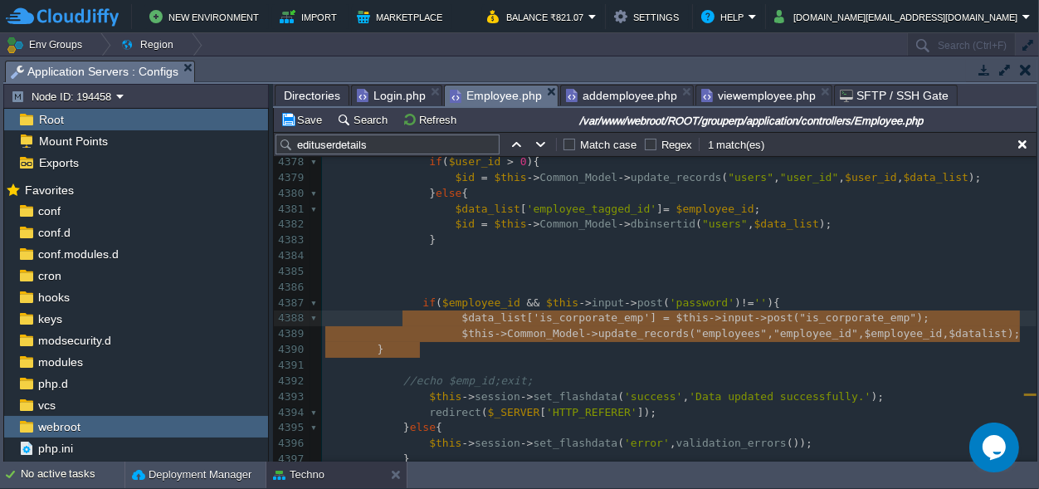
scroll to position [38, 142]
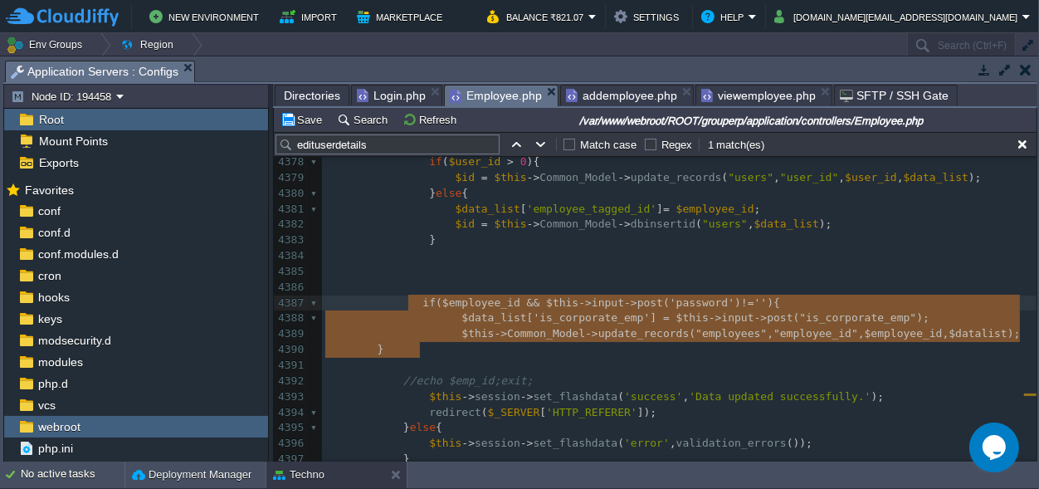
type textarea "if($employee_id && $this->input->post('password') !=''){ $data_list['is_corpora…"
drag, startPoint x: 425, startPoint y: 349, endPoint x: 411, endPoint y: 302, distance: 49.1
click at [417, 281] on span at bounding box center [416, 288] width 26 height 16
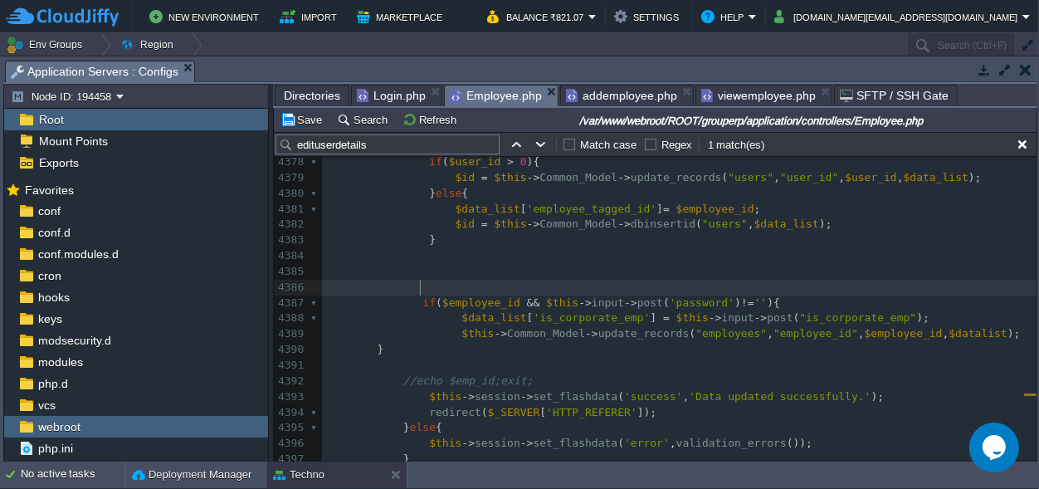
paste textarea ";"
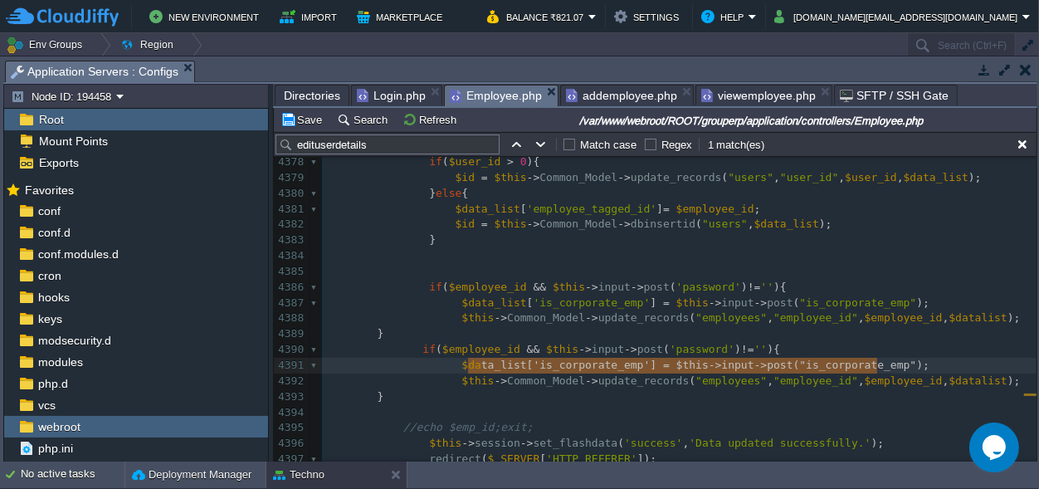
scroll to position [0, 432]
type textarea "$data_list['is_corporate_emp'] = $this->input->post("is_corporate_emp");"
drag, startPoint x: 883, startPoint y: 366, endPoint x: 452, endPoint y: 362, distance: 430.5
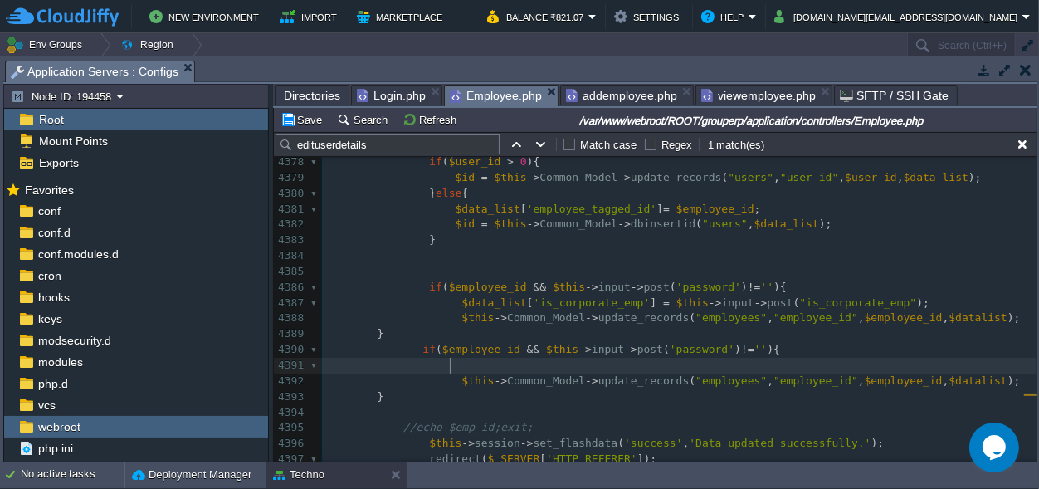
scroll to position [0, 0]
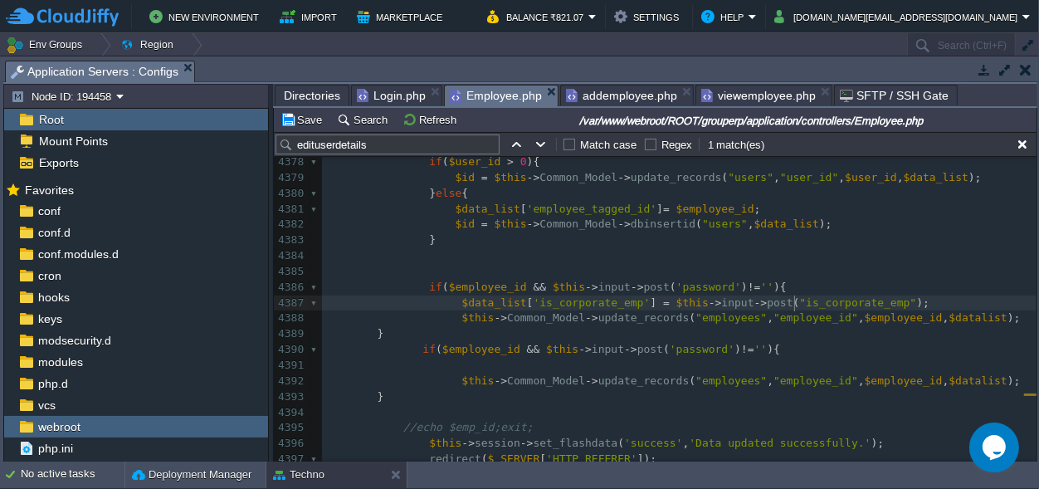
click at [799, 302] on span ""is_corporate_emp"" at bounding box center [857, 302] width 117 height 12
type textarea "is_corporate_emp"
click at [679, 287] on span "'password'" at bounding box center [708, 286] width 65 height 12
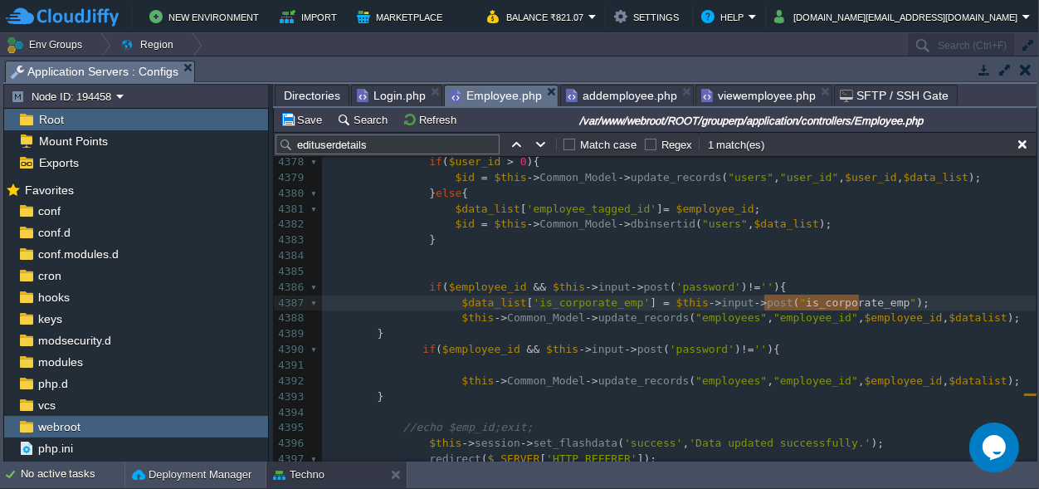
type textarea "password"
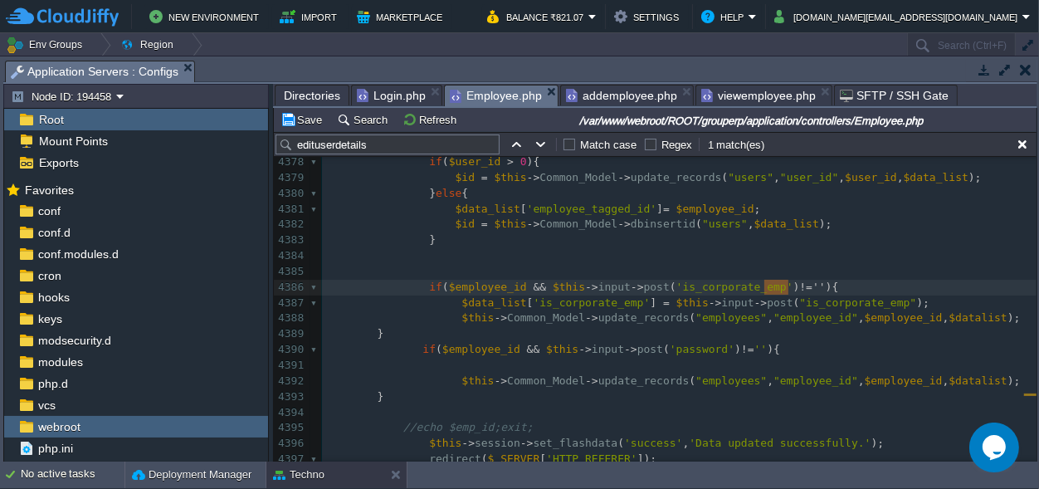
type textarea "!=''"
drag, startPoint x: 786, startPoint y: 285, endPoint x: 761, endPoint y: 288, distance: 25.9
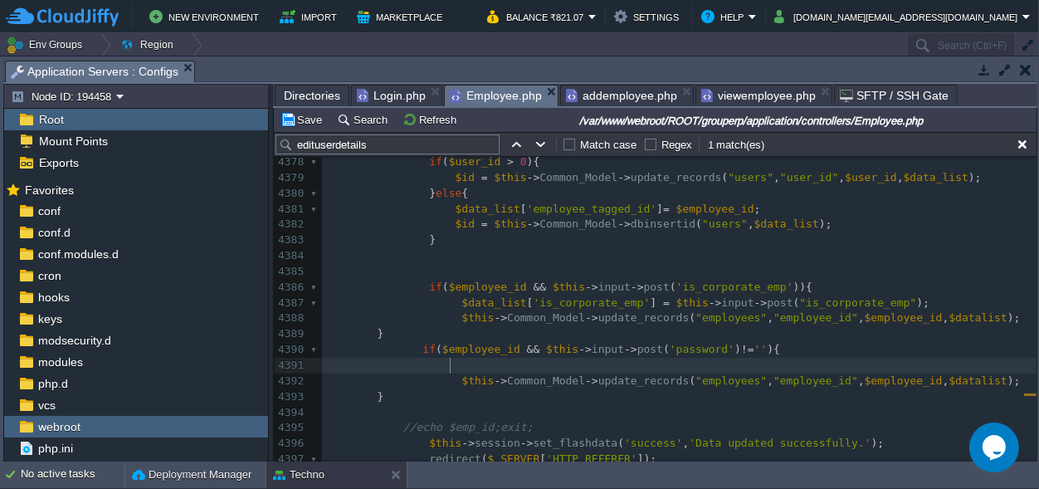
type textarea "if($employee_id && $this->input->post('password') !=''){"
drag, startPoint x: 487, startPoint y: 365, endPoint x: 298, endPoint y: 364, distance: 189.1
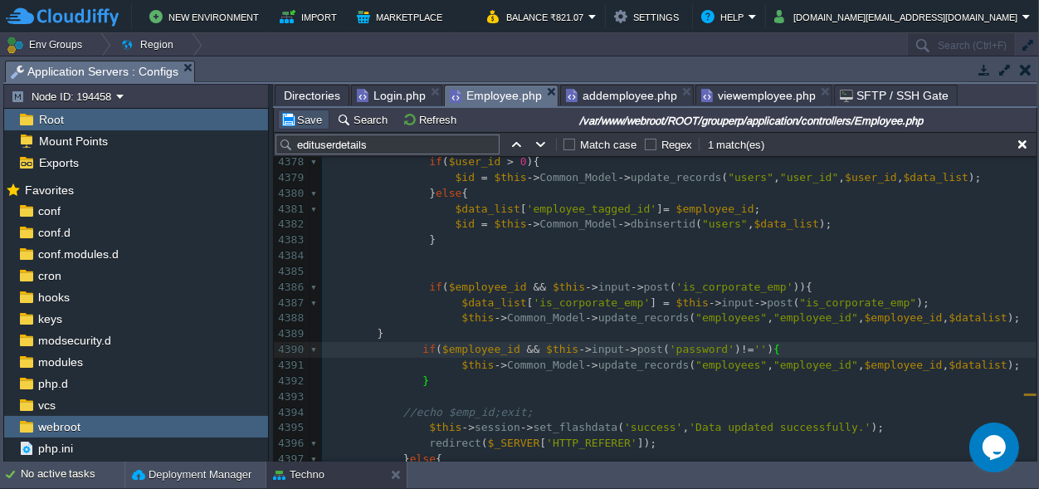
click at [296, 114] on button "Save" at bounding box center [303, 119] width 46 height 15
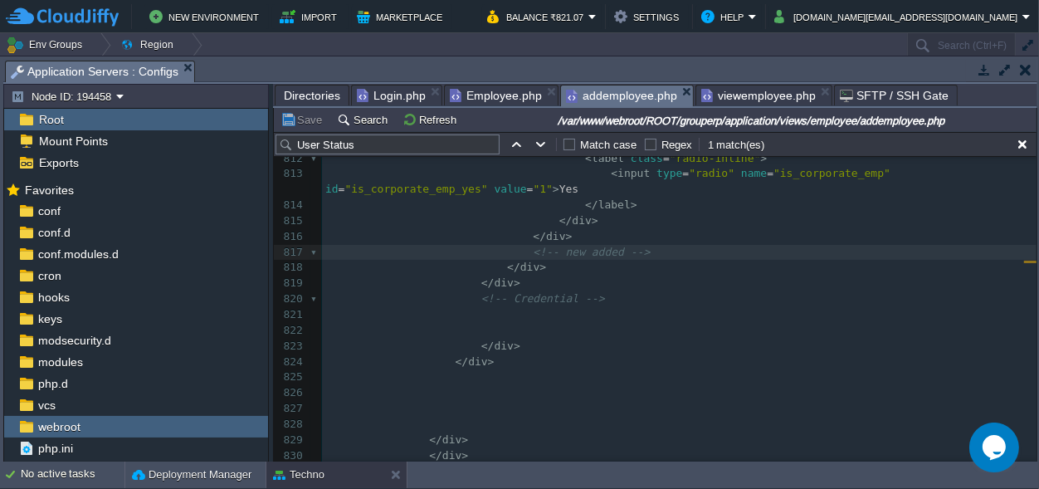
scroll to position [13915, 0]
click at [597, 95] on span "addemployee.php" at bounding box center [621, 95] width 111 height 21
click at [470, 97] on span "Employee.php" at bounding box center [496, 95] width 92 height 20
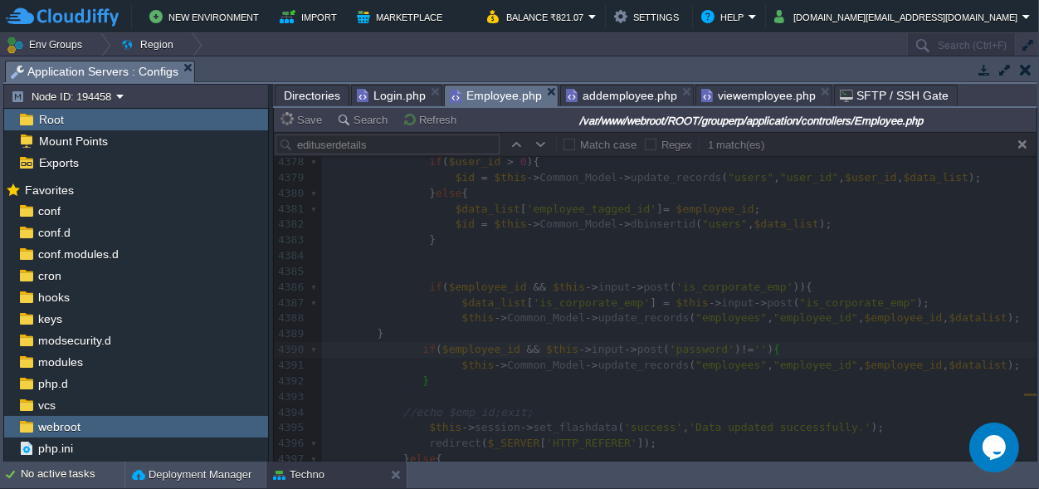
click at [379, 89] on span "Login.php" at bounding box center [391, 95] width 69 height 20
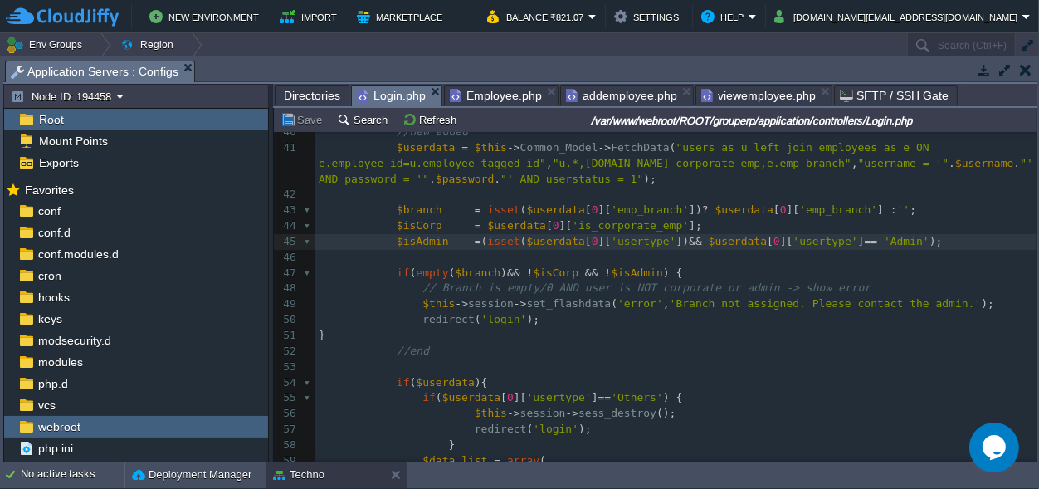
click at [712, 90] on span "viewemployee.php" at bounding box center [758, 95] width 114 height 20
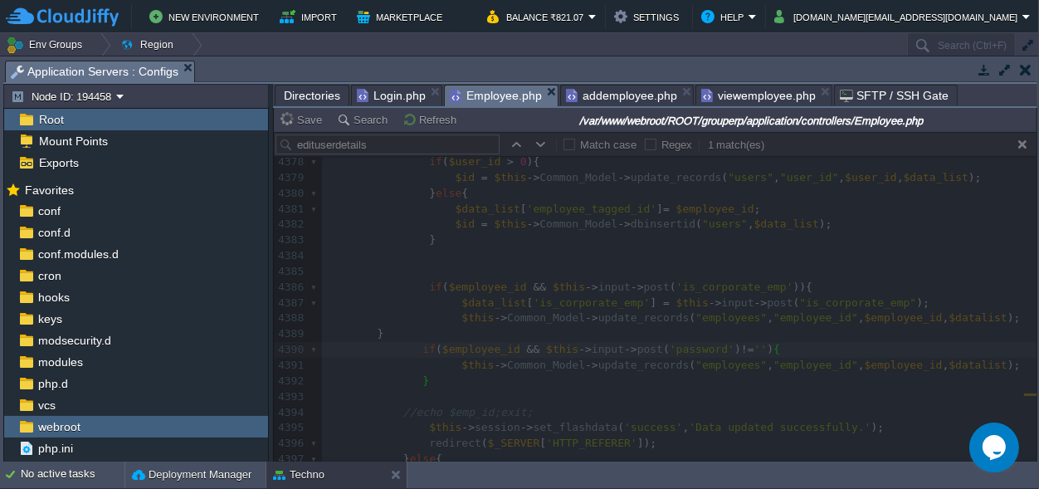
click at [480, 100] on span "Employee.php" at bounding box center [496, 95] width 92 height 21
